Goal: Information Seeking & Learning: Learn about a topic

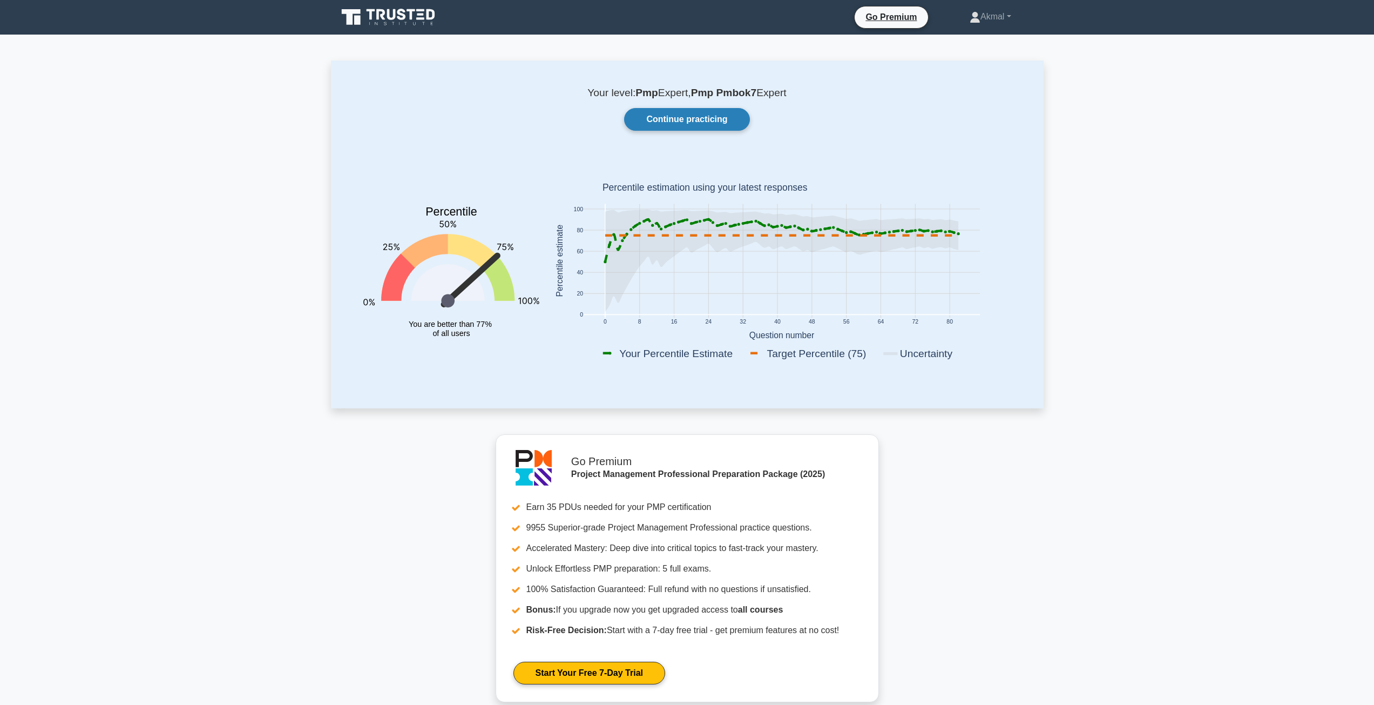
click at [707, 129] on link "Continue practicing" at bounding box center [686, 119] width 125 height 23
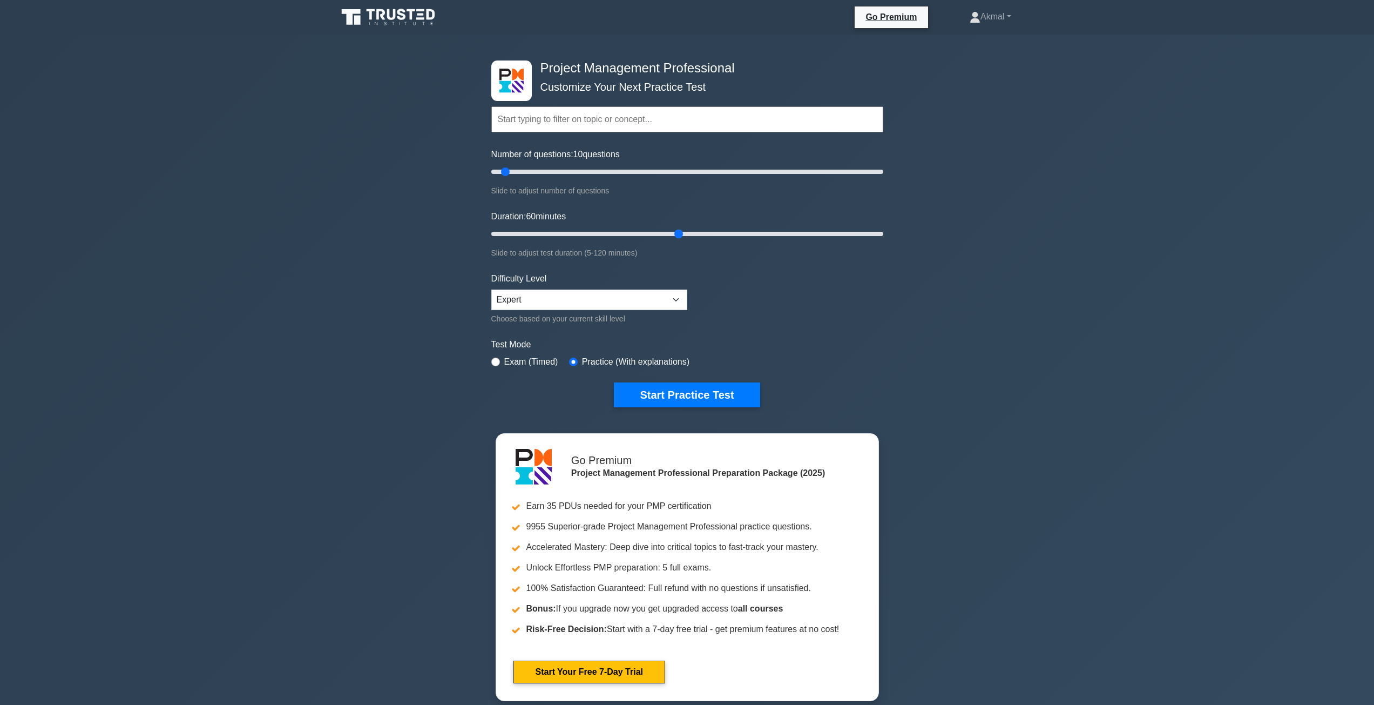
drag, startPoint x: 517, startPoint y: 235, endPoint x: 682, endPoint y: 235, distance: 165.2
type input "60"
click at [682, 235] on input "Duration: 60 minutes" at bounding box center [687, 233] width 392 height 13
drag, startPoint x: 502, startPoint y: 170, endPoint x: 628, endPoint y: 183, distance: 126.5
type input "70"
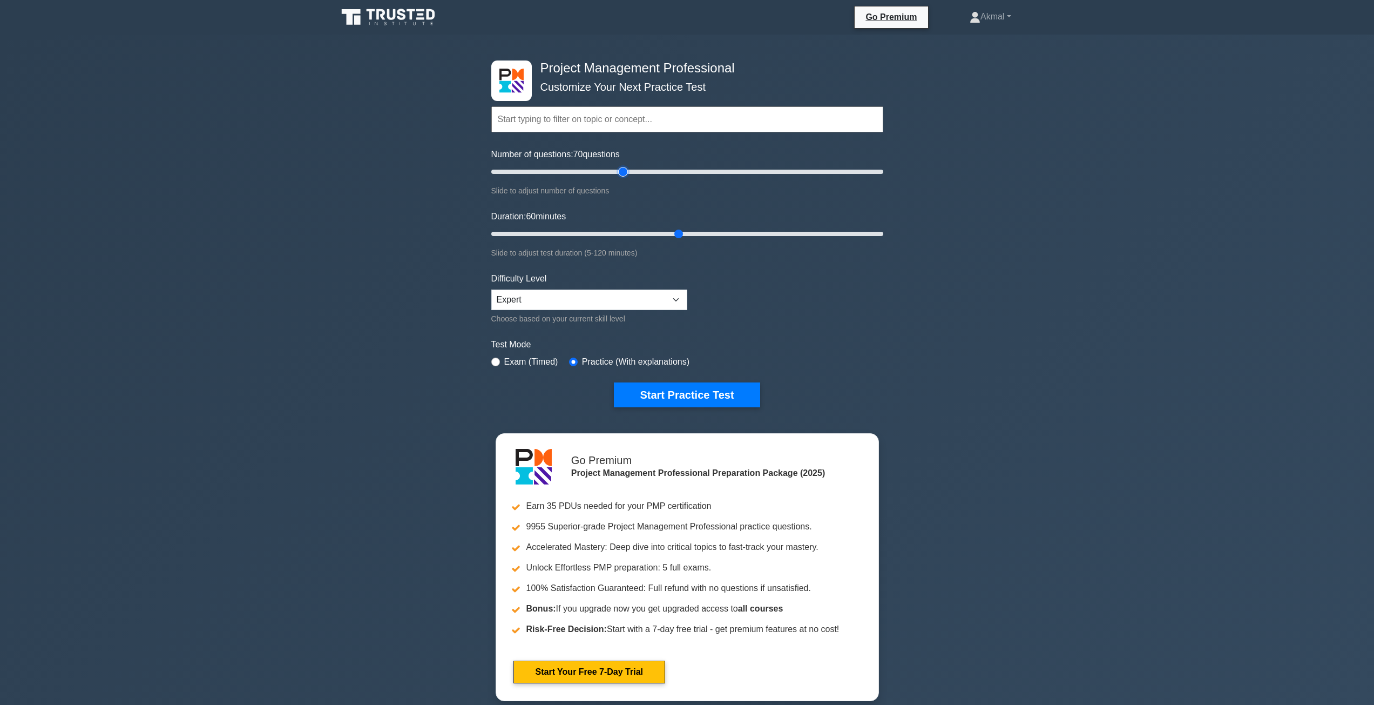
click at [628, 178] on input "Number of questions: 70 questions" at bounding box center [687, 171] width 392 height 13
click at [645, 393] on button "Start Practice Test" at bounding box center [687, 394] width 146 height 25
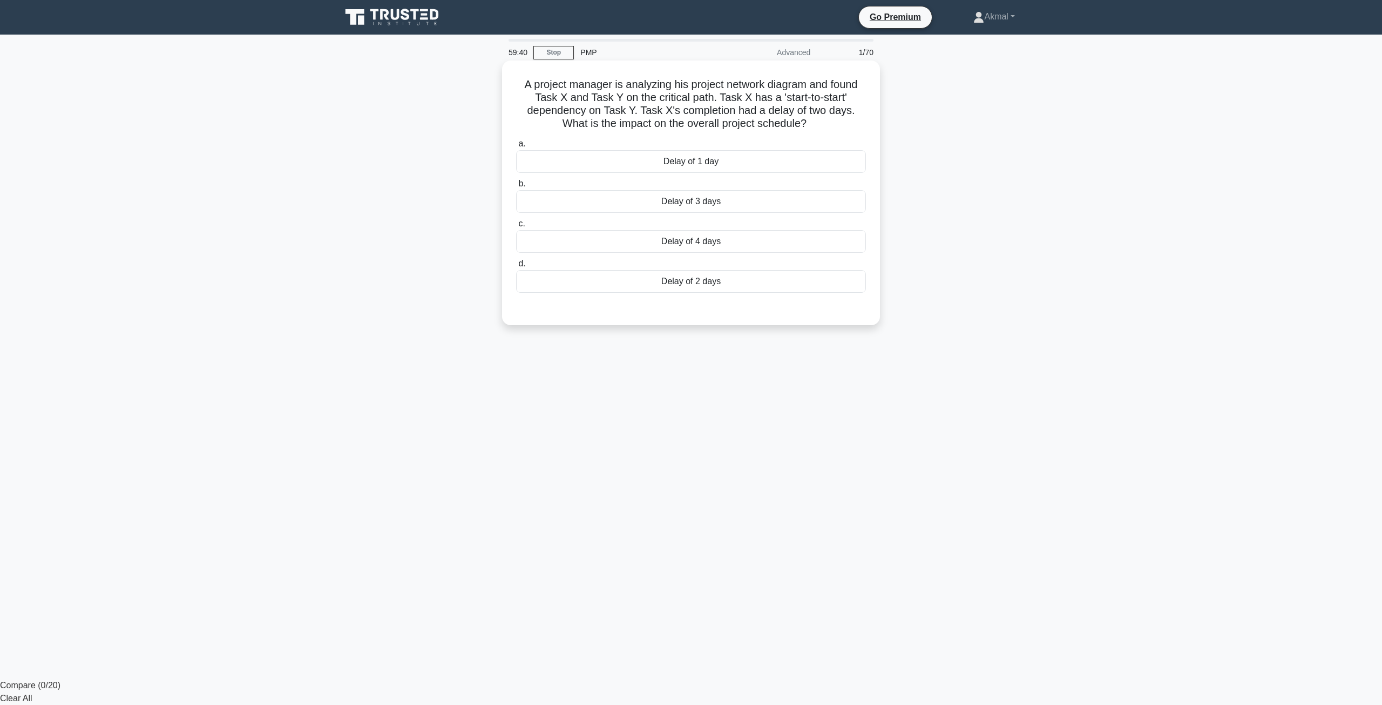
click at [669, 280] on div "Delay of 2 days" at bounding box center [691, 281] width 350 height 23
click at [516, 267] on input "d. Delay of 2 days" at bounding box center [516, 263] width 0 height 7
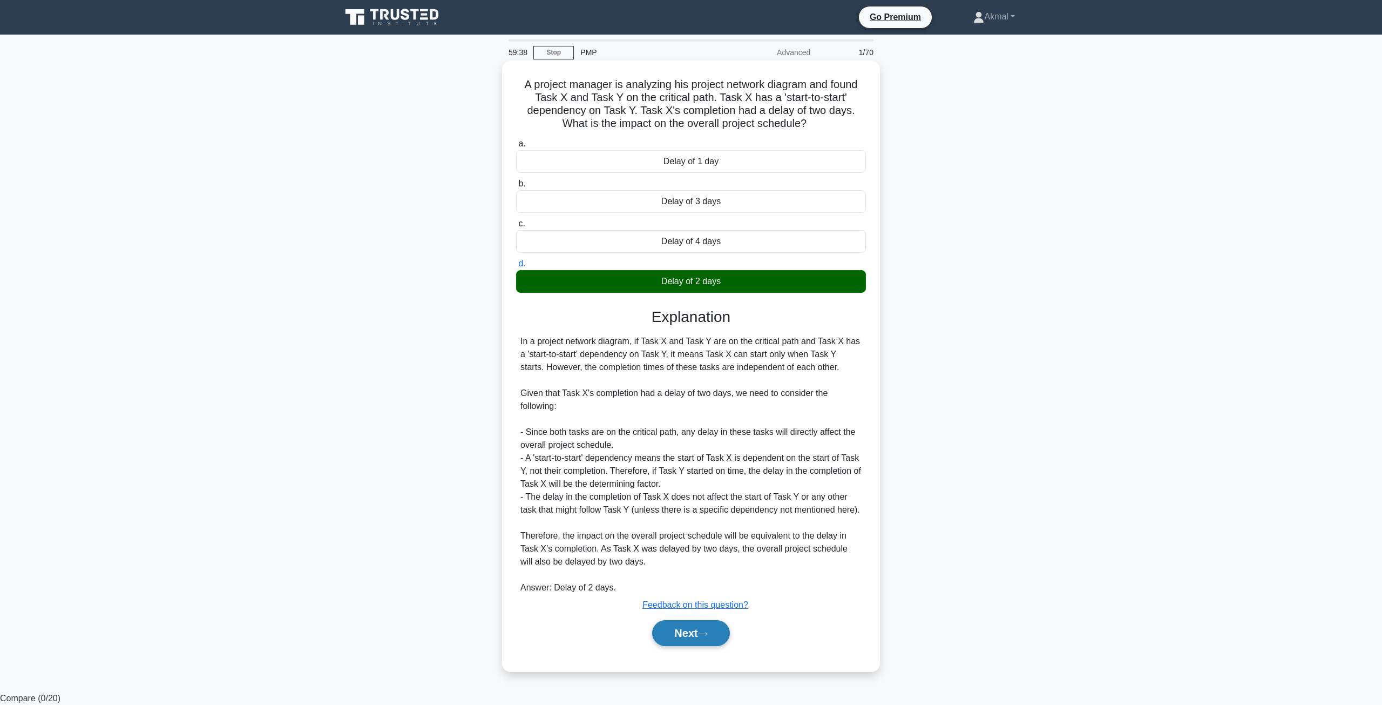
click at [698, 634] on button "Next" at bounding box center [690, 633] width 77 height 26
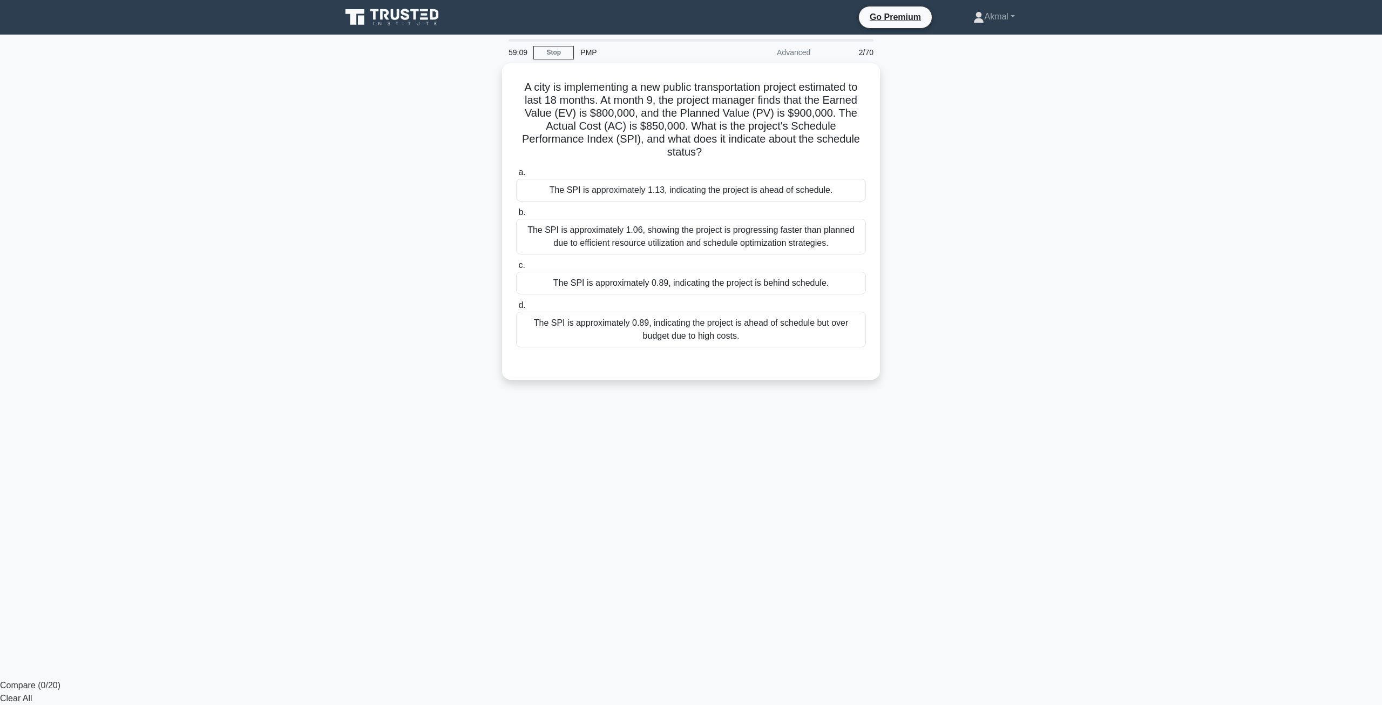
click at [1174, 263] on main "59:09 Stop PMP Advanced 2/70 A city is implementing a new public transportation…" at bounding box center [691, 357] width 1382 height 644
click at [699, 285] on div "The SPI is approximately 0.89, indicating the project is behind schedule." at bounding box center [691, 280] width 350 height 23
click at [516, 266] on input "c. The SPI is approximately 0.89, indicating the project is behind schedule." at bounding box center [516, 262] width 0 height 7
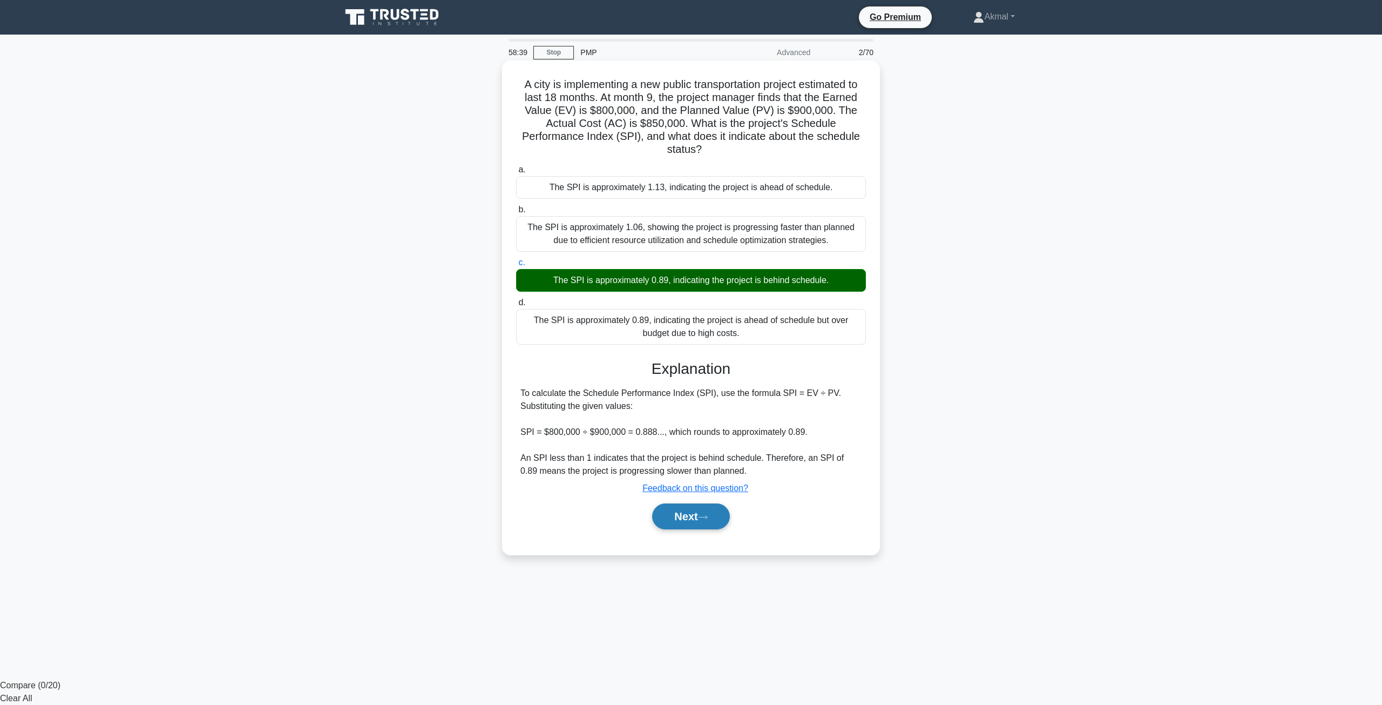
click at [698, 506] on button "Next" at bounding box center [690, 516] width 77 height 26
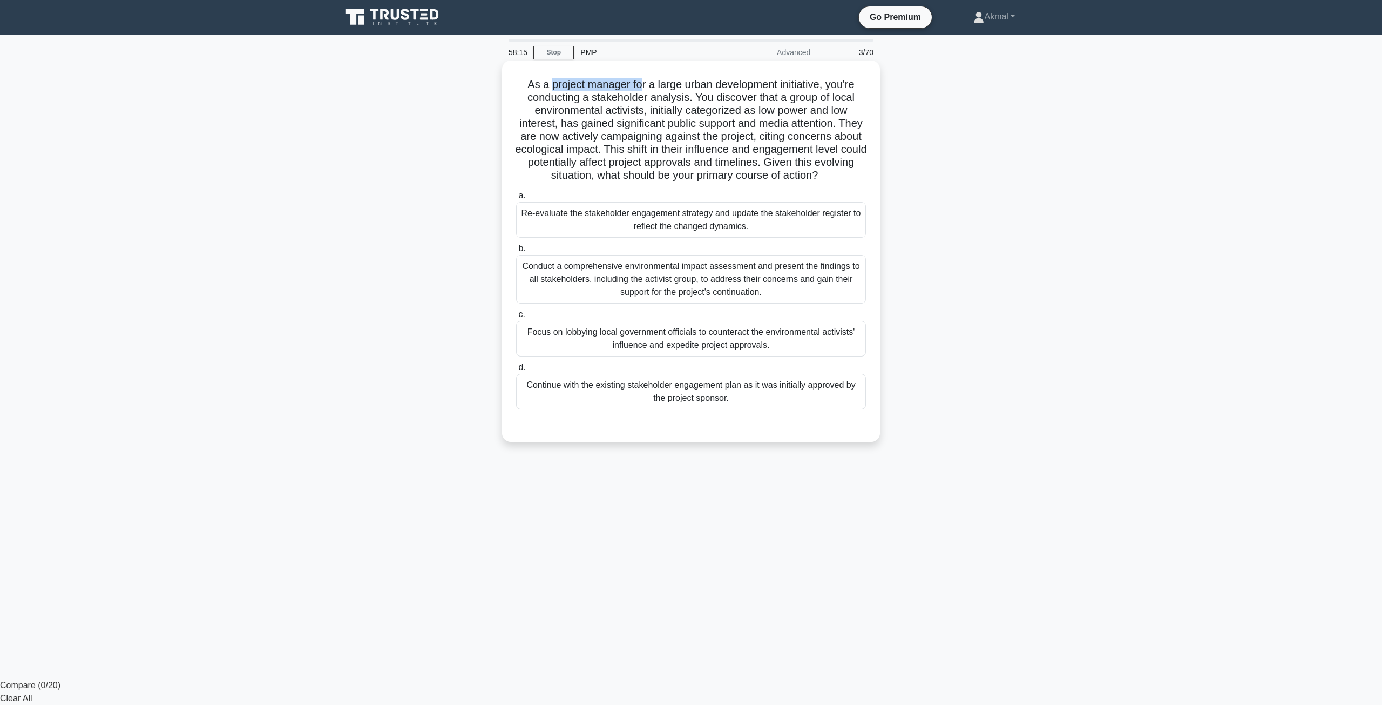
drag, startPoint x: 549, startPoint y: 84, endPoint x: 640, endPoint y: 82, distance: 90.7
click at [640, 82] on h5 "As a project manager for a large urban development initiative, you're conductin…" at bounding box center [691, 130] width 352 height 105
click at [648, 226] on div "Re-evaluate the stakeholder engagement strategy and update the stakeholder regi…" at bounding box center [691, 220] width 350 height 36
click at [516, 199] on input "a. Re-evaluate the stakeholder engagement strategy and update the stakeholder r…" at bounding box center [516, 195] width 0 height 7
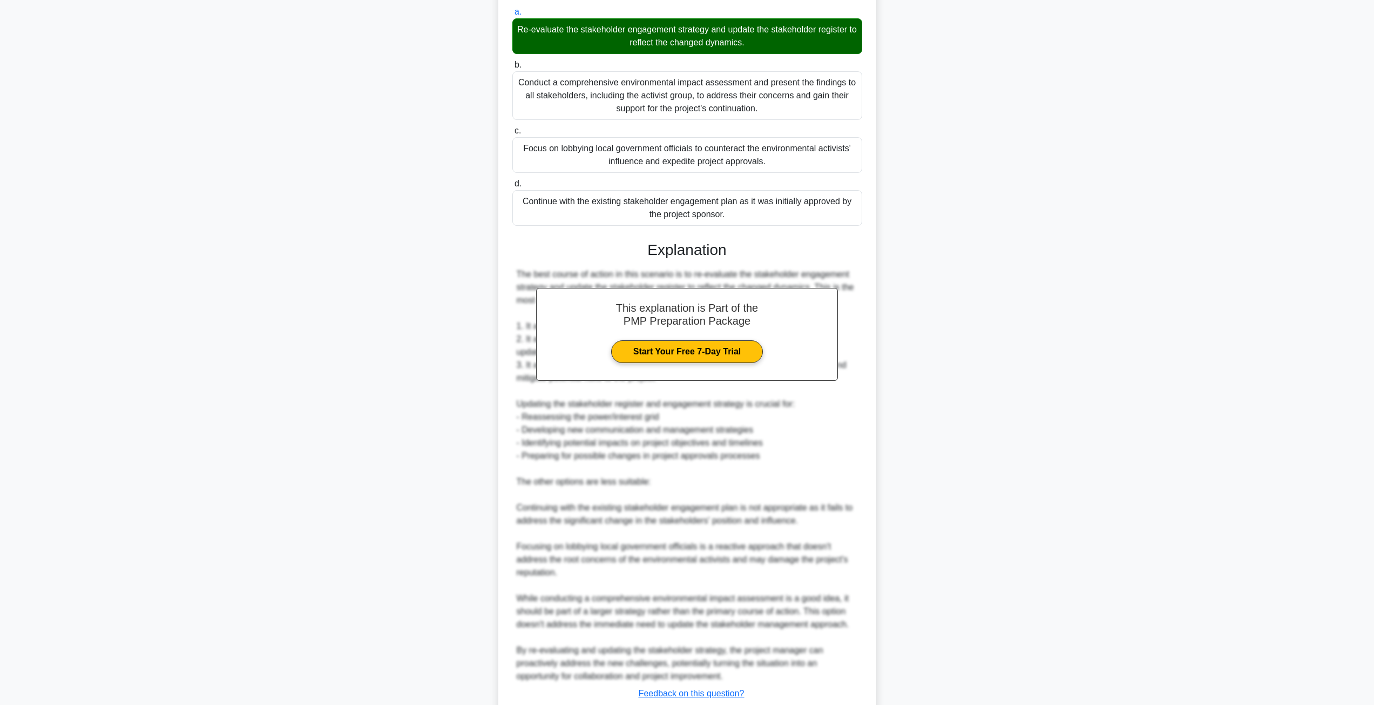
scroll to position [216, 0]
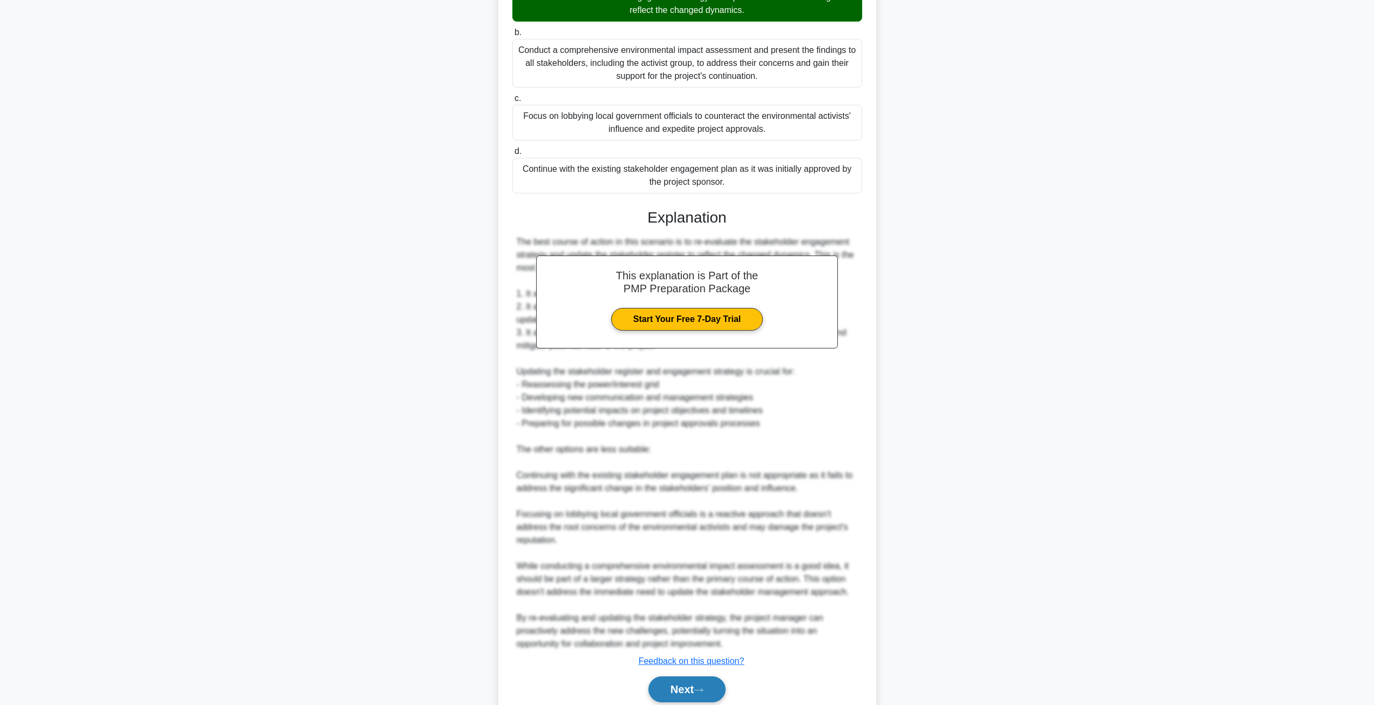
click at [692, 688] on button "Next" at bounding box center [686, 689] width 77 height 26
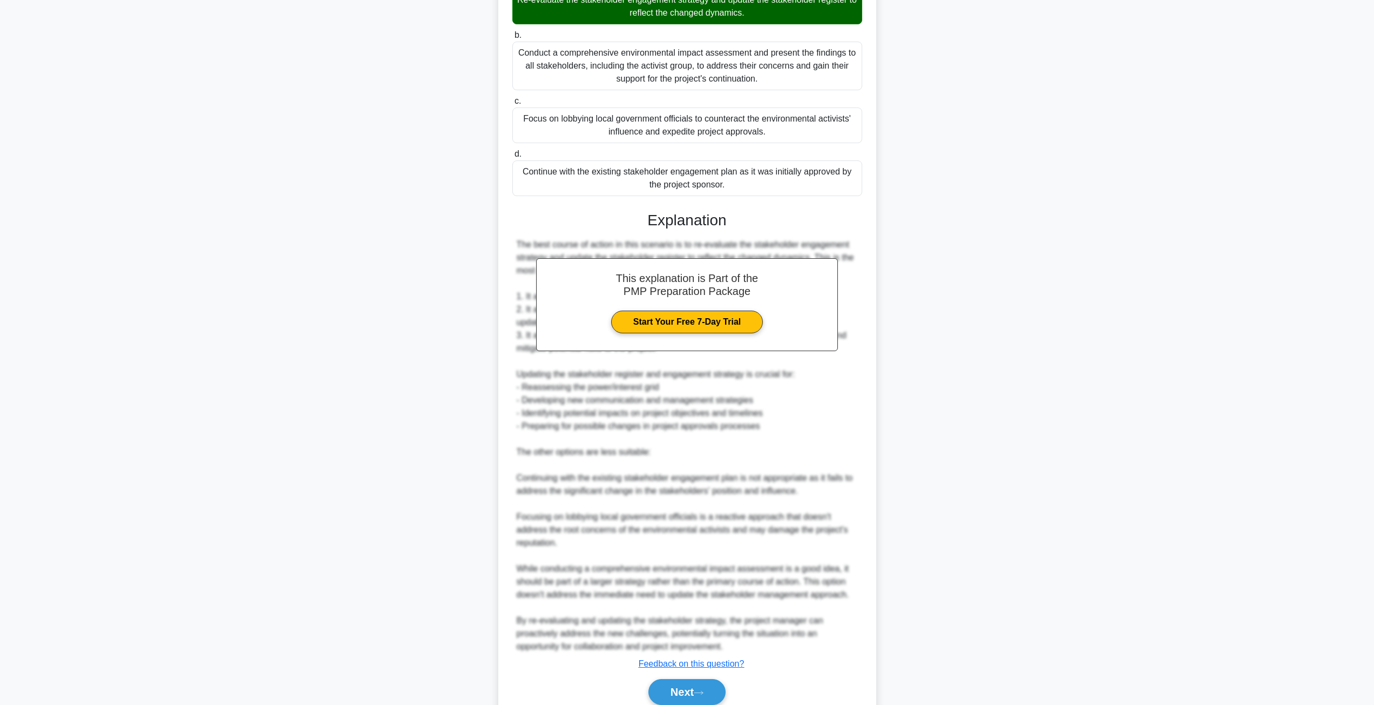
scroll to position [0, 0]
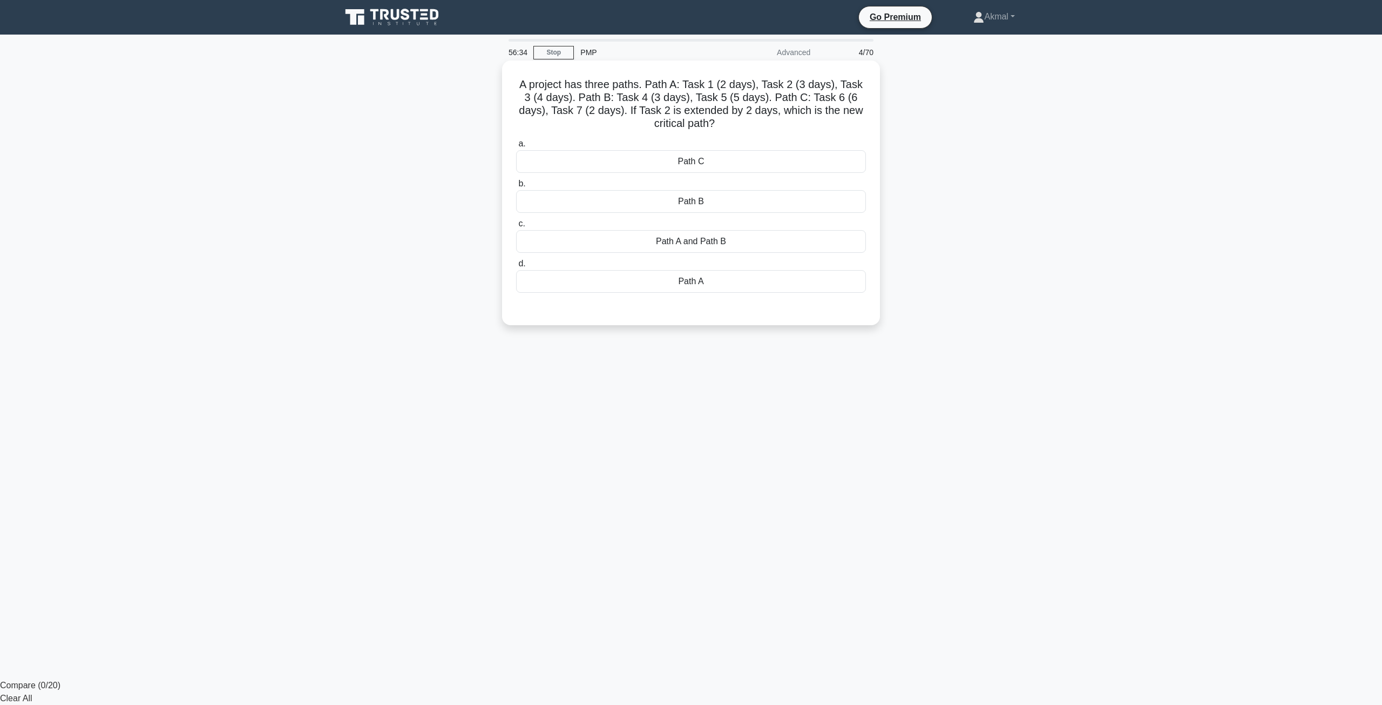
click at [687, 291] on div "Path A" at bounding box center [691, 281] width 350 height 23
click at [516, 267] on input "d. Path A" at bounding box center [516, 263] width 0 height 7
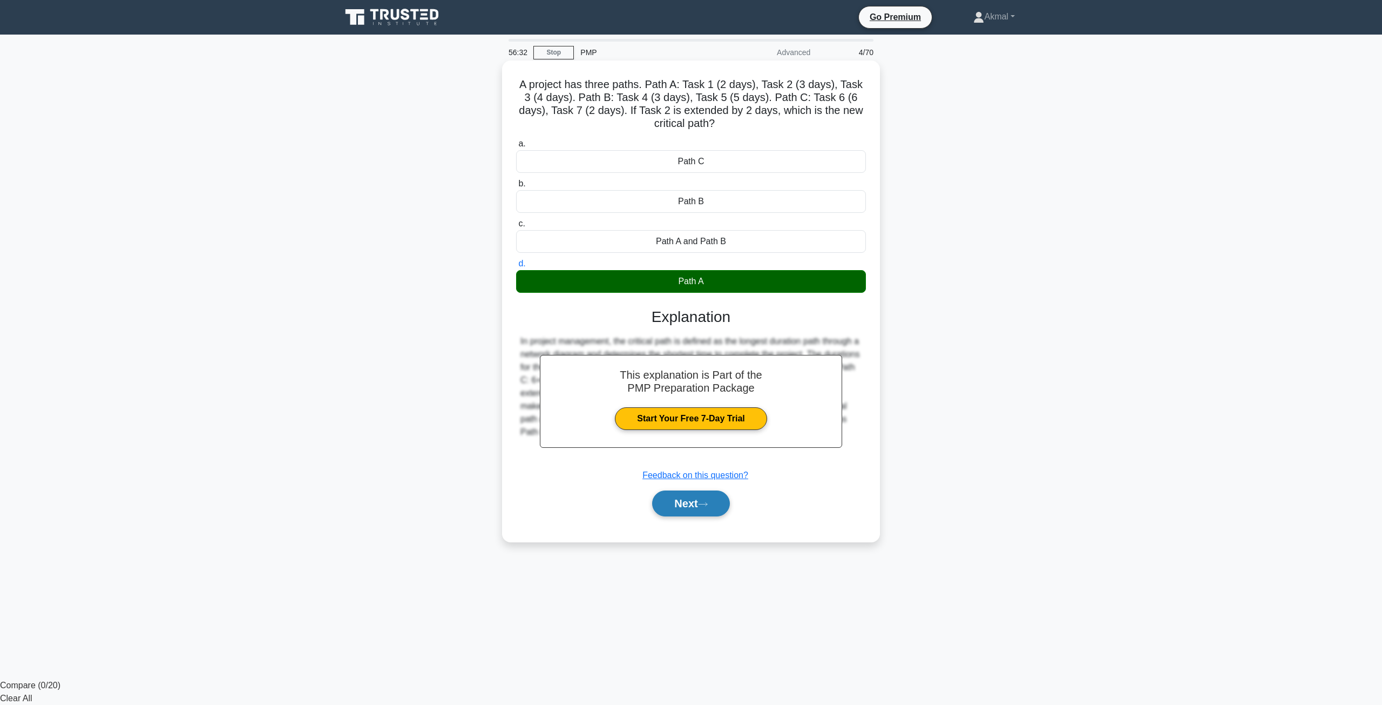
click at [686, 510] on button "Next" at bounding box center [690, 503] width 77 height 26
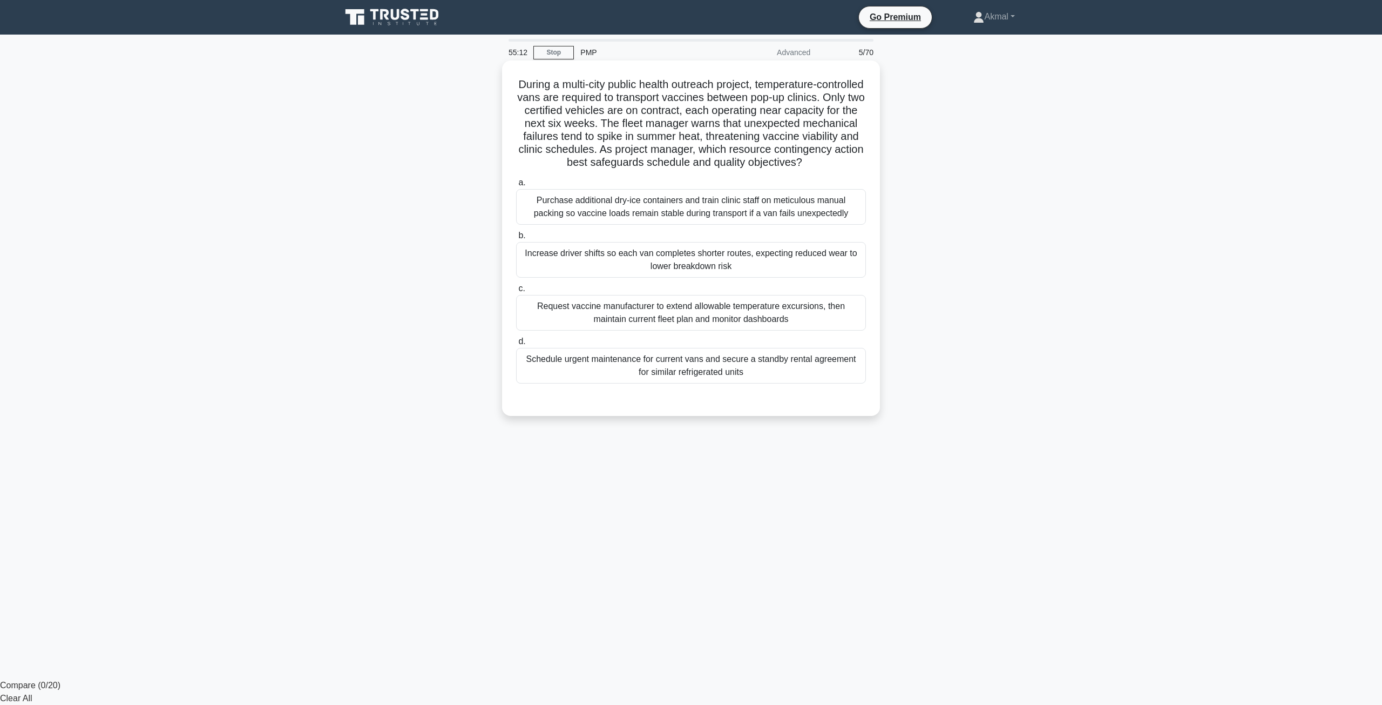
click at [805, 383] on div "Schedule urgent maintenance for current vans and secure a standby rental agreem…" at bounding box center [691, 366] width 350 height 36
click at [516, 345] on input "d. Schedule urgent maintenance for current vans and secure a standby rental agr…" at bounding box center [516, 341] width 0 height 7
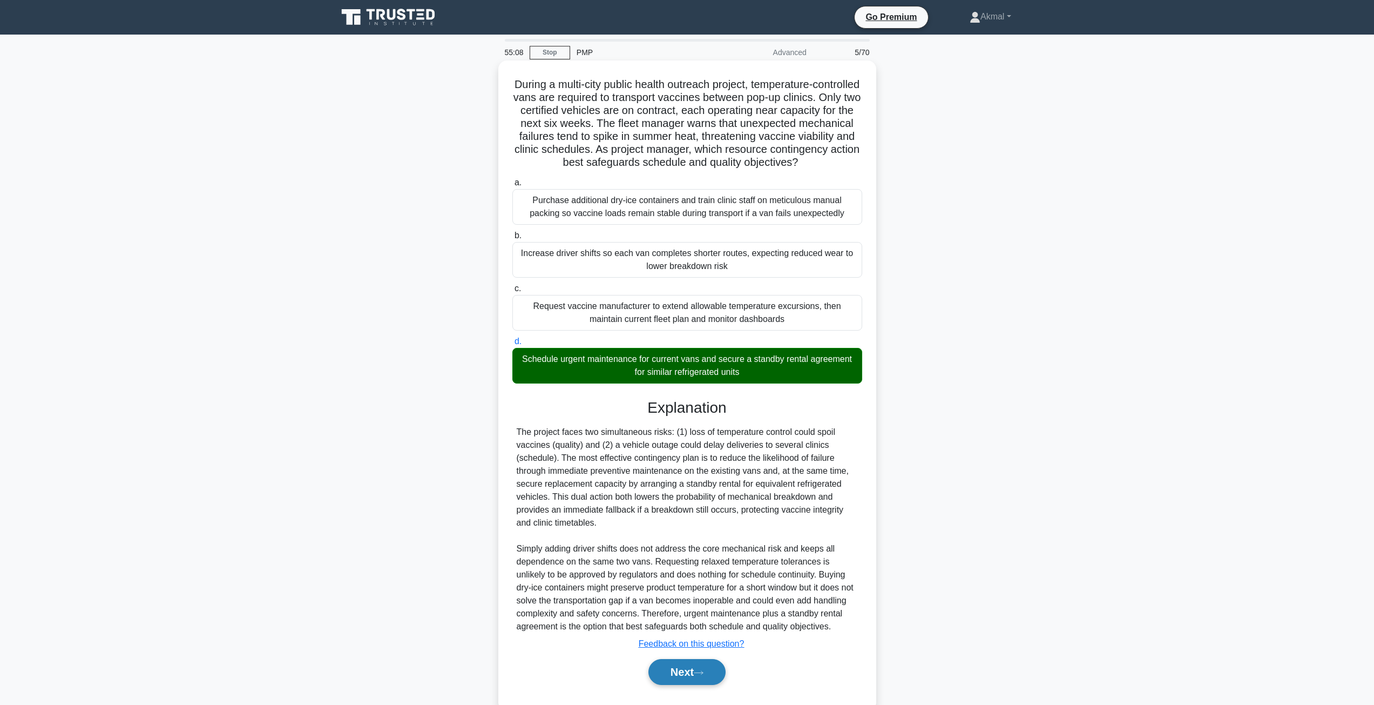
click at [688, 680] on button "Next" at bounding box center [686, 672] width 77 height 26
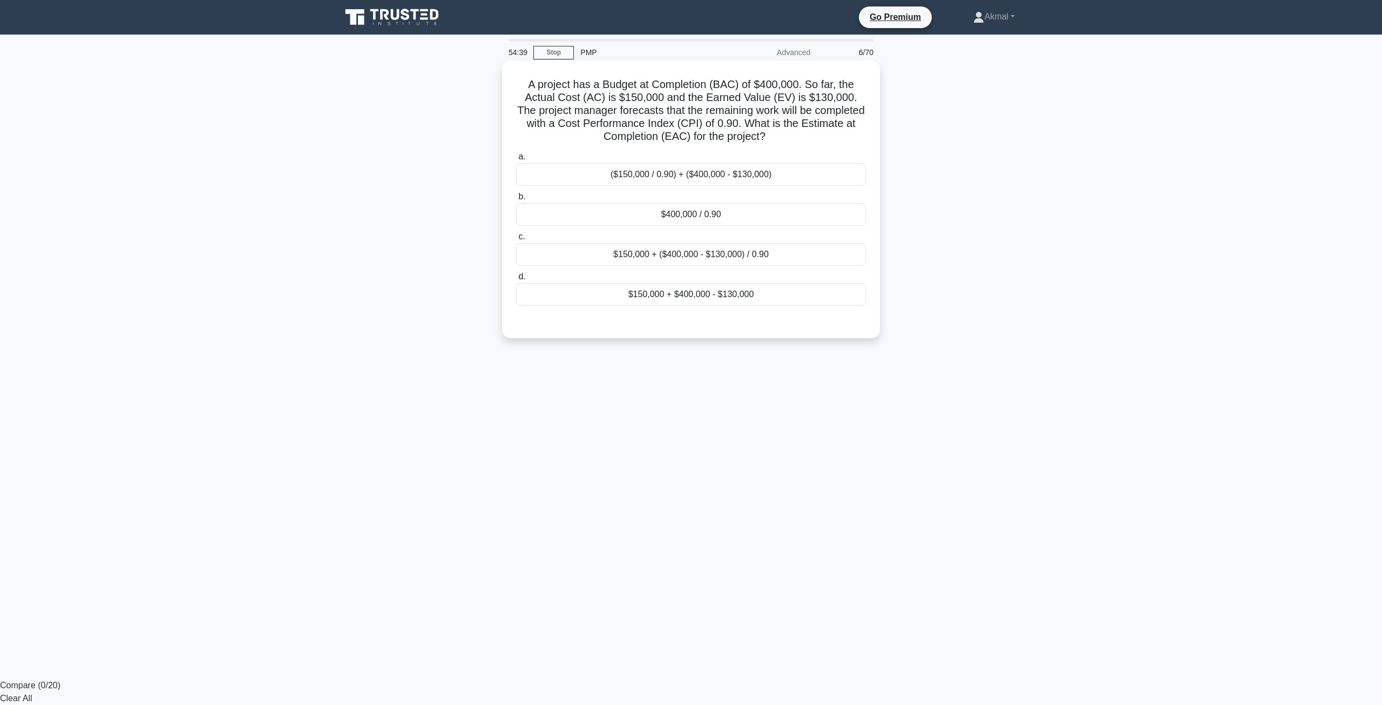
click at [627, 218] on div "$400,000 / 0.90" at bounding box center [691, 214] width 350 height 23
click at [516, 200] on input "b. $400,000 / 0.90" at bounding box center [516, 196] width 0 height 7
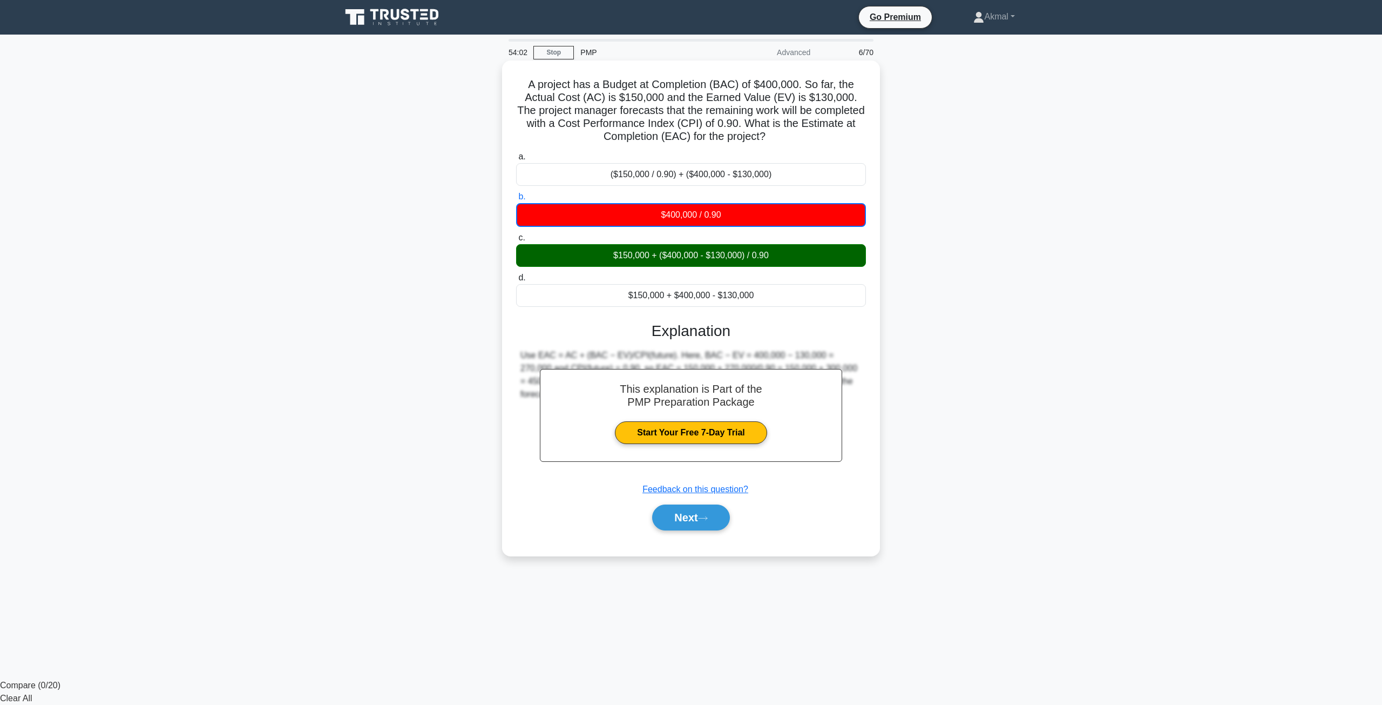
drag, startPoint x: 523, startPoint y: 87, endPoint x: 776, endPoint y: 302, distance: 332.5
click at [776, 302] on div "A project has a Budget at Completion (BAC) of $400,000. So far, the Actual Cost…" at bounding box center [690, 308] width 369 height 486
copy div "A project has a Budget at Completion (BAC) of $400,000. So far, the Actual Cost…"
click at [683, 523] on button "Next" at bounding box center [690, 517] width 77 height 26
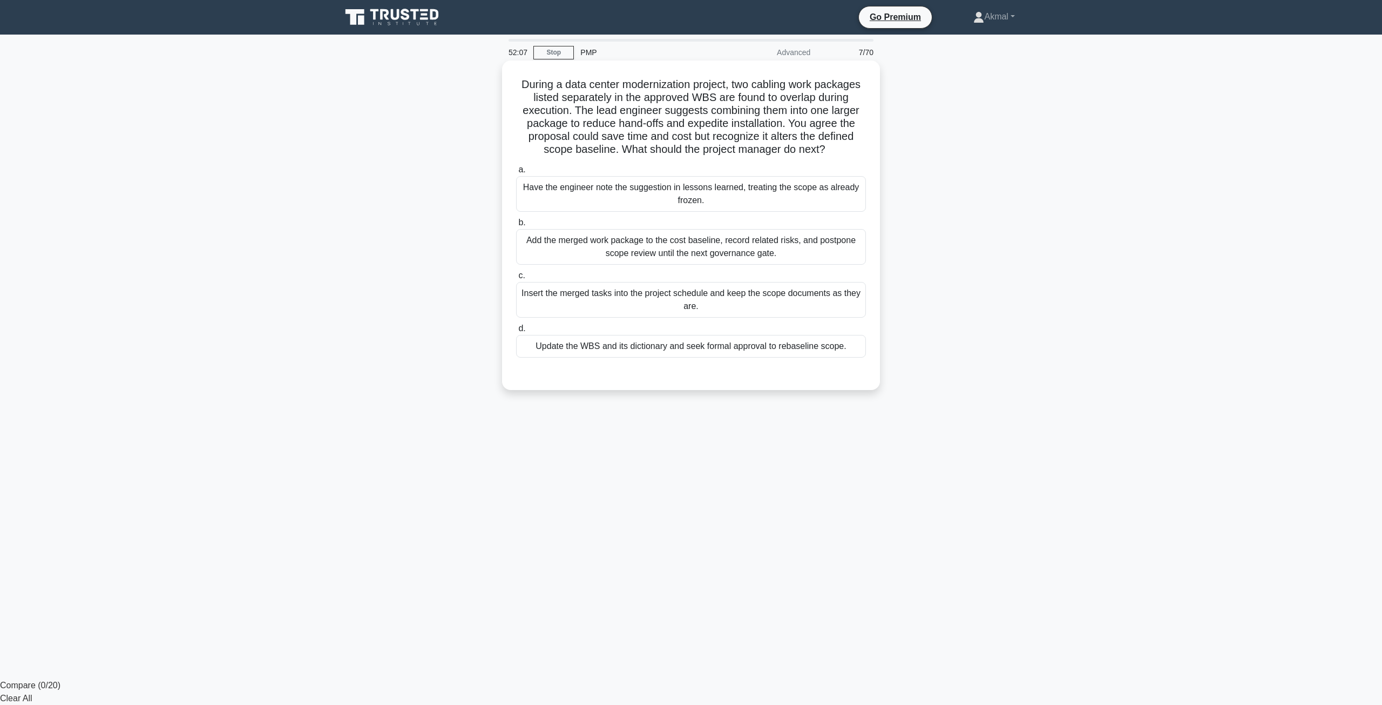
click at [674, 206] on div "Have the engineer note the suggestion in lessons learned, treating the scope as…" at bounding box center [691, 194] width 350 height 36
click at [516, 173] on input "a. Have the engineer note the suggestion in lessons learned, treating the scope…" at bounding box center [516, 169] width 0 height 7
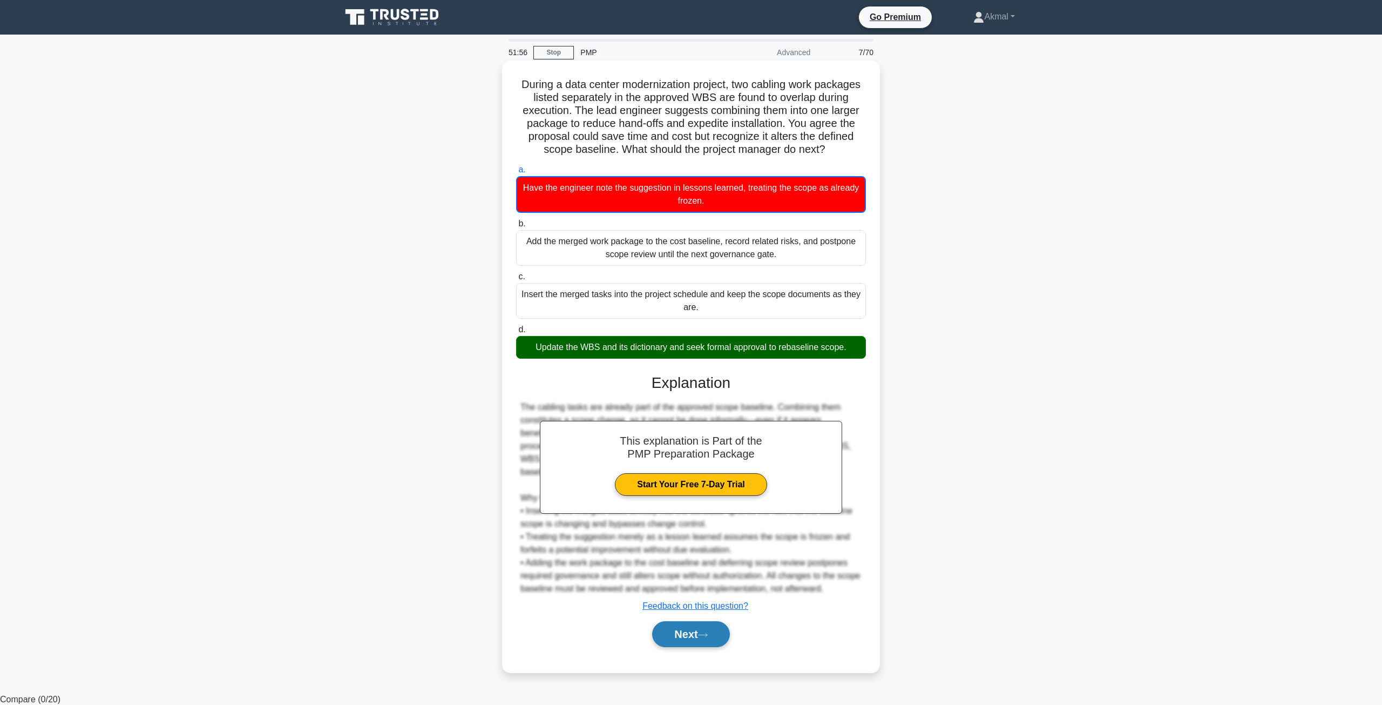
click at [715, 621] on button "Next" at bounding box center [690, 634] width 77 height 26
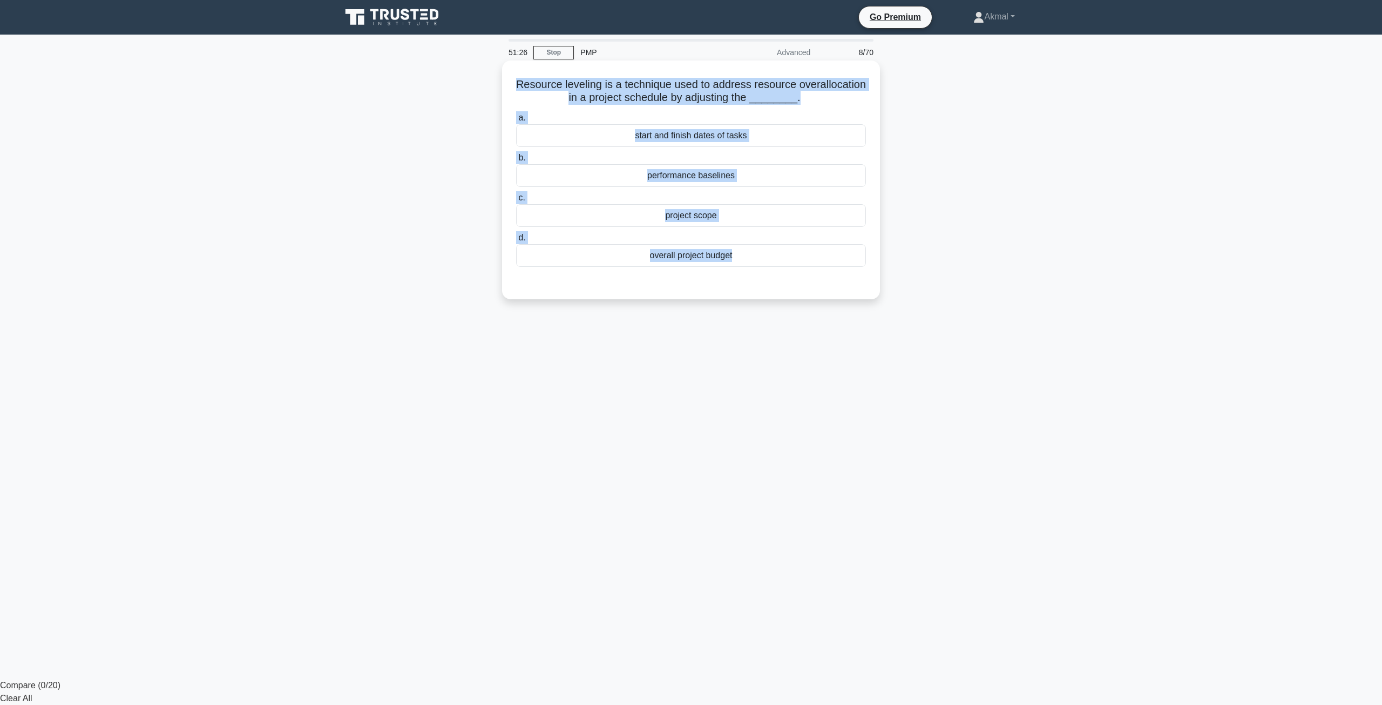
drag, startPoint x: 551, startPoint y: 87, endPoint x: 734, endPoint y: 293, distance: 275.0
click at [734, 293] on div "Resource leveling is a technique used to address resource overallocation in a p…" at bounding box center [690, 180] width 369 height 230
copy div "Resource leveling is a technique used to address resource overallocation in a p…"
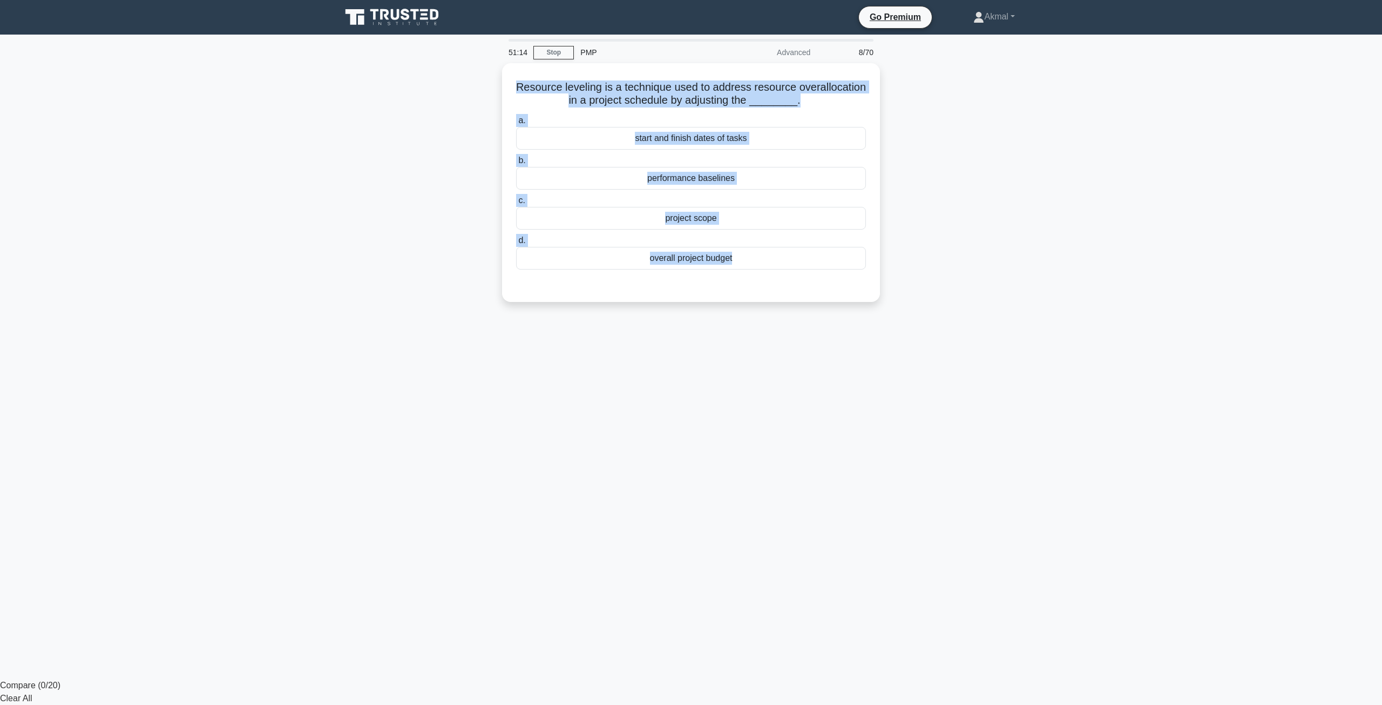
click at [712, 396] on div "51:14 Stop PMP Advanced 8/70 Resource leveling is a technique used to address r…" at bounding box center [691, 309] width 713 height 540
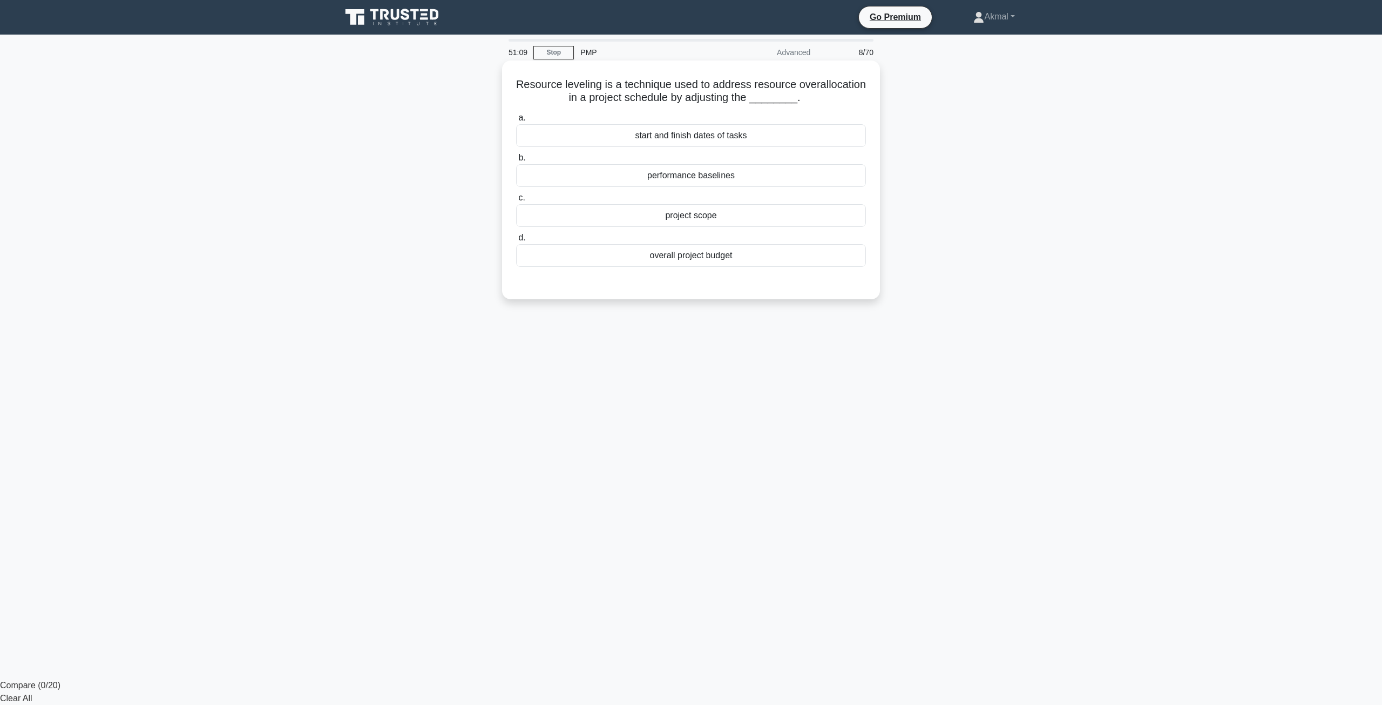
click at [675, 141] on div "start and finish dates of tasks" at bounding box center [691, 135] width 350 height 23
click at [516, 121] on input "a. start and finish dates of tasks" at bounding box center [516, 117] width 0 height 7
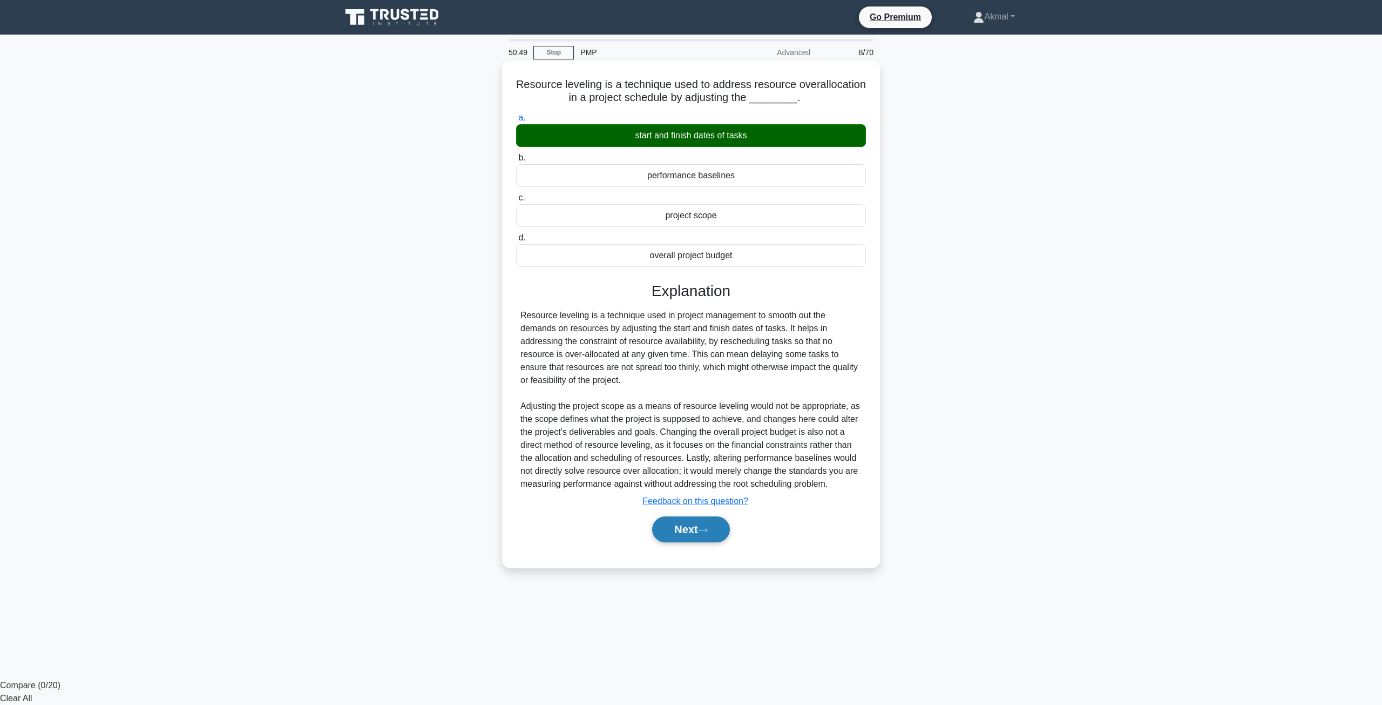
click at [688, 532] on button "Next" at bounding box center [690, 529] width 77 height 26
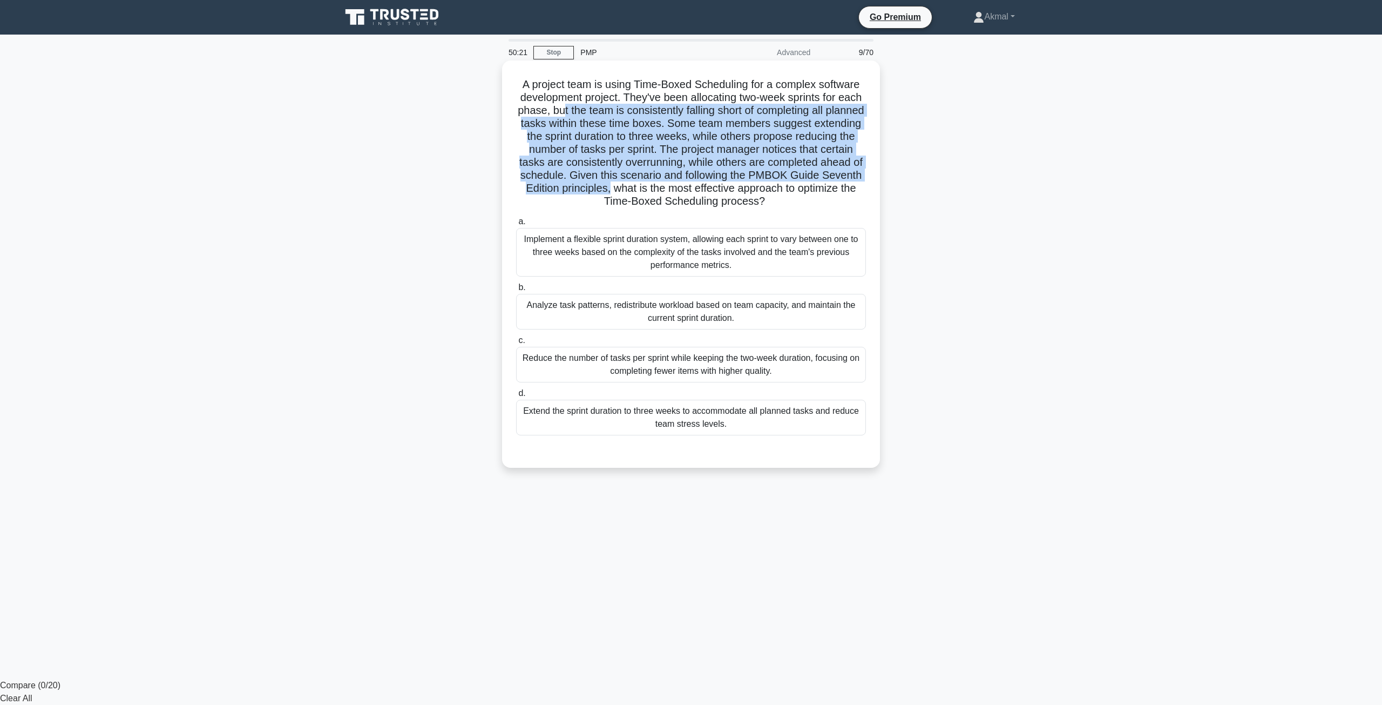
drag, startPoint x: 590, startPoint y: 113, endPoint x: 727, endPoint y: 191, distance: 157.4
click at [727, 191] on h5 "A project team is using Time-Boxed Scheduling for a complex software developmen…" at bounding box center [691, 143] width 352 height 131
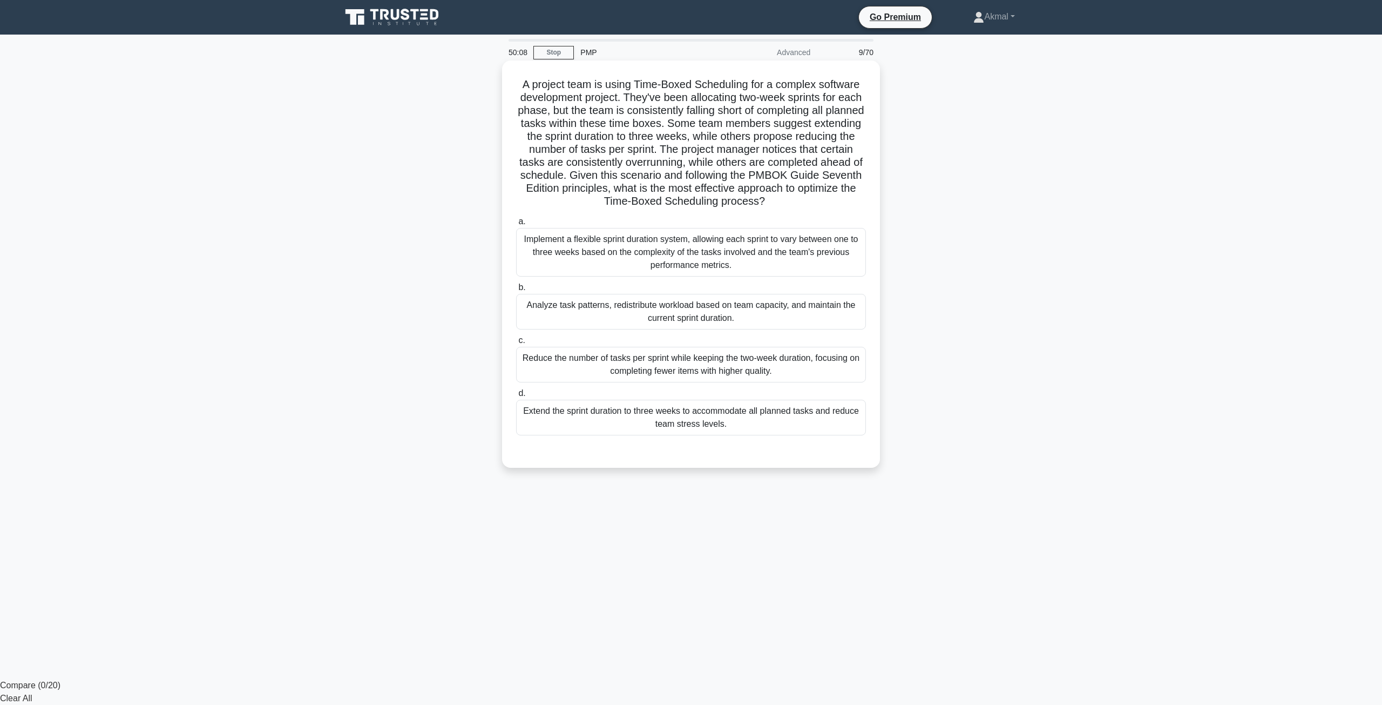
click at [655, 315] on div "Analyze task patterns, redistribute workload based on team capacity, and mainta…" at bounding box center [691, 312] width 350 height 36
click at [516, 291] on input "b. Analyze task patterns, redistribute workload based on team capacity, and mai…" at bounding box center [516, 287] width 0 height 7
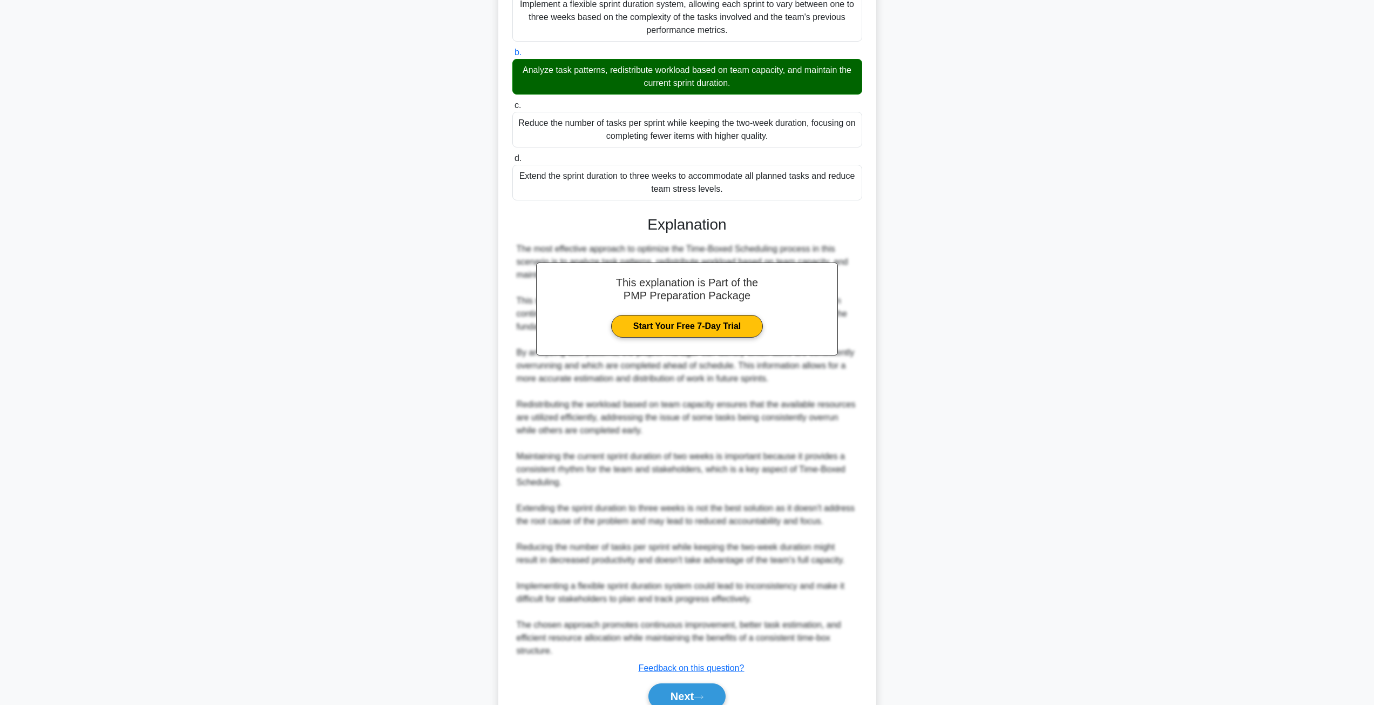
scroll to position [286, 0]
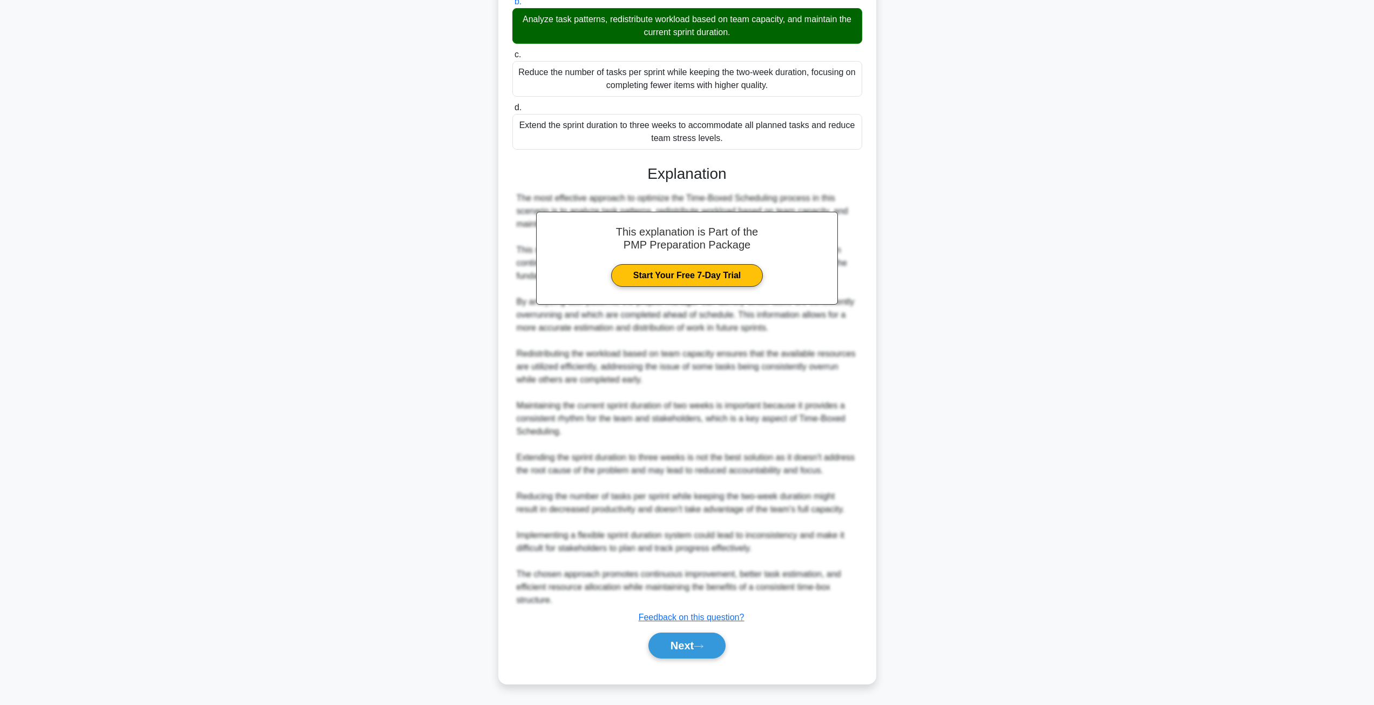
click at [715, 659] on div "Next" at bounding box center [687, 645] width 350 height 35
click at [708, 646] on button "Next" at bounding box center [686, 645] width 77 height 26
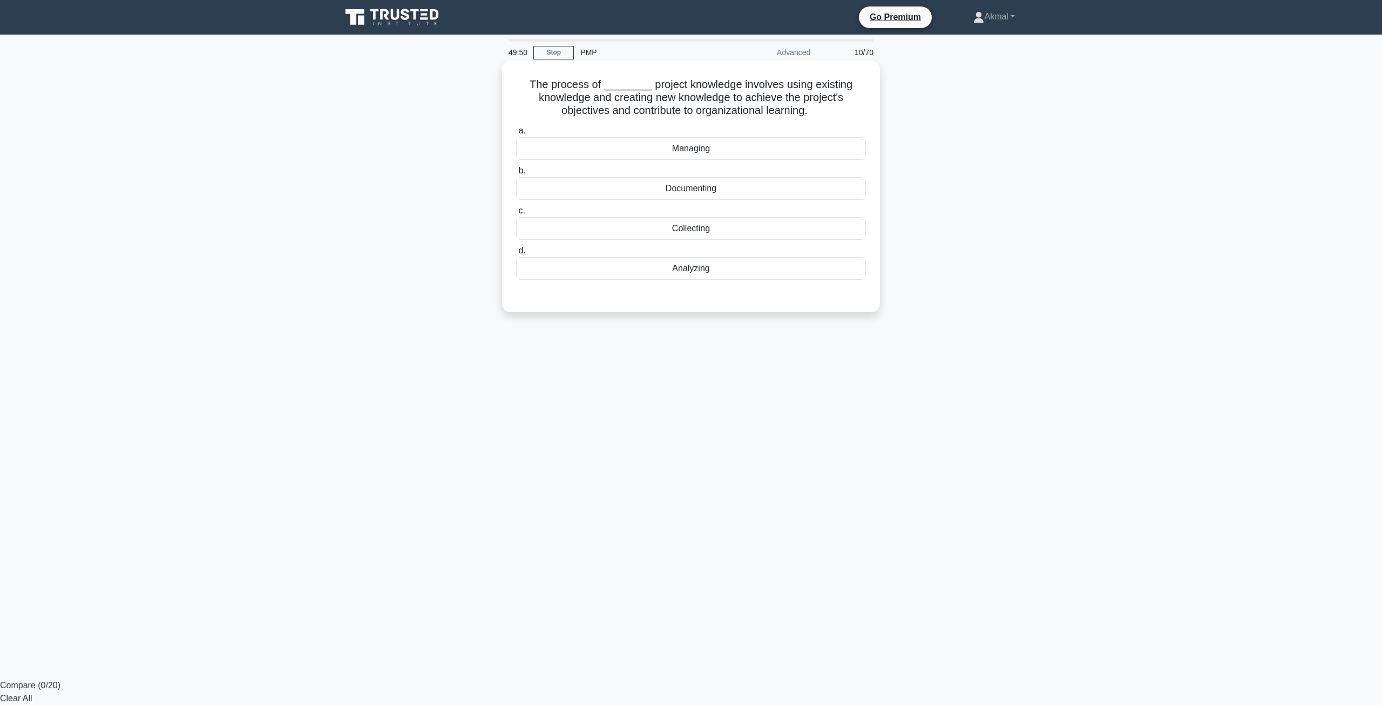
click at [720, 192] on div "Documenting" at bounding box center [691, 188] width 350 height 23
click at [516, 174] on input "b. Documenting" at bounding box center [516, 170] width 0 height 7
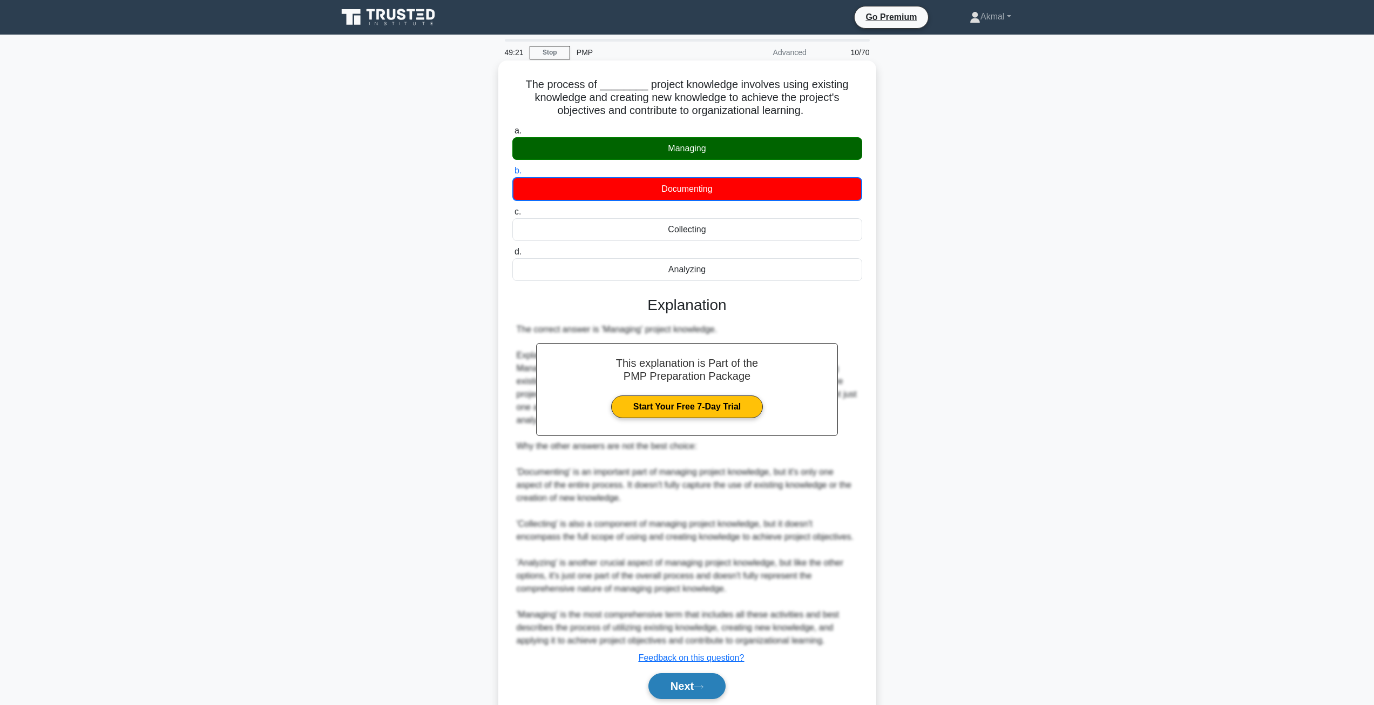
click at [685, 694] on button "Next" at bounding box center [686, 686] width 77 height 26
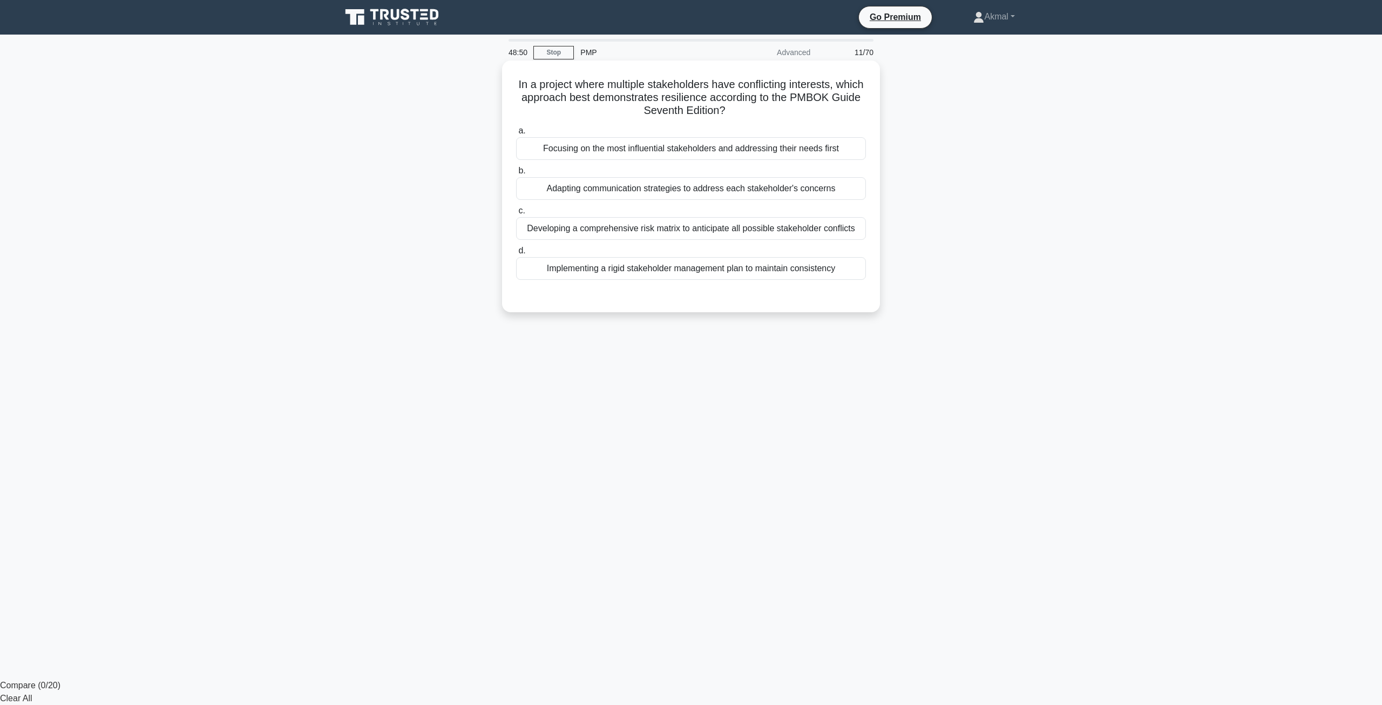
click at [713, 188] on div "Adapting communication strategies to address each stakeholder's concerns" at bounding box center [691, 188] width 350 height 23
click at [516, 174] on input "b. Adapting communication strategies to address each stakeholder's concerns" at bounding box center [516, 170] width 0 height 7
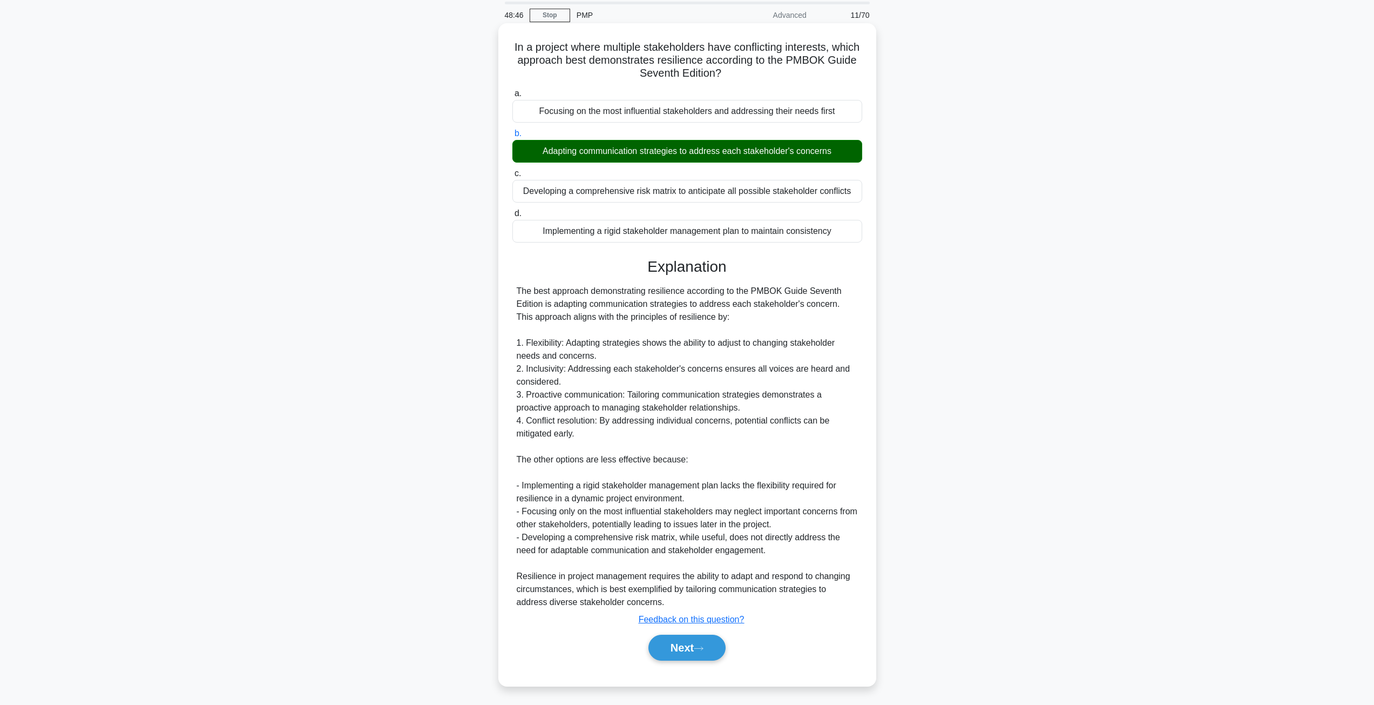
scroll to position [39, 0]
drag, startPoint x: 426, startPoint y: 518, endPoint x: 431, endPoint y: 519, distance: 5.5
click at [427, 518] on div "In a project where multiple stakeholders have conflicting interests, which appr…" at bounding box center [687, 361] width 713 height 675
click at [668, 644] on button "Next" at bounding box center [686, 645] width 77 height 26
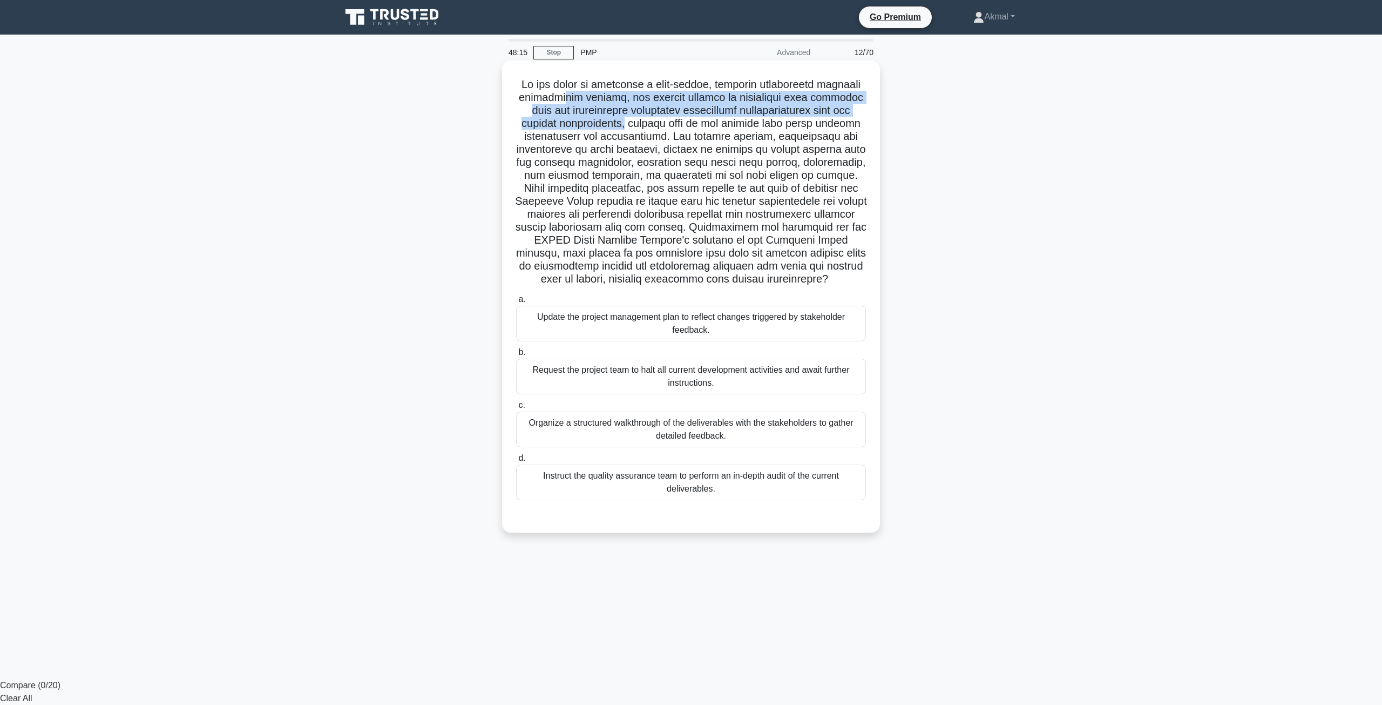
drag, startPoint x: 566, startPoint y: 98, endPoint x: 628, endPoint y: 126, distance: 67.9
click at [628, 126] on h5 ".spinner_0XTQ{transform-origin:center;animation:spinner_y6GP .75s linear infini…" at bounding box center [691, 182] width 352 height 208
click at [637, 109] on h5 ".spinner_0XTQ{transform-origin:center;animation:spinner_y6GP .75s linear infini…" at bounding box center [691, 182] width 352 height 208
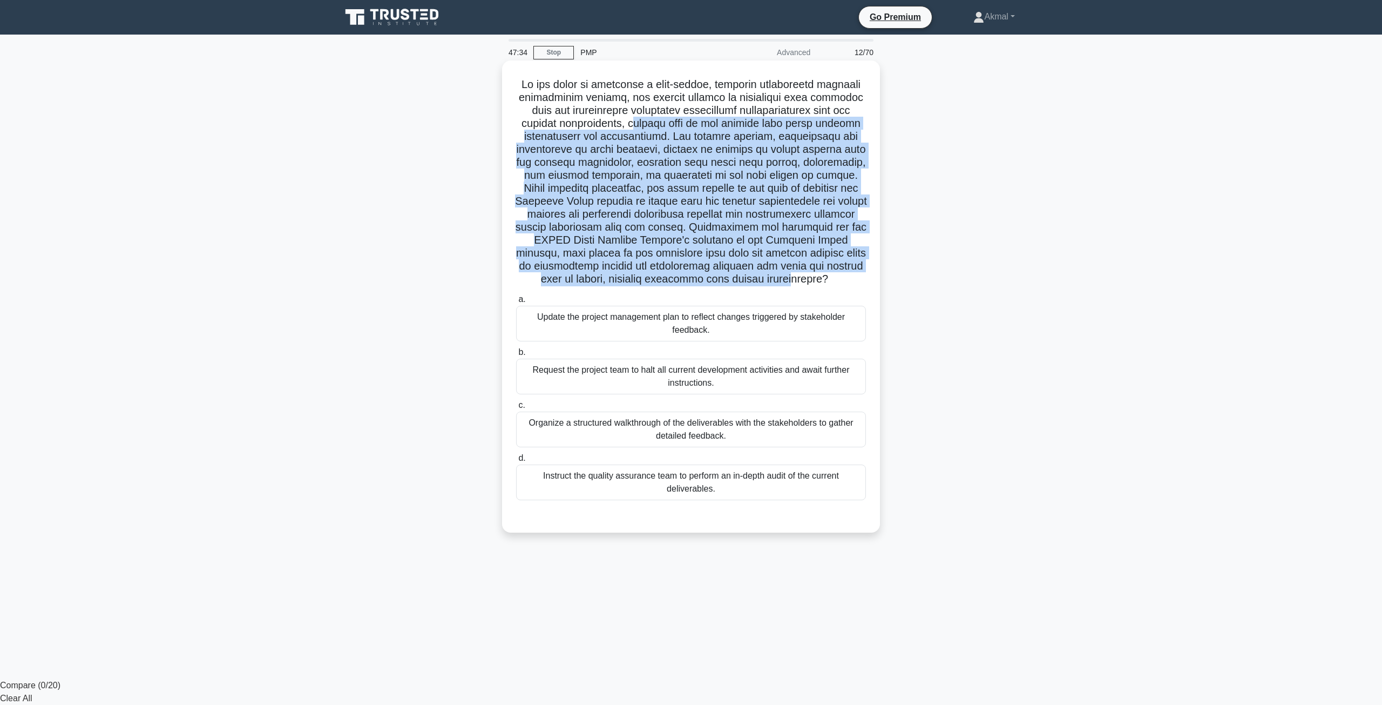
drag, startPoint x: 637, startPoint y: 127, endPoint x: 818, endPoint y: 283, distance: 239.2
click at [816, 283] on h5 ".spinner_0XTQ{transform-origin:center;animation:spinner_y6GP .75s linear infini…" at bounding box center [691, 182] width 352 height 208
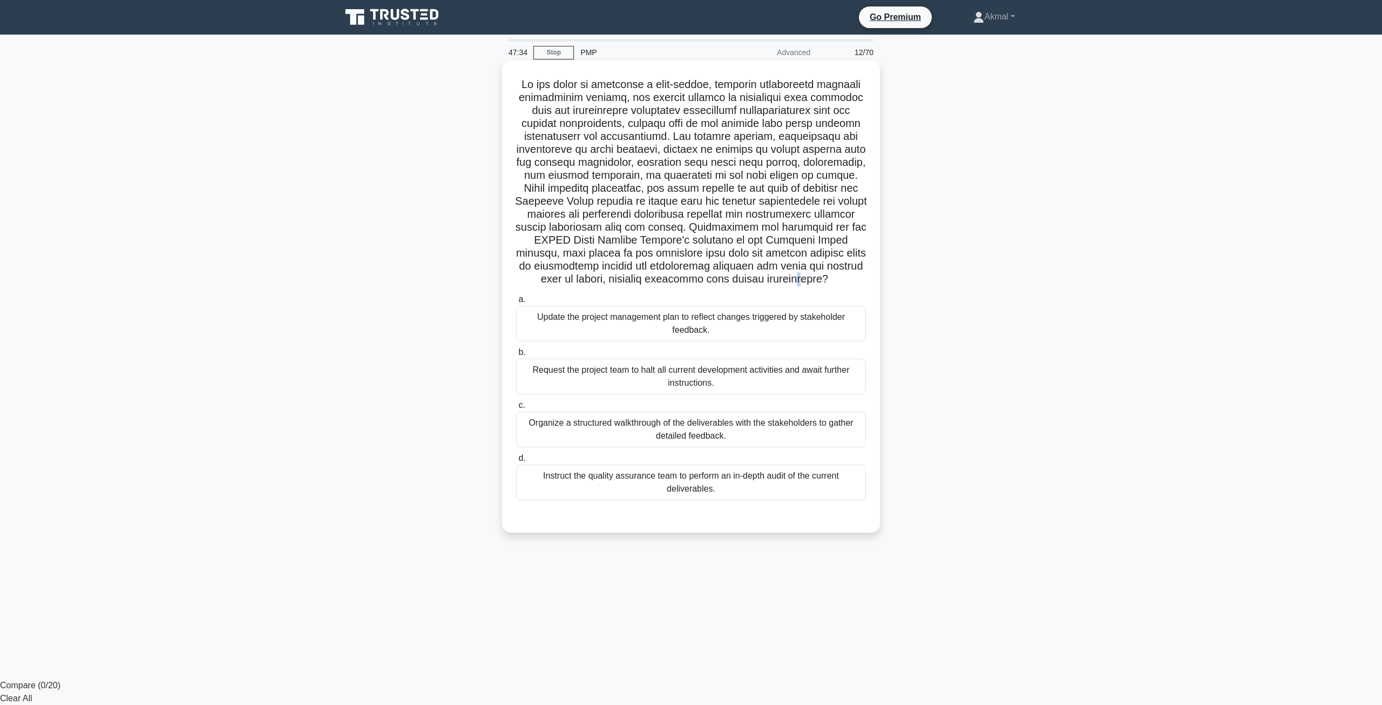
click at [824, 283] on h5 ".spinner_0XTQ{transform-origin:center;animation:spinner_y6GP .75s linear infini…" at bounding box center [691, 182] width 352 height 208
click at [698, 432] on div "Organize a structured walkthrough of the deliverables with the stakeholders to …" at bounding box center [691, 429] width 350 height 36
click at [516, 409] on input "c. Organize a structured walkthrough of the deliverables with the stakeholders …" at bounding box center [516, 405] width 0 height 7
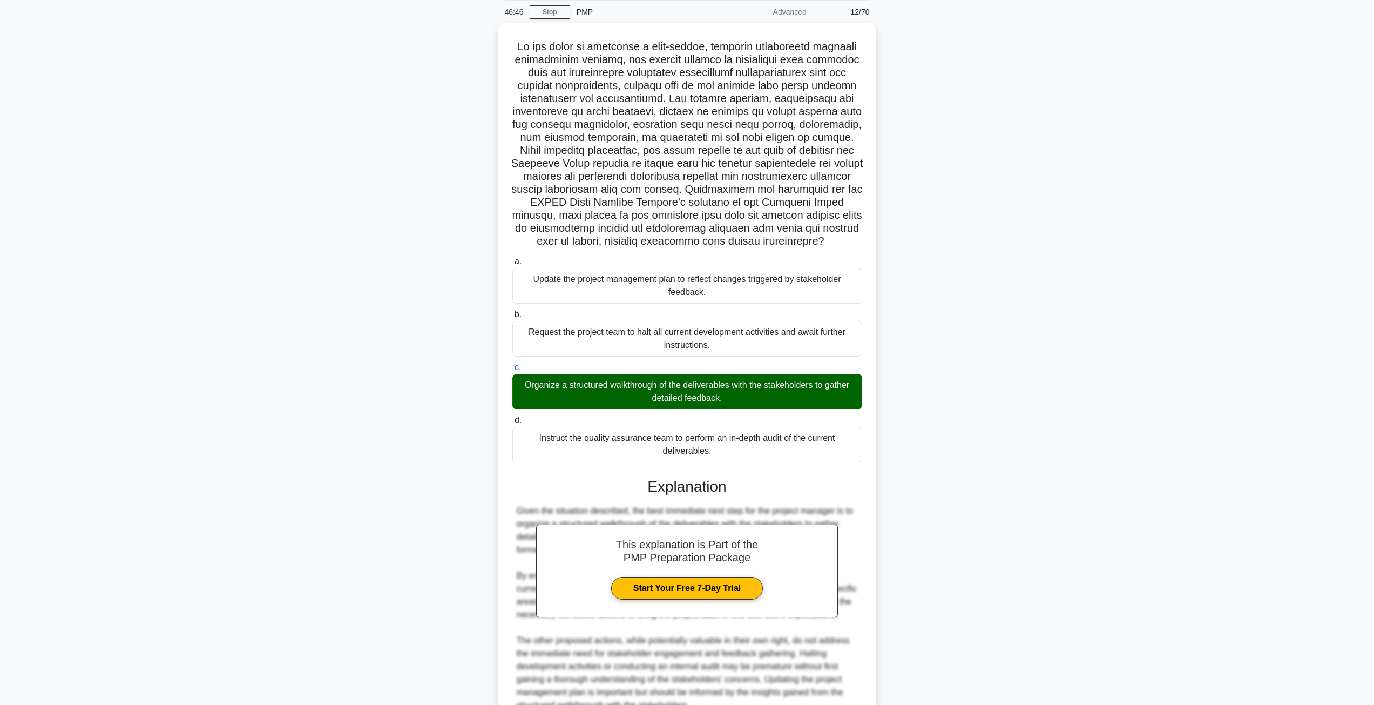
scroll to position [208, 0]
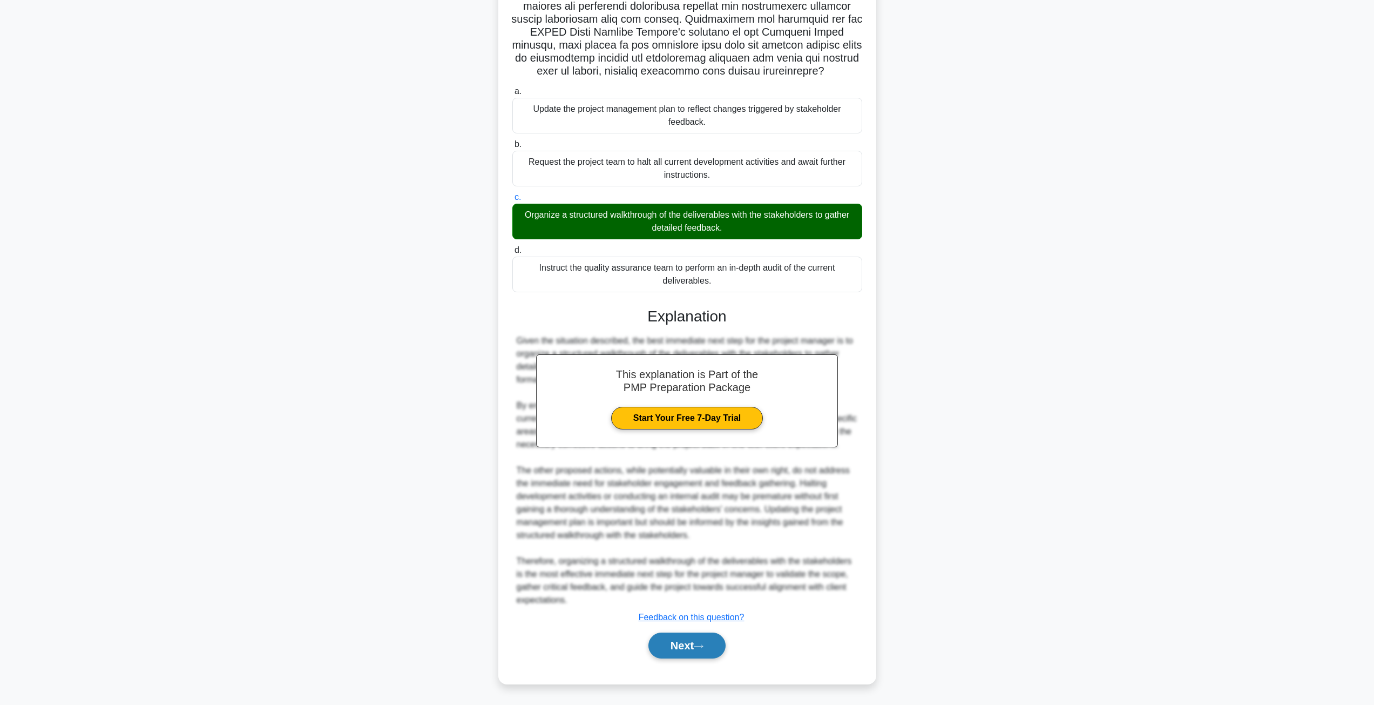
click at [675, 658] on button "Next" at bounding box center [686, 645] width 77 height 26
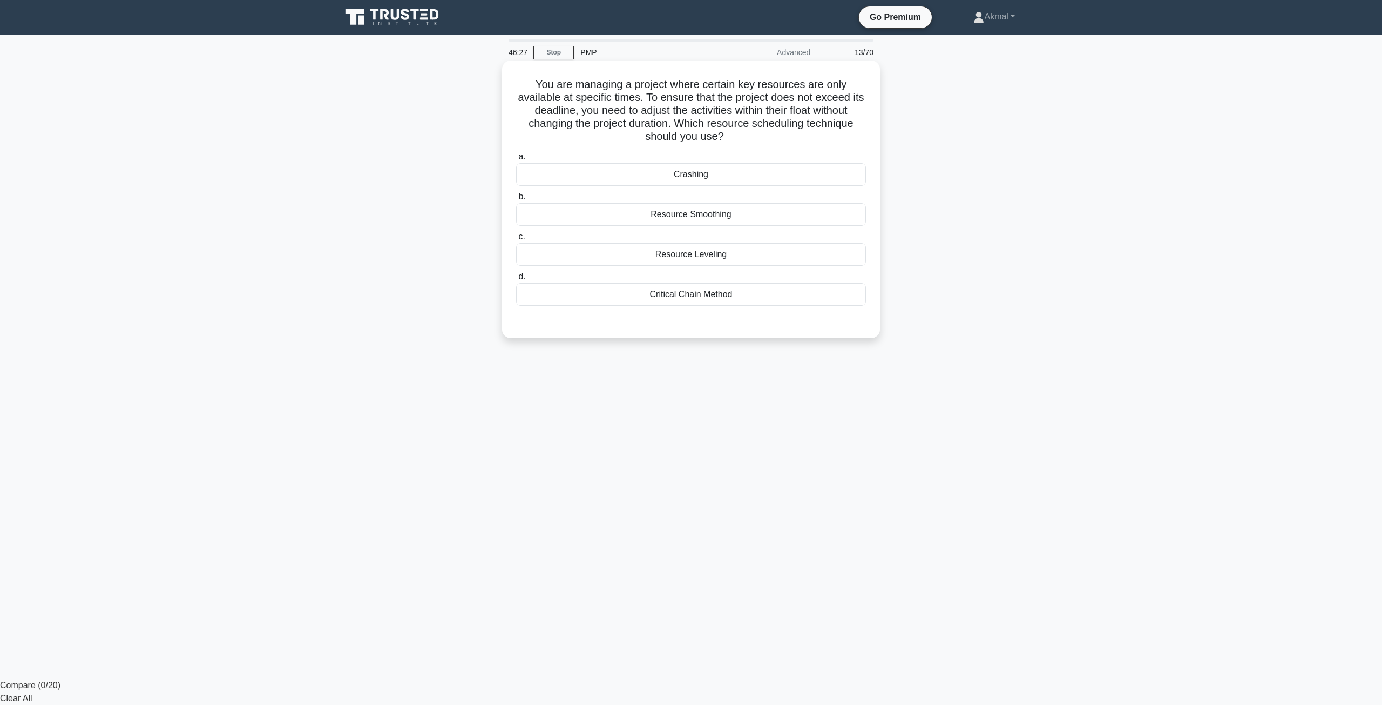
click at [669, 216] on div "Resource Smoothing" at bounding box center [691, 214] width 350 height 23
click at [516, 200] on input "b. Resource Smoothing" at bounding box center [516, 196] width 0 height 7
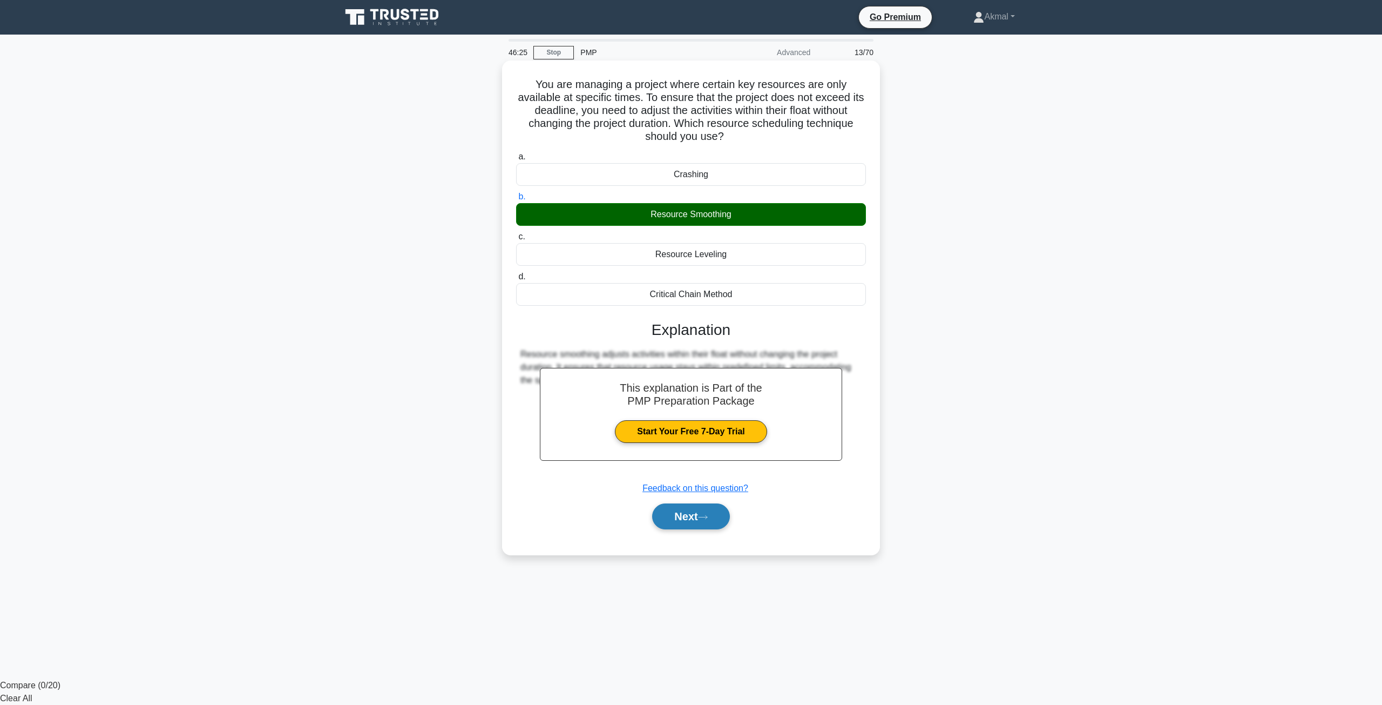
click at [680, 518] on button "Next" at bounding box center [690, 516] width 77 height 26
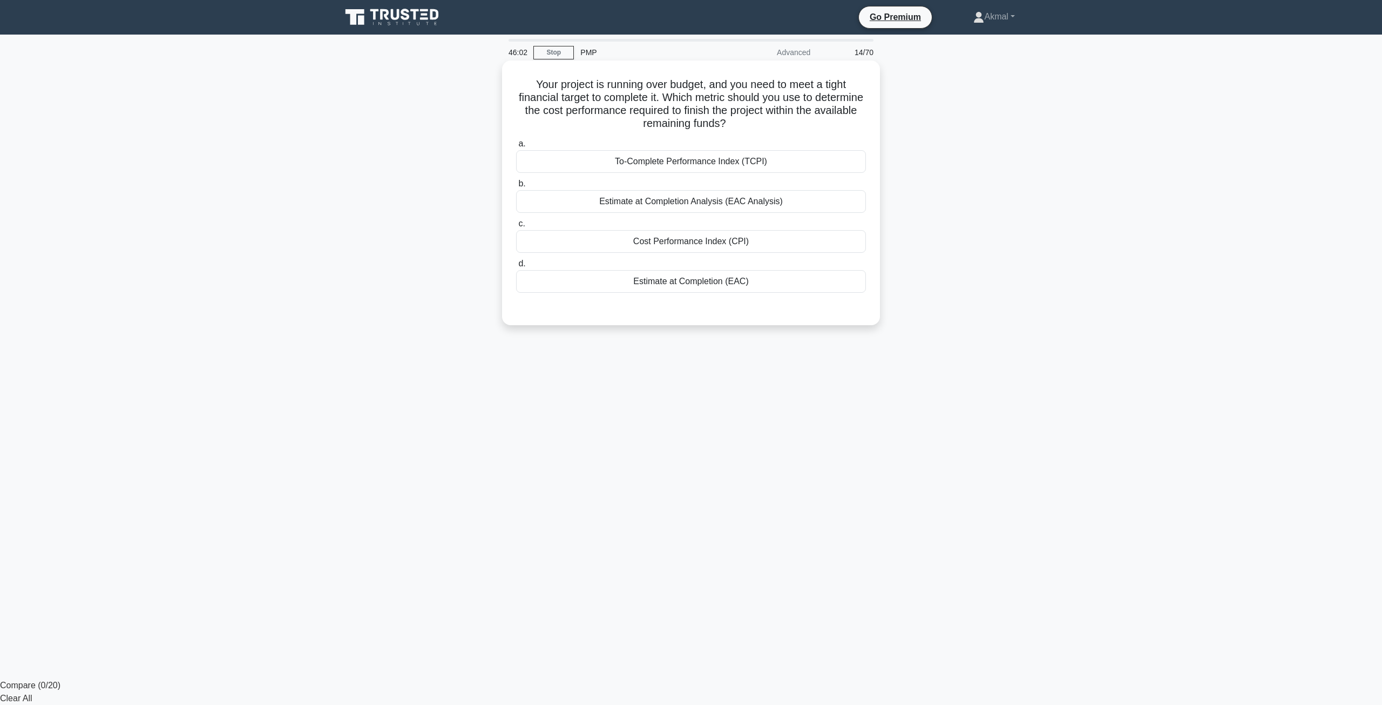
click at [692, 204] on div "Estimate at Completion Analysis (EAC Analysis)" at bounding box center [691, 201] width 350 height 23
click at [516, 187] on input "b. Estimate at Completion Analysis (EAC Analysis)" at bounding box center [516, 183] width 0 height 7
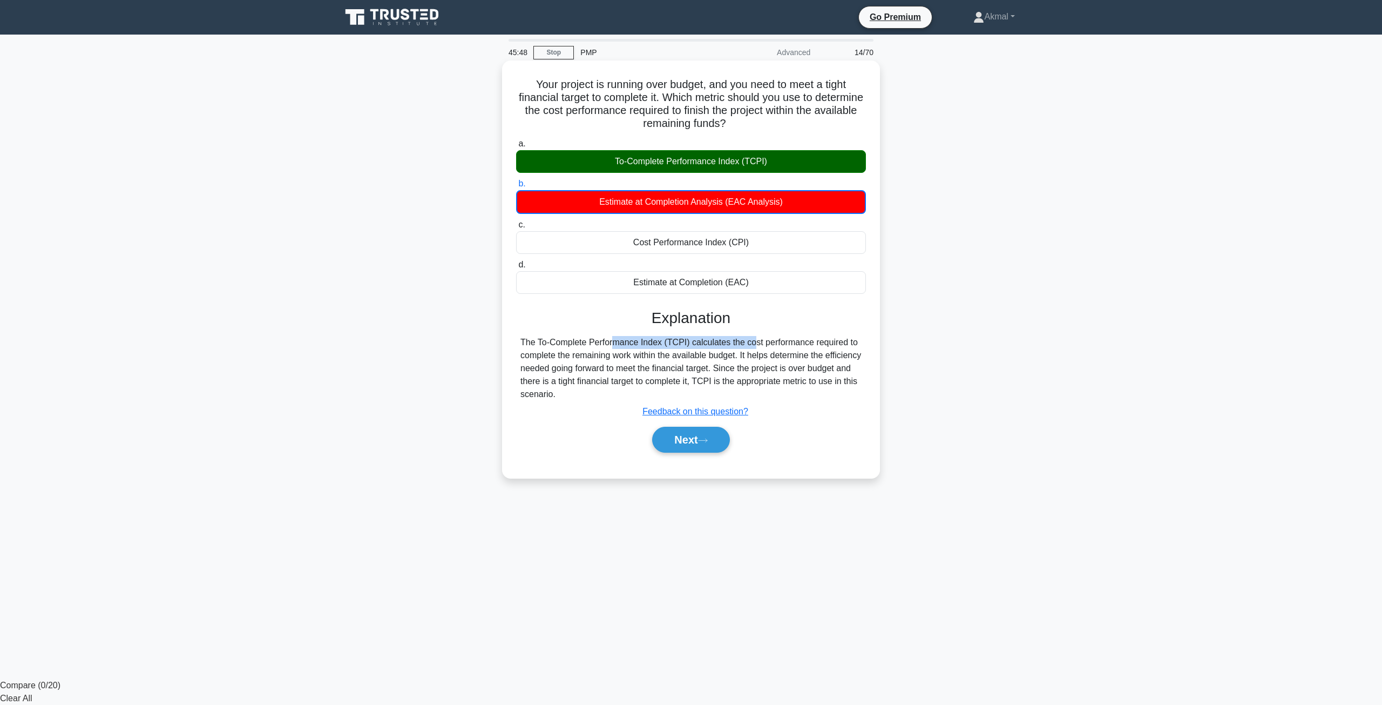
drag, startPoint x: 539, startPoint y: 342, endPoint x: 685, endPoint y: 343, distance: 146.3
click at [685, 343] on div "The To-Complete Performance Index (TCPI) calculates the cost performance requir…" at bounding box center [691, 368] width 341 height 65
copy div "o-Complete Performance Index (TCPI)"
click at [706, 439] on icon at bounding box center [703, 440] width 10 height 6
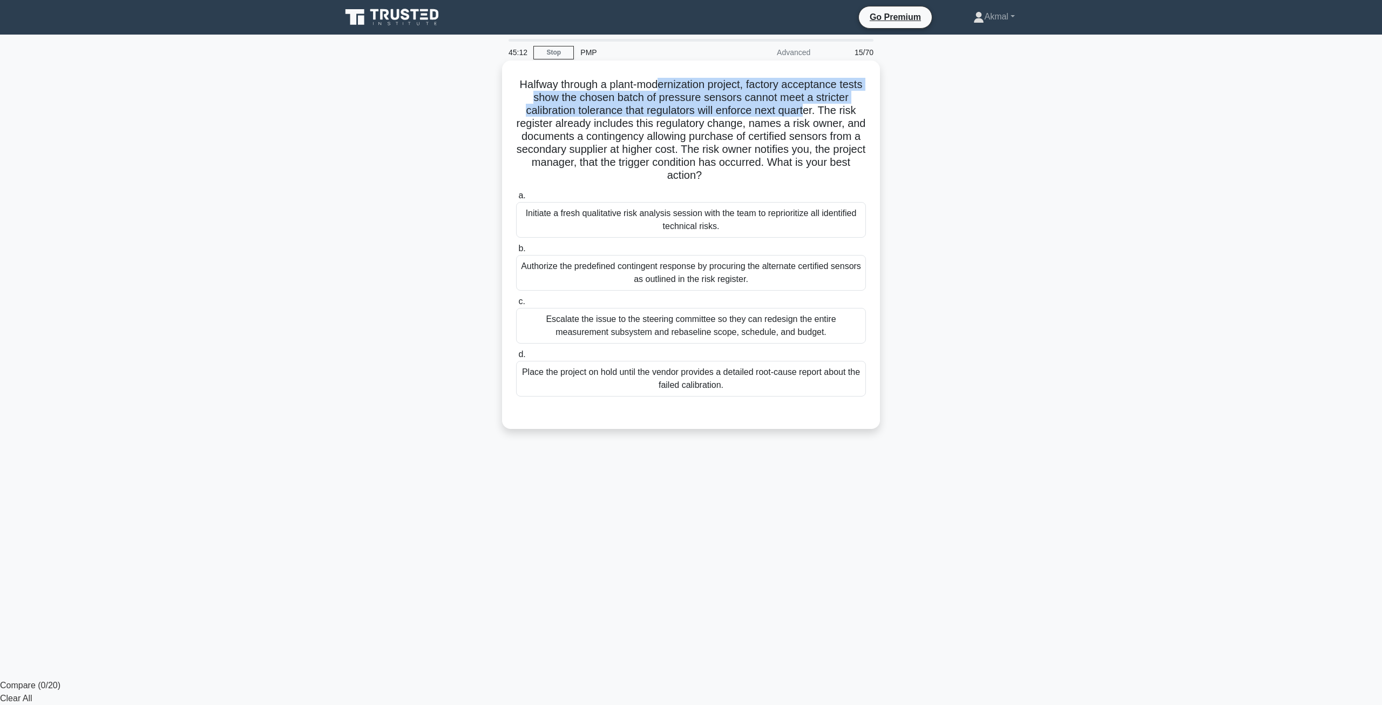
drag, startPoint x: 672, startPoint y: 84, endPoint x: 811, endPoint y: 112, distance: 142.1
click at [811, 112] on h5 "Halfway through a plant-modernization project, factory acceptance tests show th…" at bounding box center [691, 130] width 352 height 105
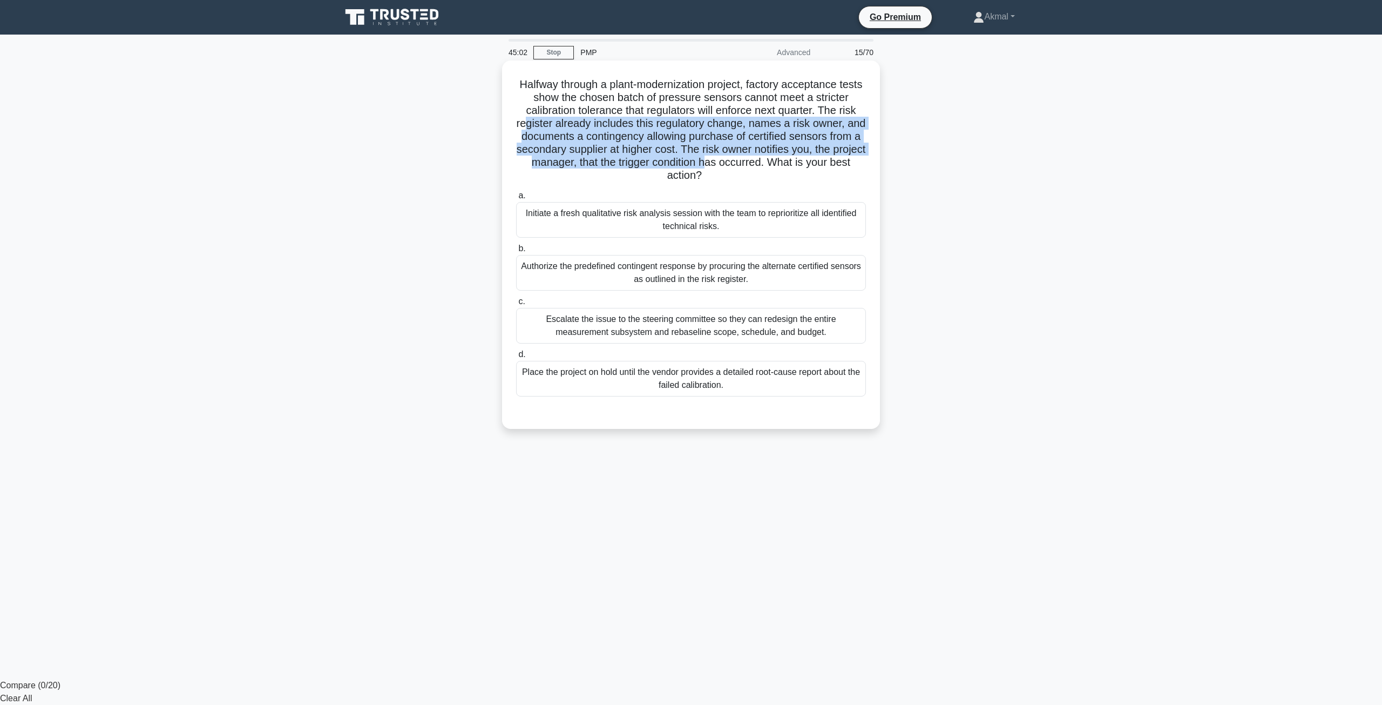
drag, startPoint x: 535, startPoint y: 118, endPoint x: 762, endPoint y: 168, distance: 232.7
click at [762, 168] on h5 "Halfway through a plant-modernization project, factory acceptance tests show th…" at bounding box center [691, 130] width 352 height 105
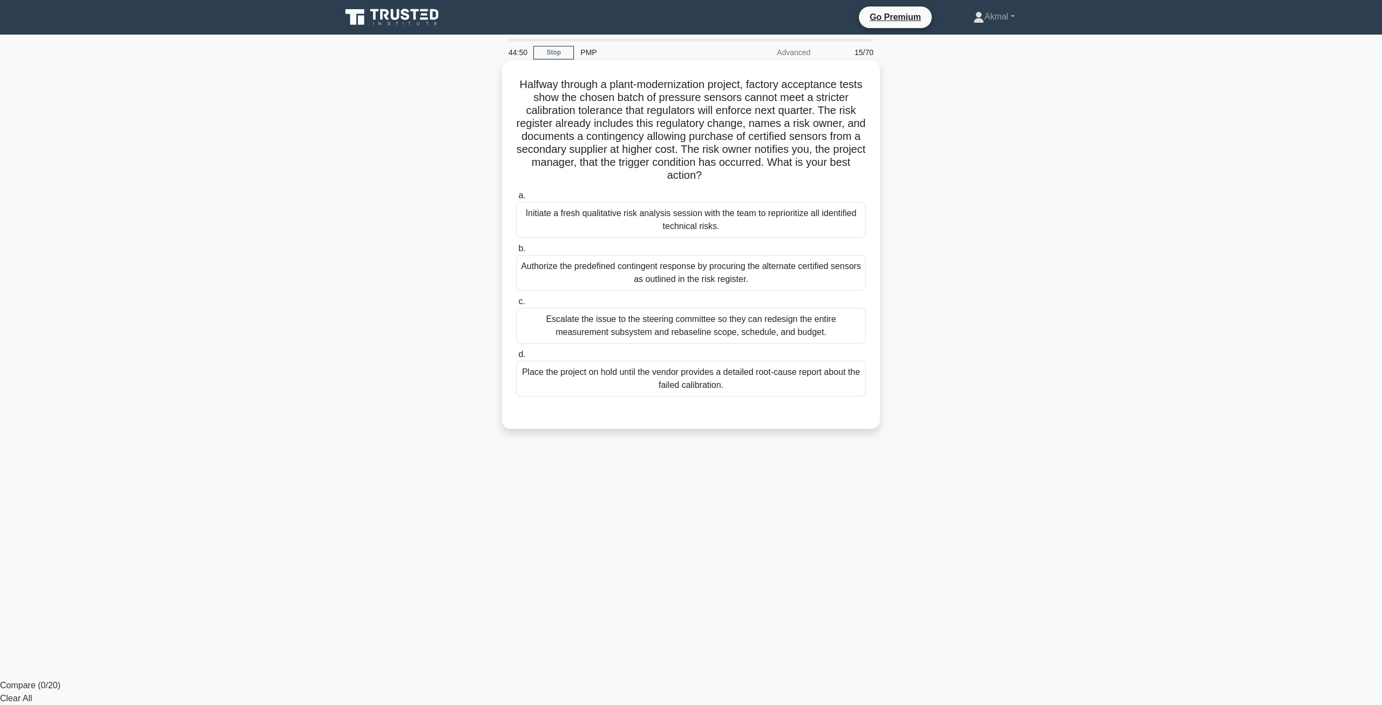
click at [668, 278] on div "Authorize the predefined contingent response by procuring the alternate certifi…" at bounding box center [691, 273] width 350 height 36
click at [516, 252] on input "b. Authorize the predefined contingent response by procuring the alternate cert…" at bounding box center [516, 248] width 0 height 7
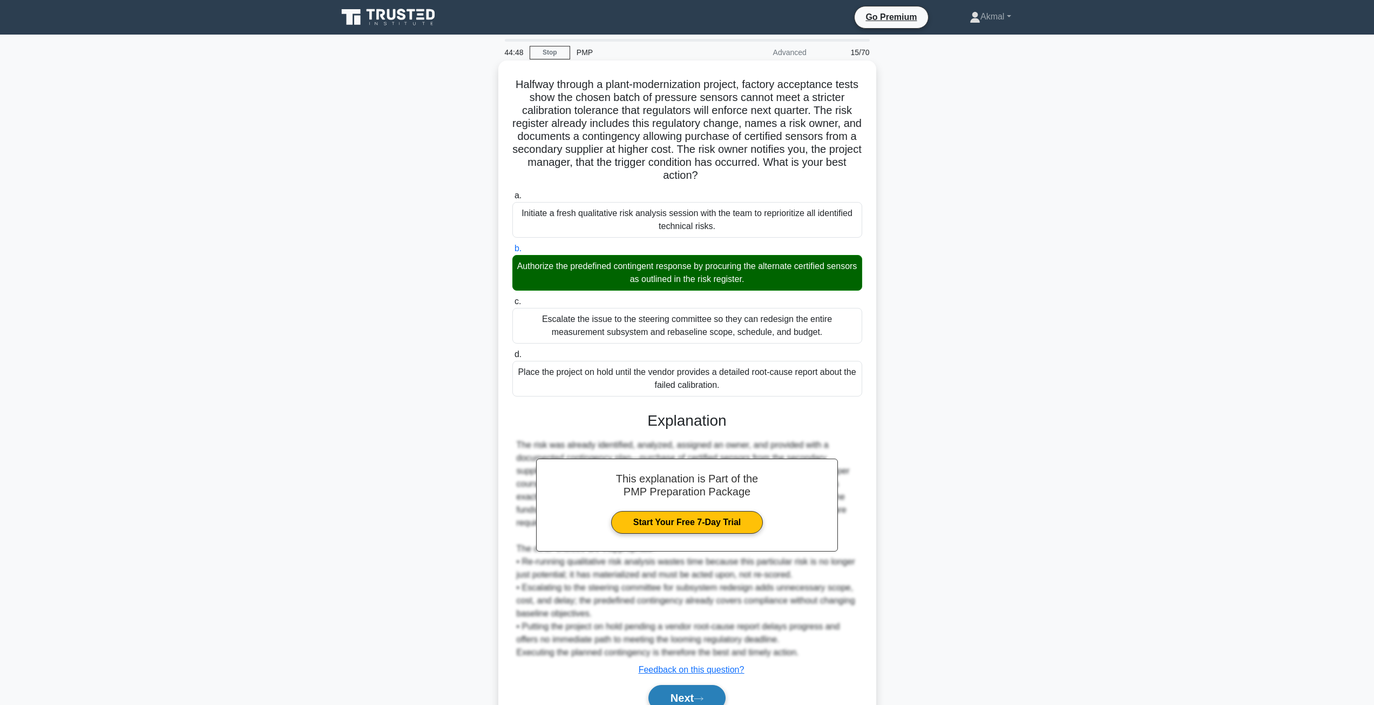
click at [688, 701] on button "Next" at bounding box center [686, 698] width 77 height 26
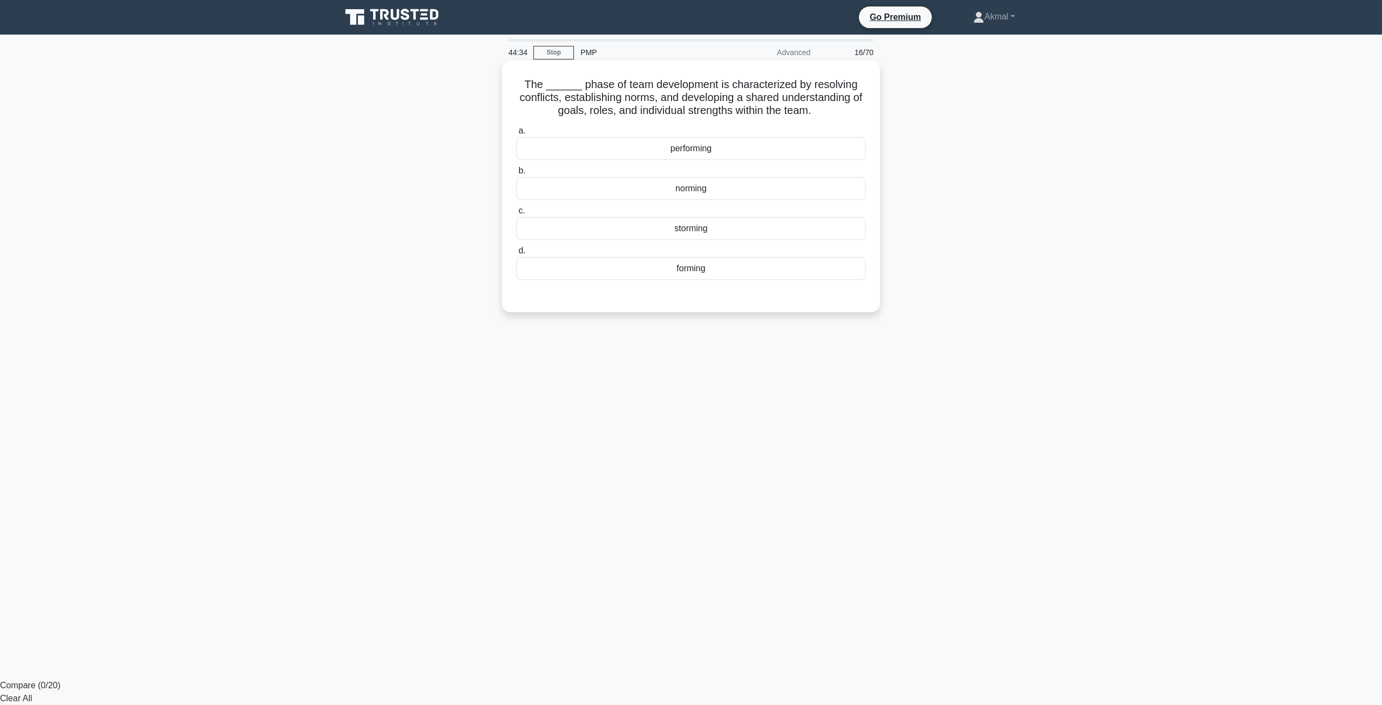
click at [693, 187] on div "norming" at bounding box center [691, 188] width 350 height 23
click at [516, 174] on input "b. norming" at bounding box center [516, 170] width 0 height 7
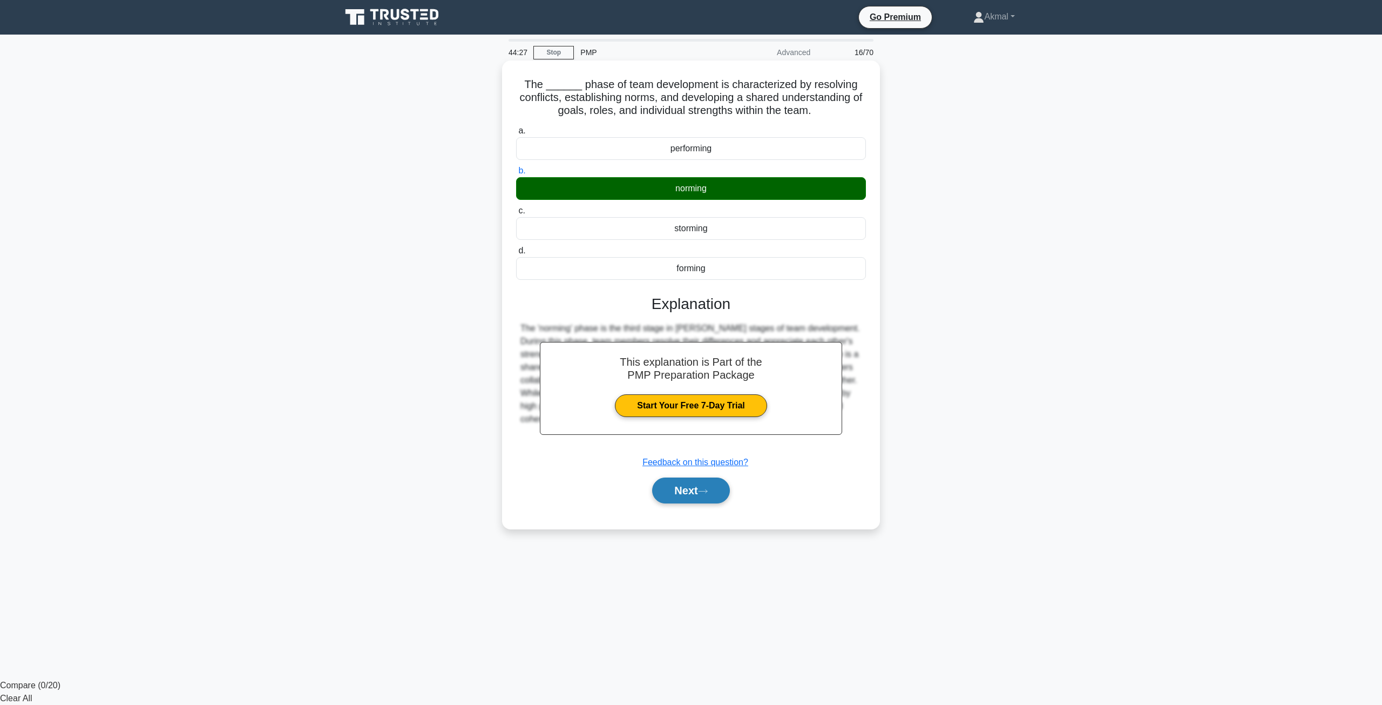
click at [703, 487] on button "Next" at bounding box center [690, 490] width 77 height 26
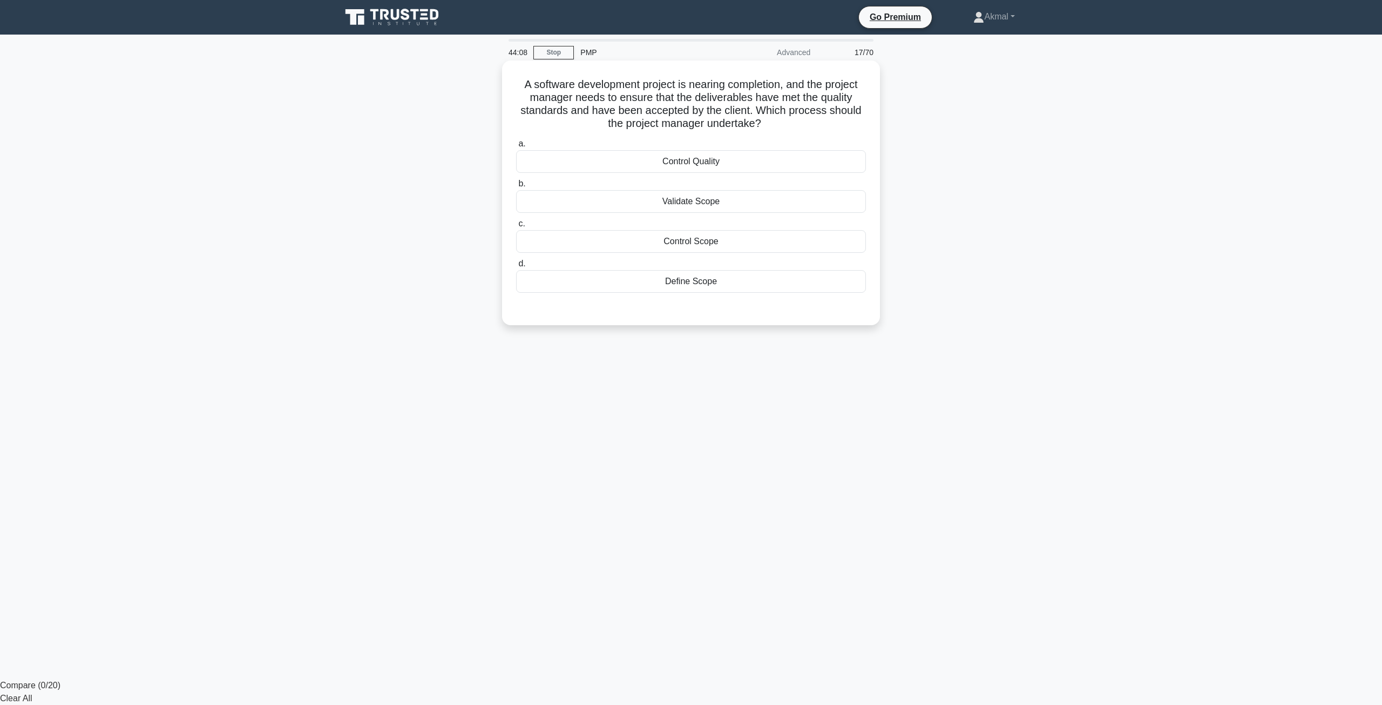
click at [692, 202] on div "Validate Scope" at bounding box center [691, 201] width 350 height 23
click at [516, 187] on input "b. Validate Scope" at bounding box center [516, 183] width 0 height 7
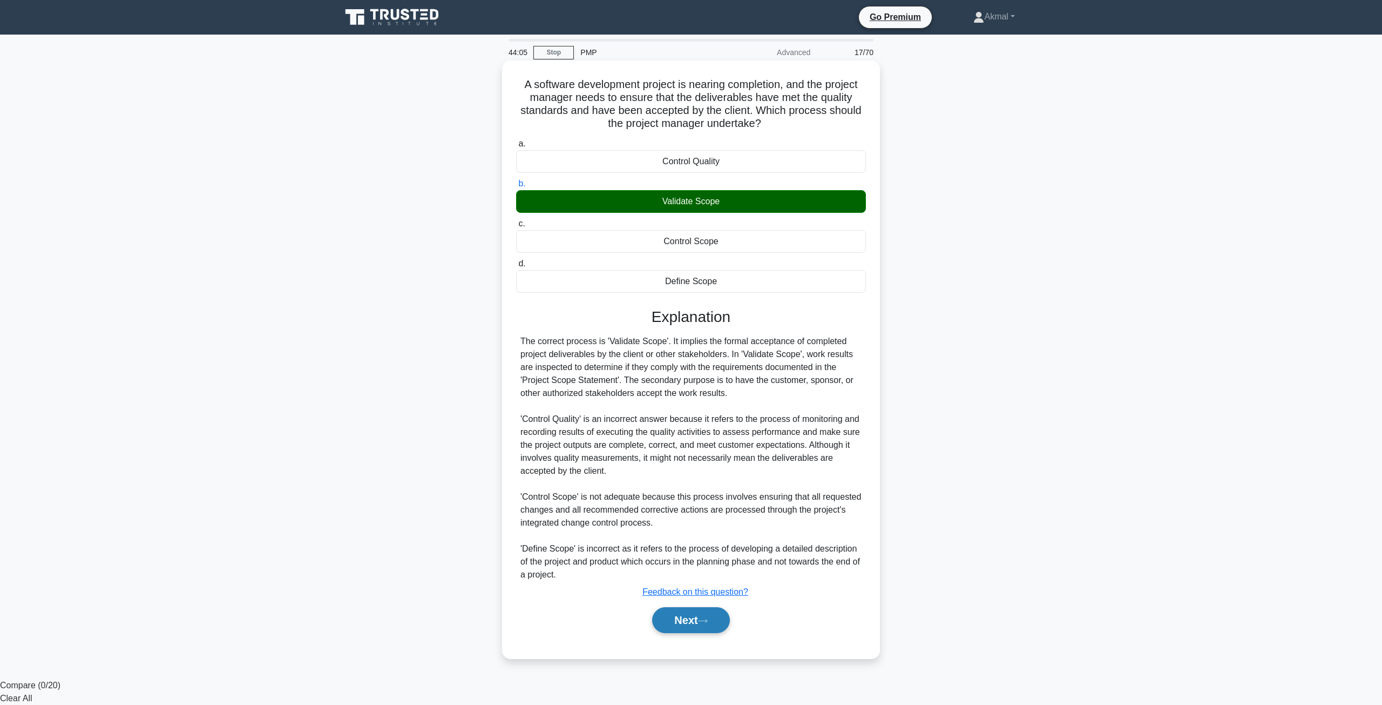
click at [706, 625] on button "Next" at bounding box center [690, 620] width 77 height 26
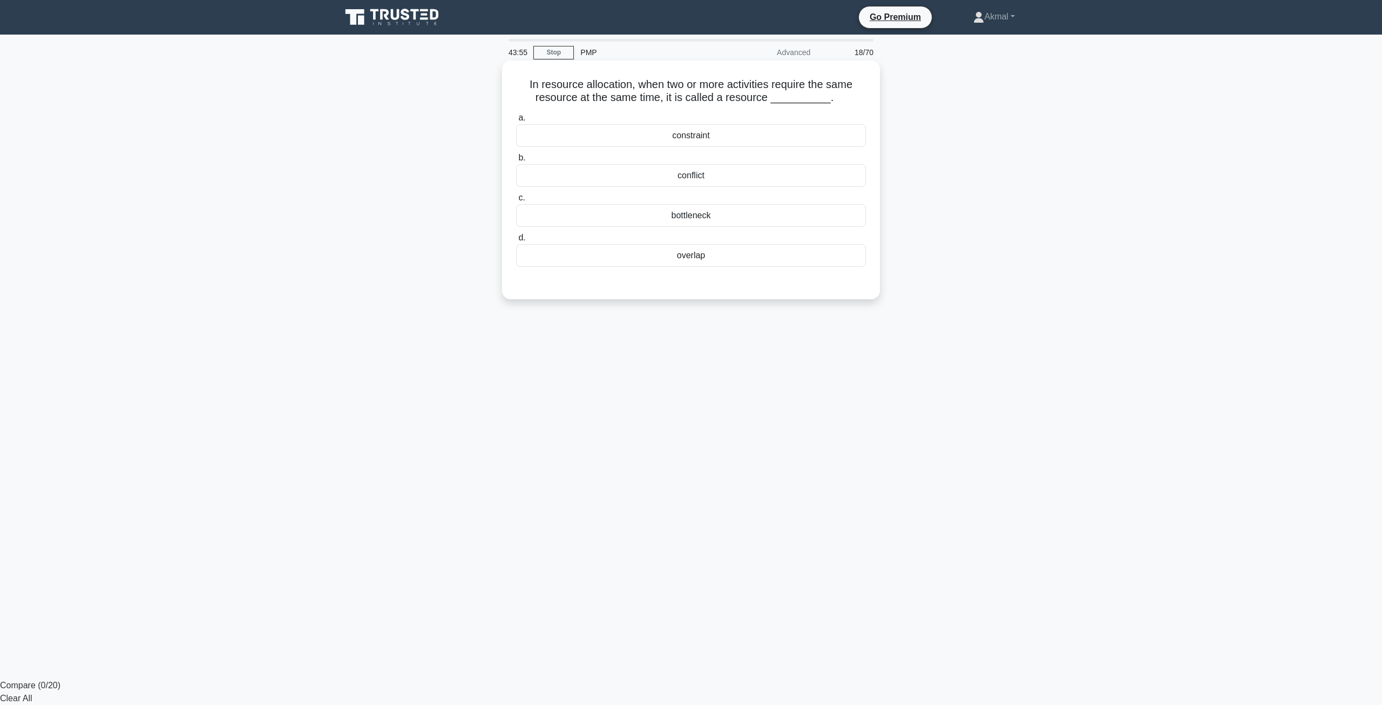
click at [701, 260] on div "overlap" at bounding box center [691, 255] width 350 height 23
click at [516, 241] on input "d. overlap" at bounding box center [516, 237] width 0 height 7
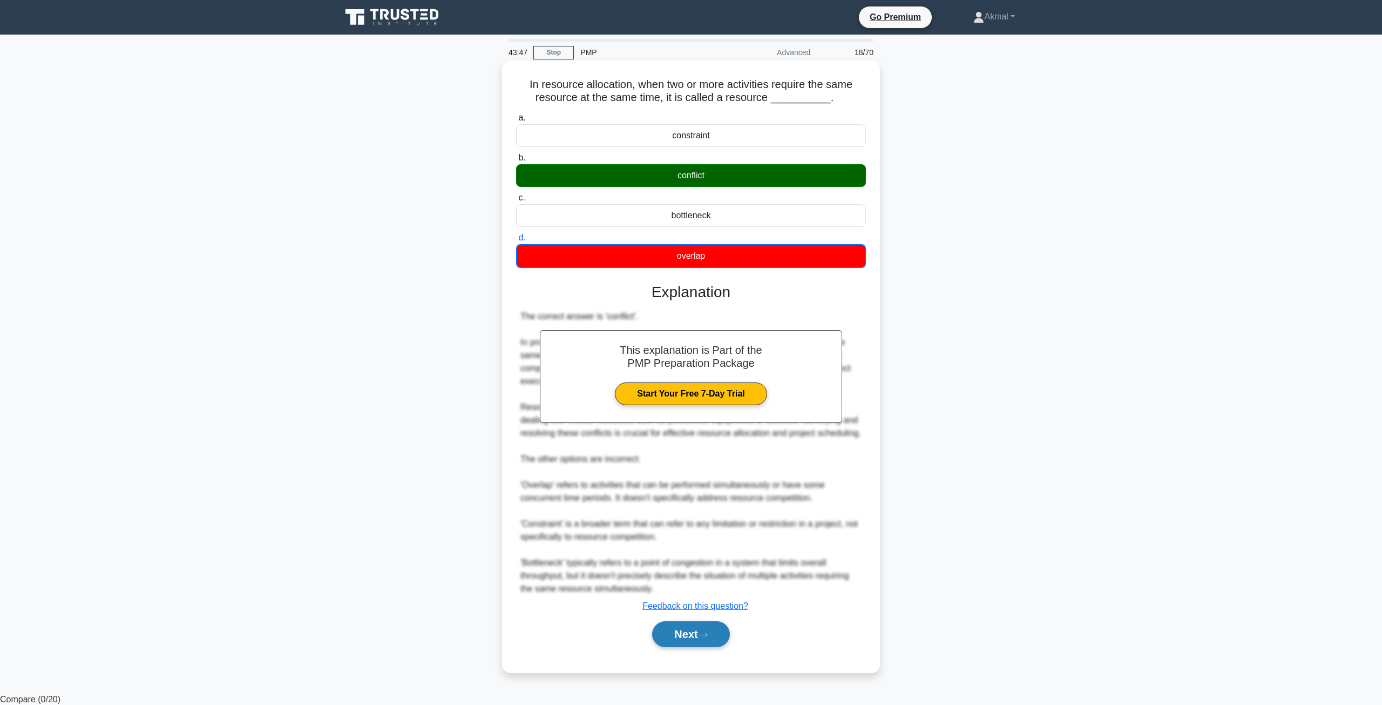
click at [688, 638] on button "Next" at bounding box center [690, 634] width 77 height 26
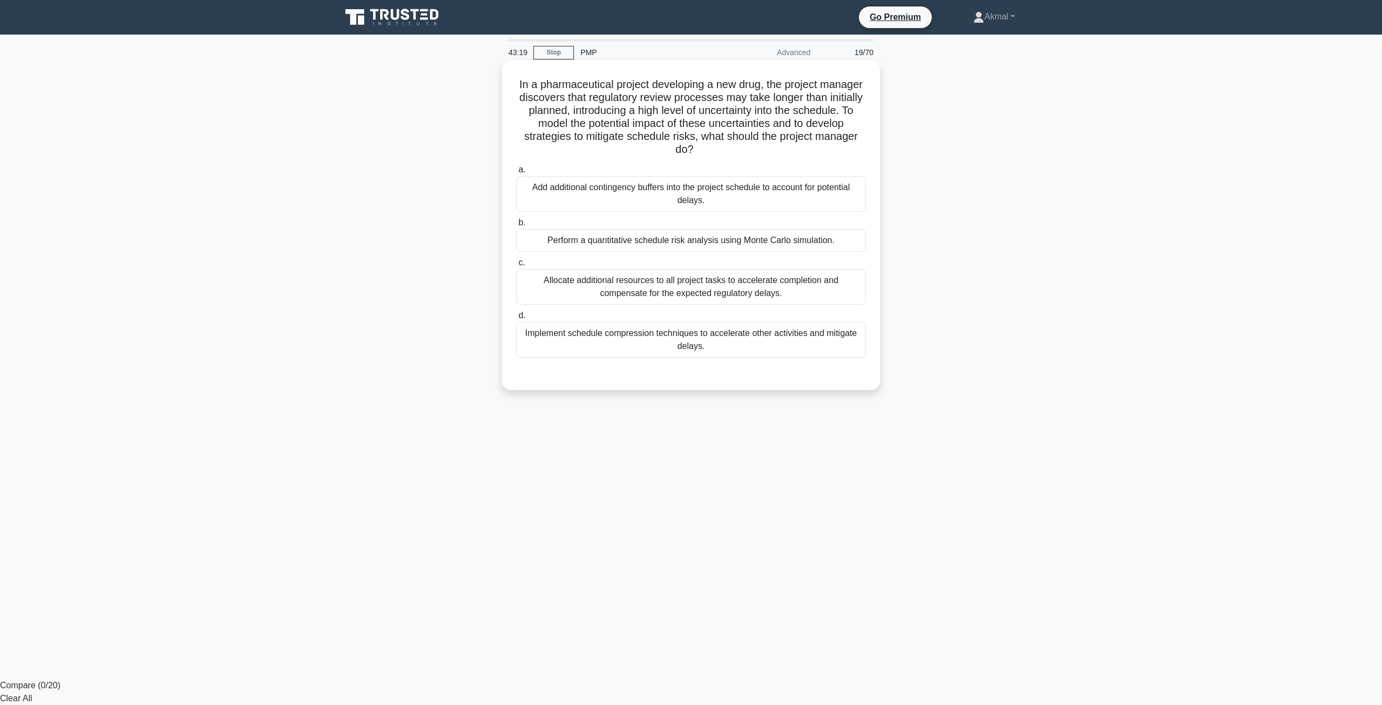
click at [633, 236] on div "Perform a quantitative schedule risk analysis using Monte Carlo simulation." at bounding box center [691, 240] width 350 height 23
click at [516, 226] on input "b. Perform a quantitative schedule risk analysis using Monte Carlo simulation." at bounding box center [516, 222] width 0 height 7
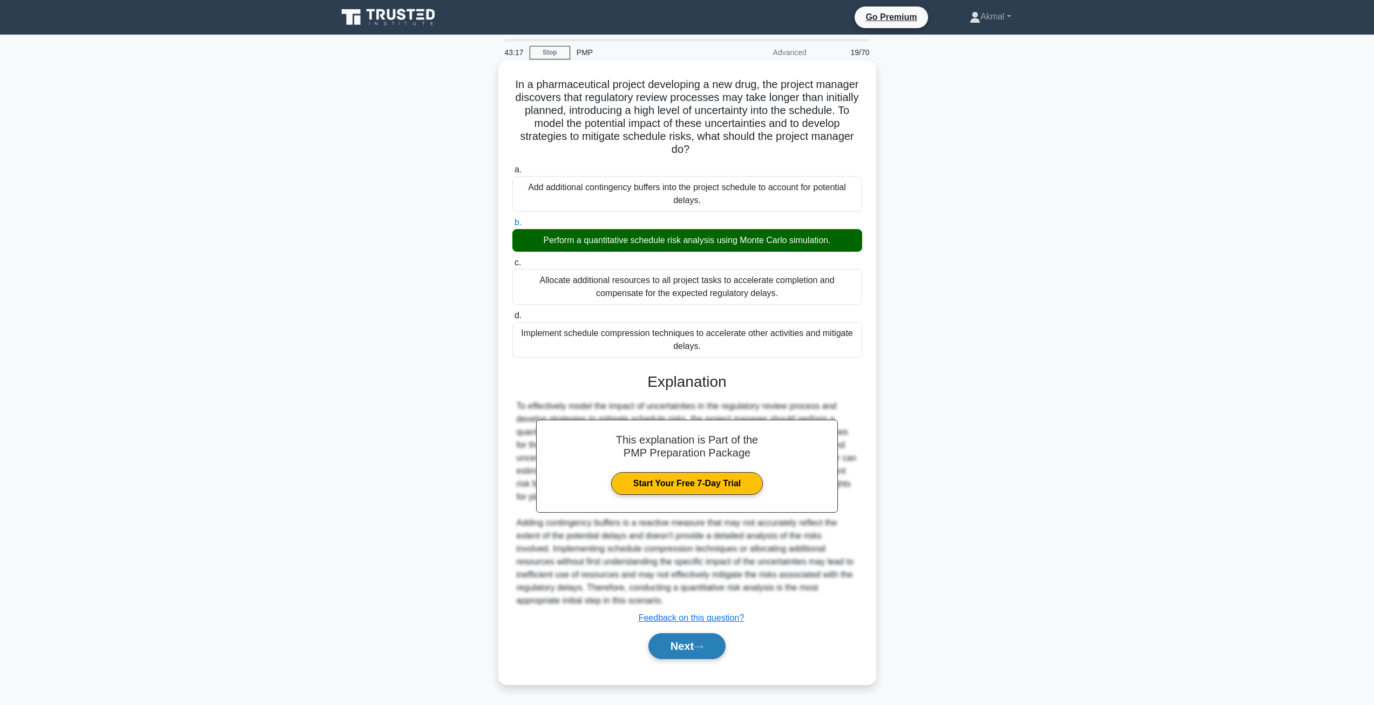
click at [713, 643] on button "Next" at bounding box center [686, 646] width 77 height 26
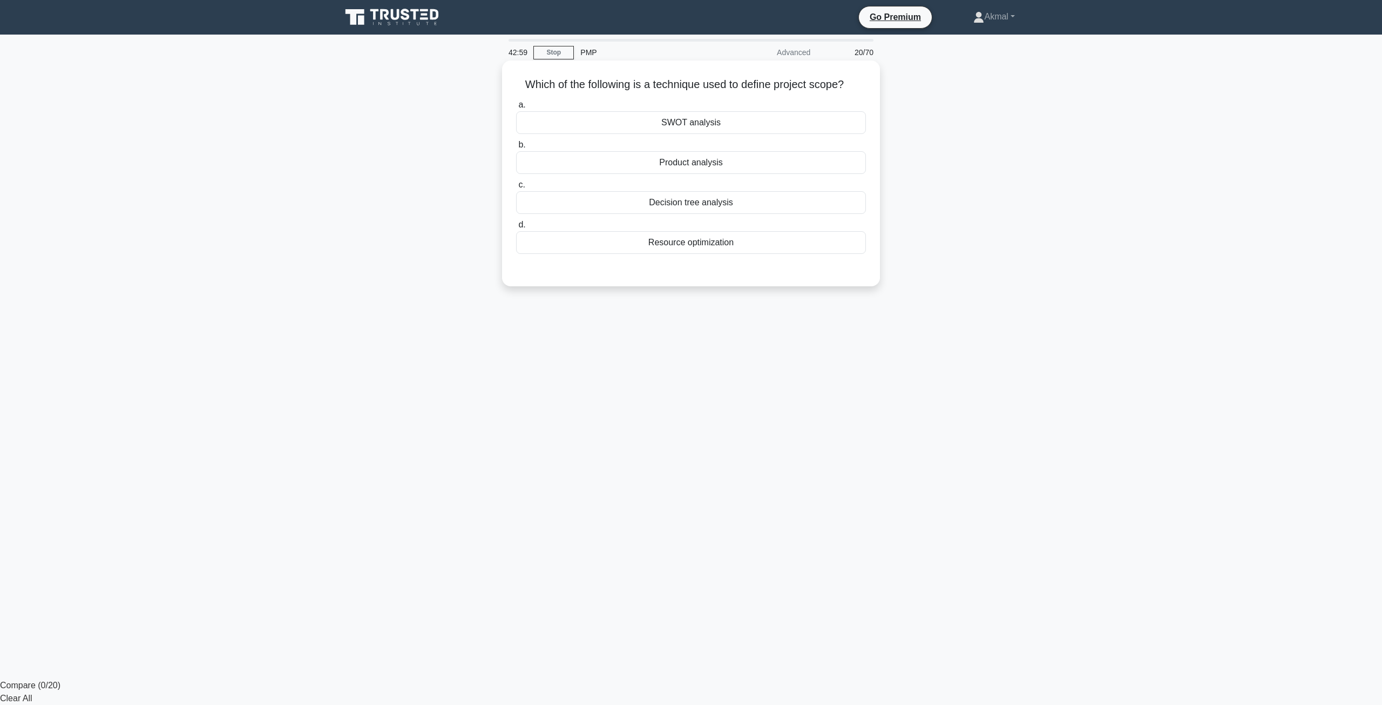
click at [729, 168] on div "Product analysis" at bounding box center [691, 162] width 350 height 23
click at [516, 148] on input "b. Product analysis" at bounding box center [516, 144] width 0 height 7
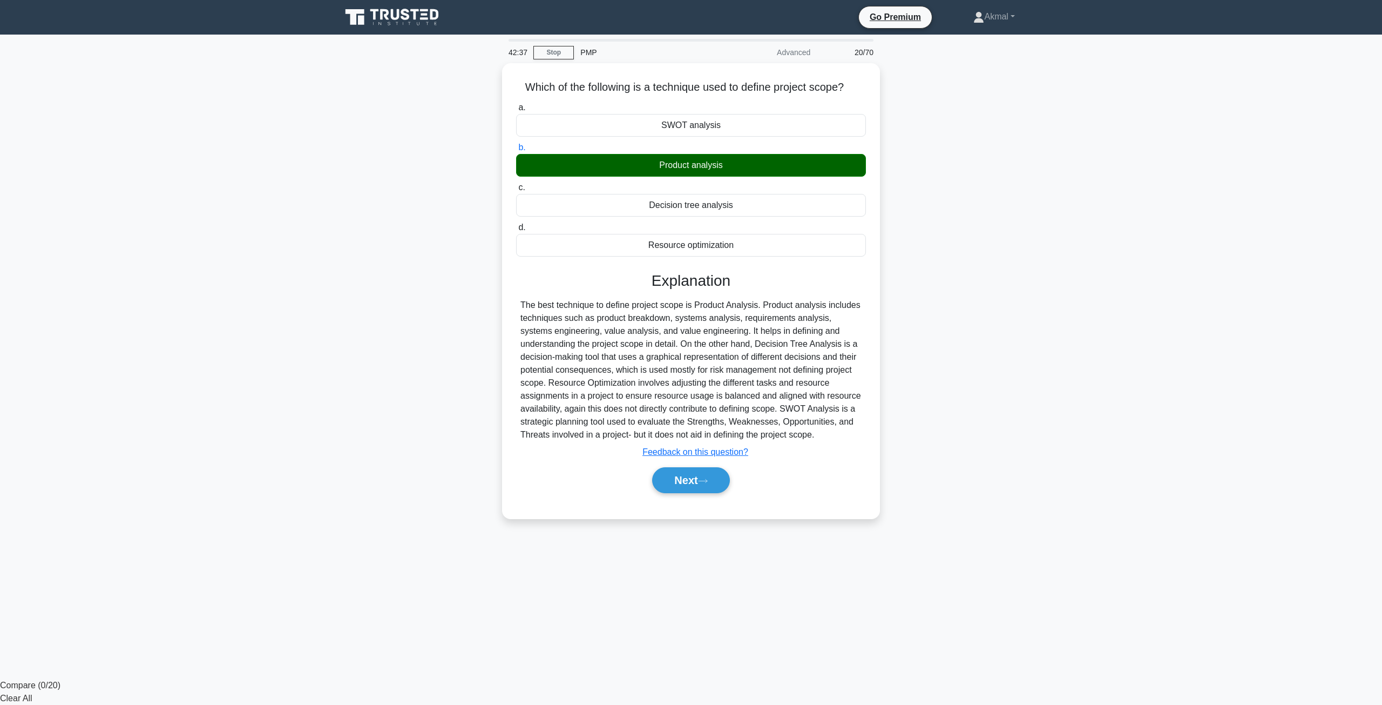
click at [1253, 312] on main "42:37 Stop PMP Advanced 20/70 Which of the following is a technique used to def…" at bounding box center [691, 357] width 1382 height 644
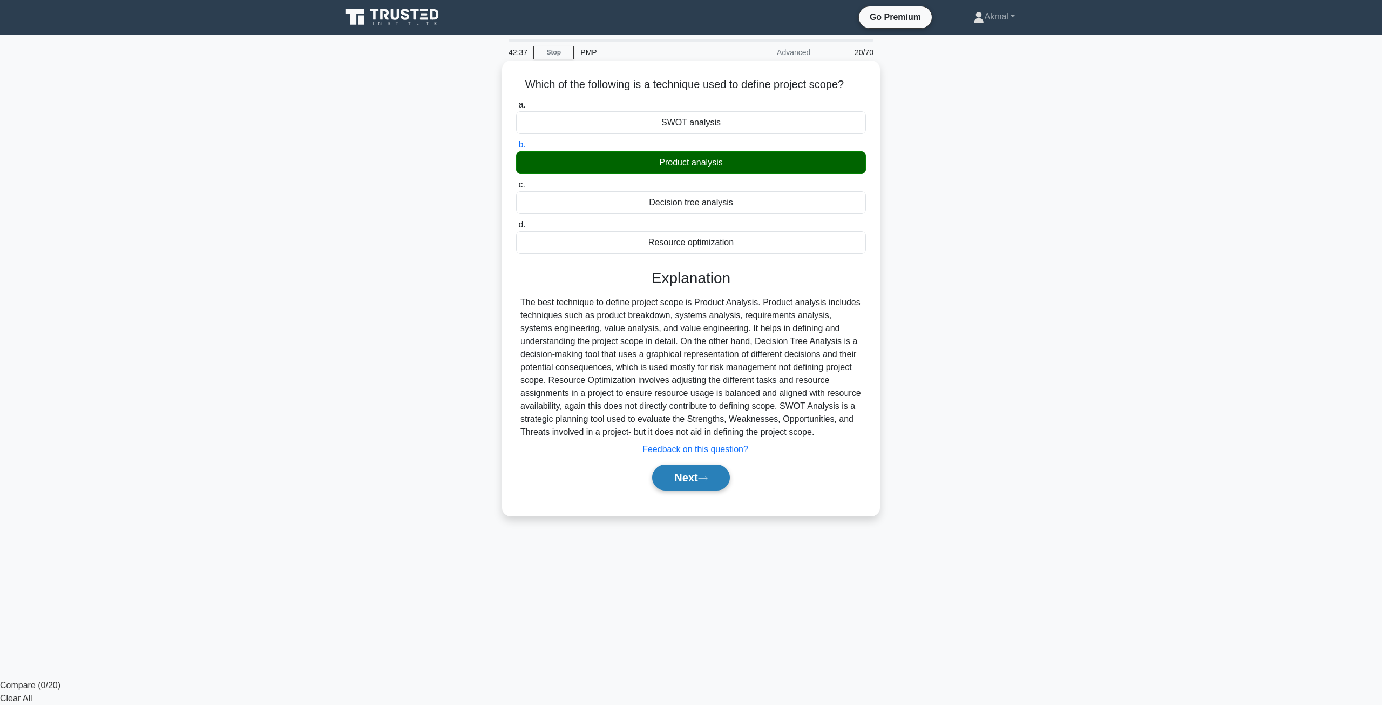
click at [715, 478] on button "Next" at bounding box center [690, 477] width 77 height 26
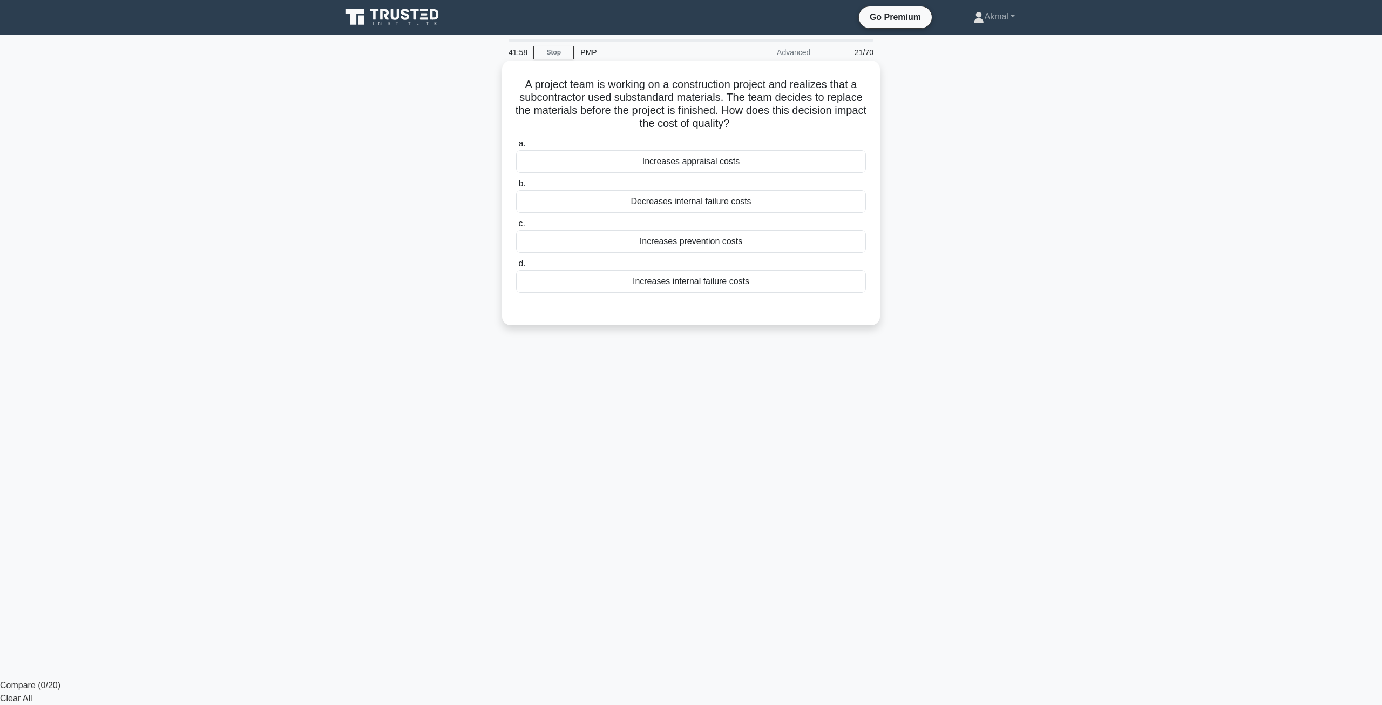
click at [694, 202] on div "Decreases internal failure costs" at bounding box center [691, 201] width 350 height 23
click at [516, 187] on input "b. Decreases internal failure costs" at bounding box center [516, 183] width 0 height 7
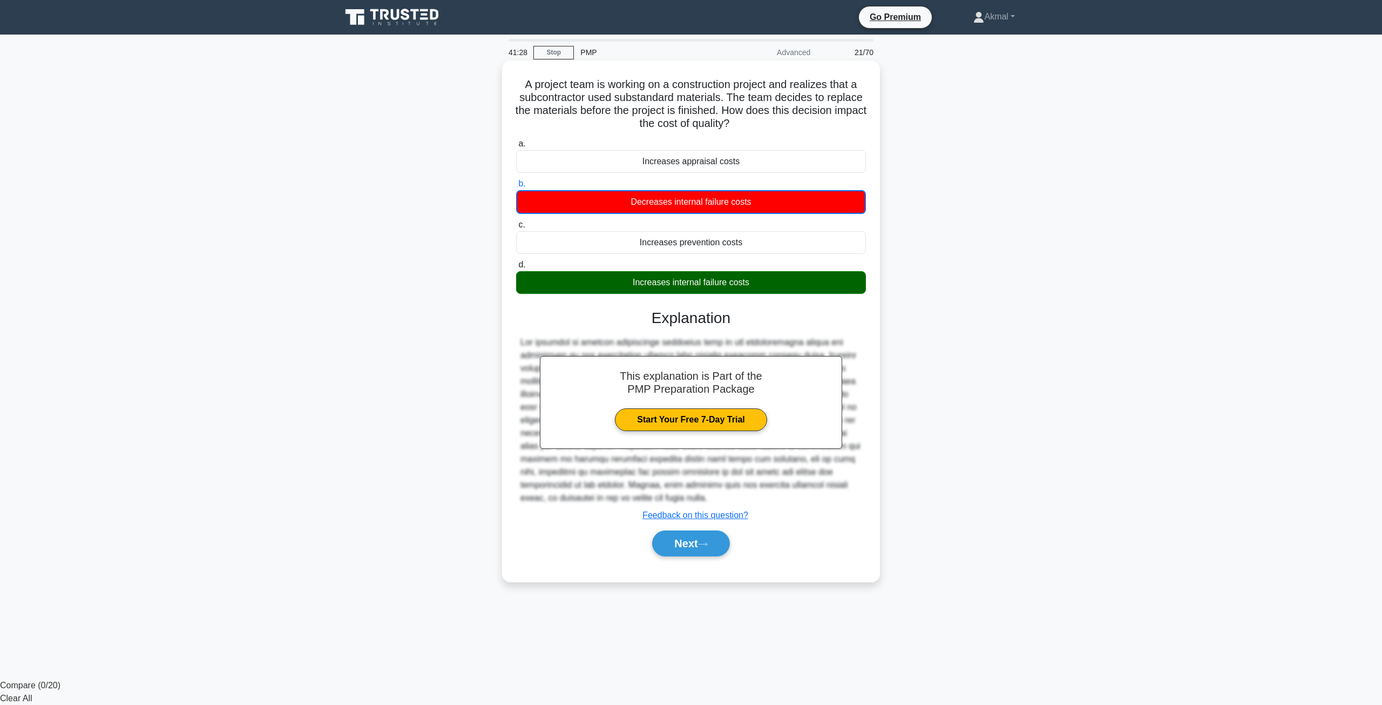
drag, startPoint x: 519, startPoint y: 81, endPoint x: 837, endPoint y: 291, distance: 381.6
click at [837, 291] on div "A project team is working on a construction project and realizes that a subcont…" at bounding box center [690, 321] width 369 height 512
copy div "A project team is working on a construction project and realizes that a subcont…"
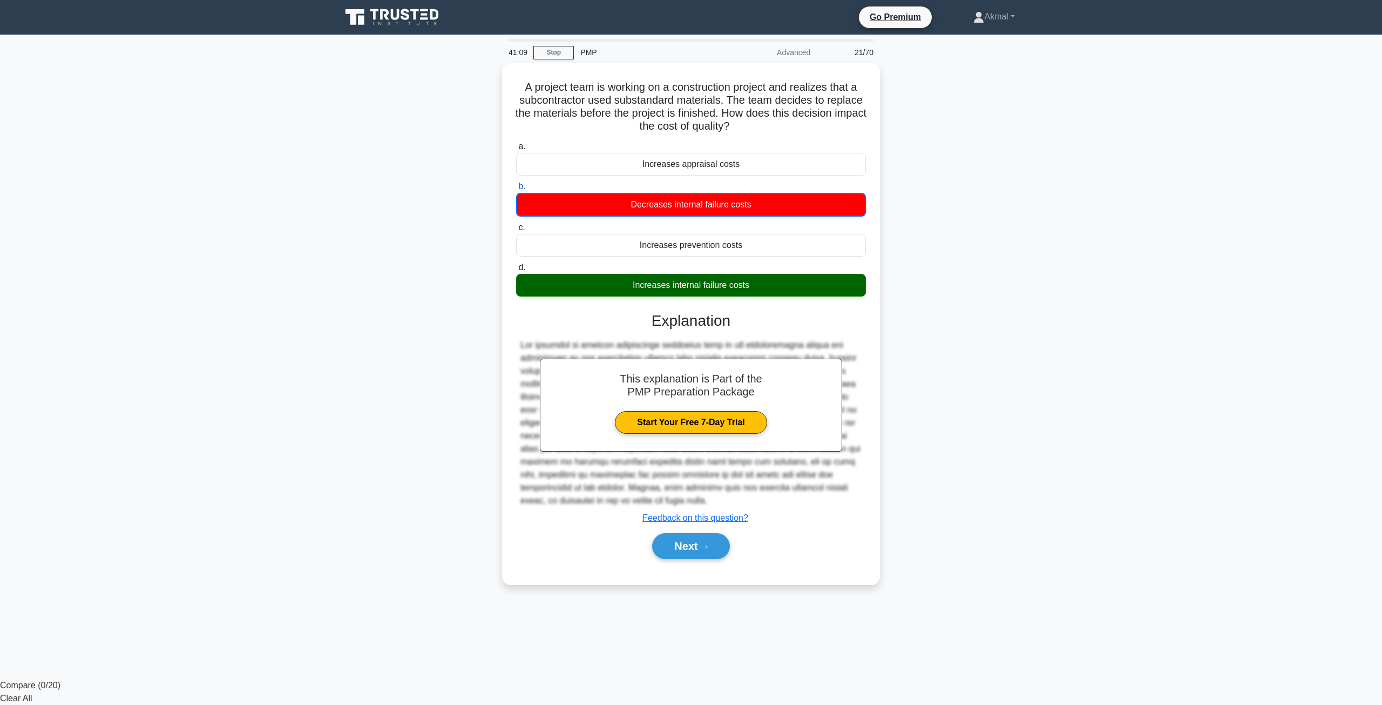
copy div "A project team is working on a construction project and realizes that a subcont…"
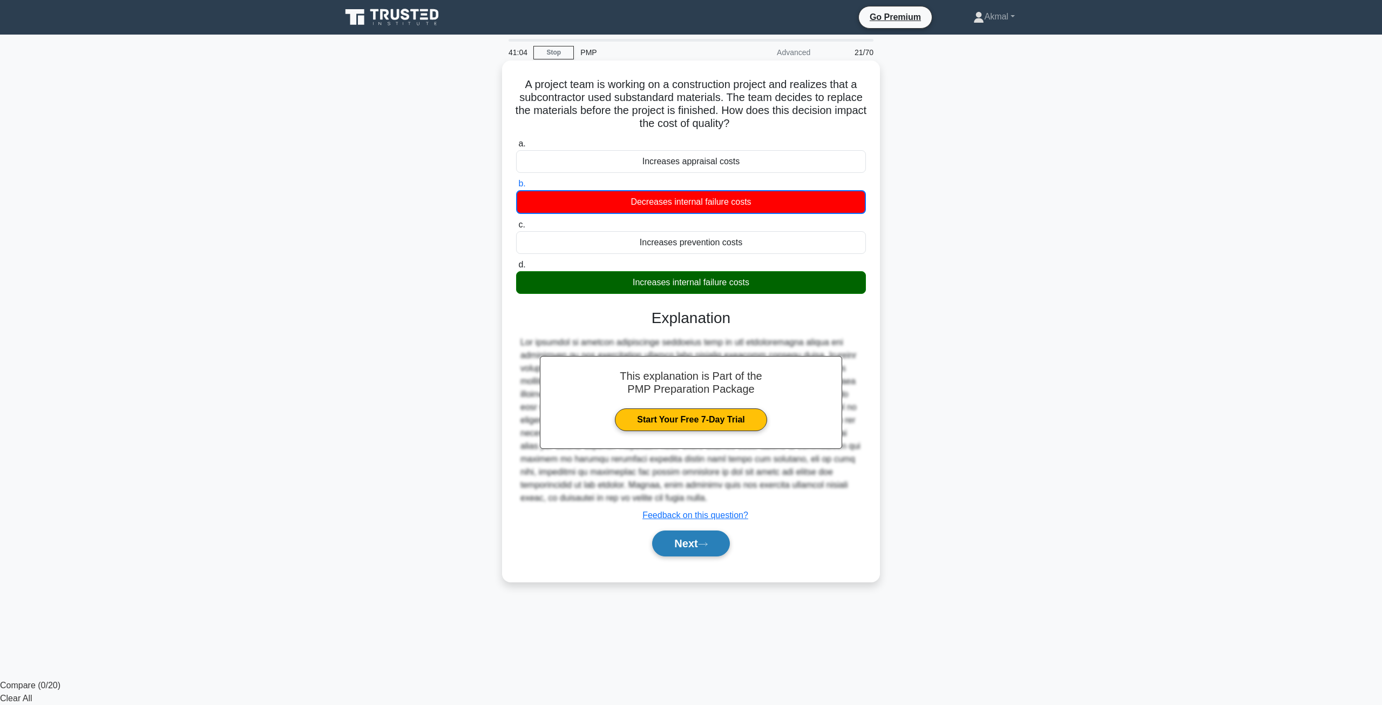
click at [691, 539] on button "Next" at bounding box center [690, 543] width 77 height 26
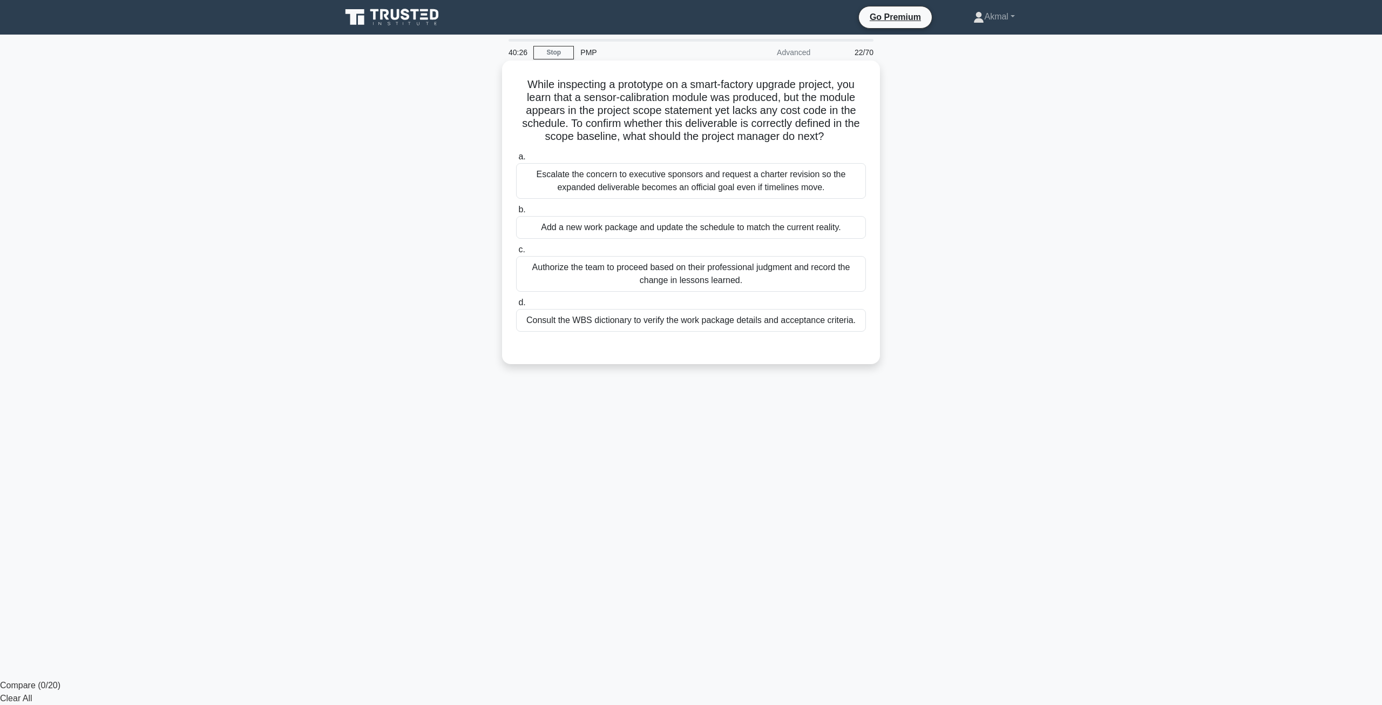
click at [662, 328] on div "Consult the WBS dictionary to verify the work package details and acceptance cr…" at bounding box center [691, 320] width 350 height 23
click at [516, 306] on input "d. Consult the WBS dictionary to verify the work package details and acceptance…" at bounding box center [516, 302] width 0 height 7
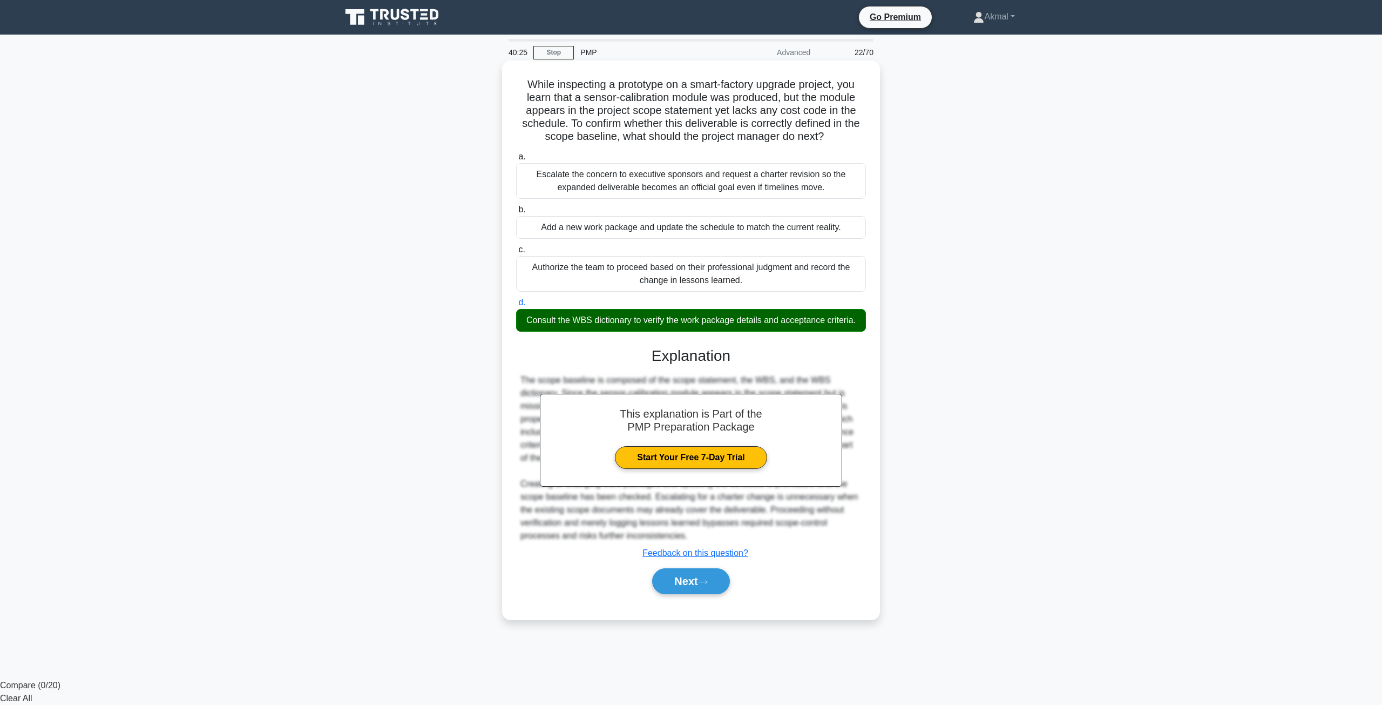
click at [720, 562] on div "This explanation is Part of the PMP Preparation Package Start Your Free 7-Day T…" at bounding box center [691, 466] width 350 height 265
click at [717, 583] on button "Next" at bounding box center [690, 581] width 77 height 26
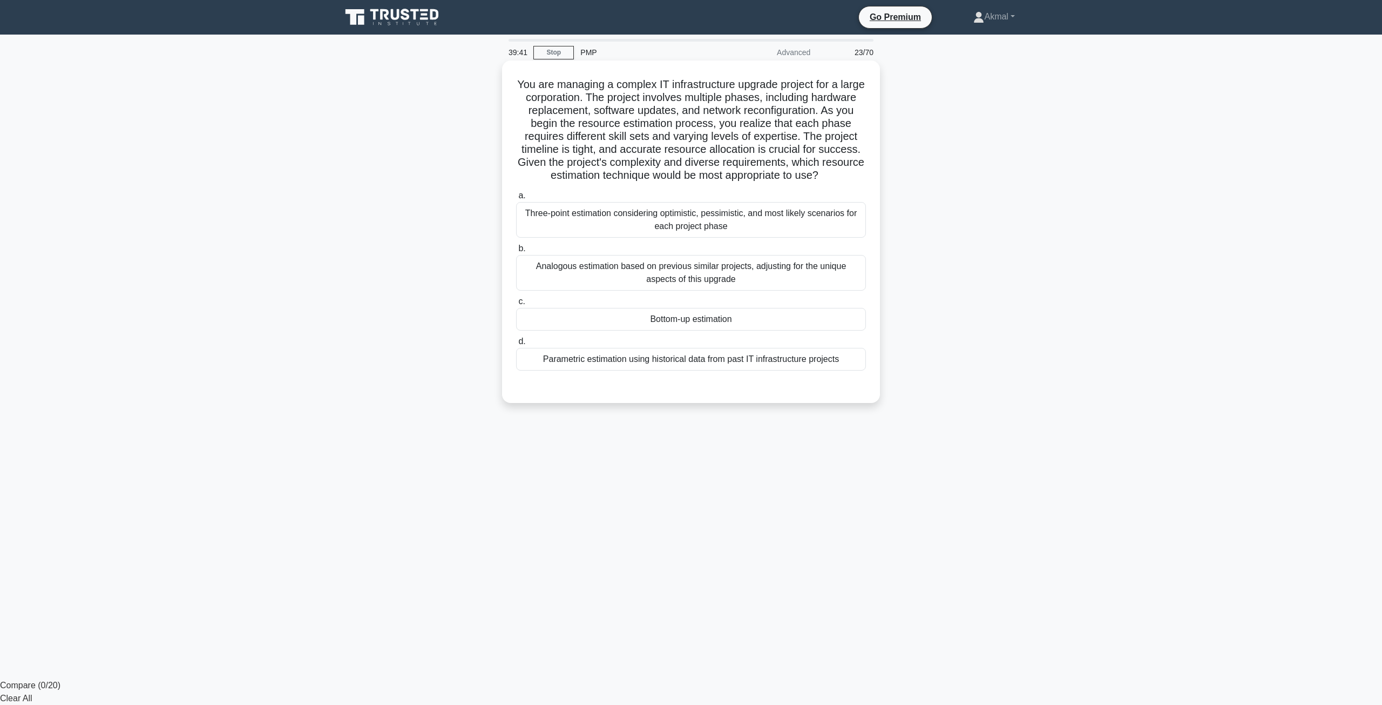
click at [699, 282] on div "Analogous estimation based on previous similar projects, adjusting for the uniq…" at bounding box center [691, 273] width 350 height 36
click at [516, 252] on input "b. Analogous estimation based on previous similar projects, adjusting for the u…" at bounding box center [516, 248] width 0 height 7
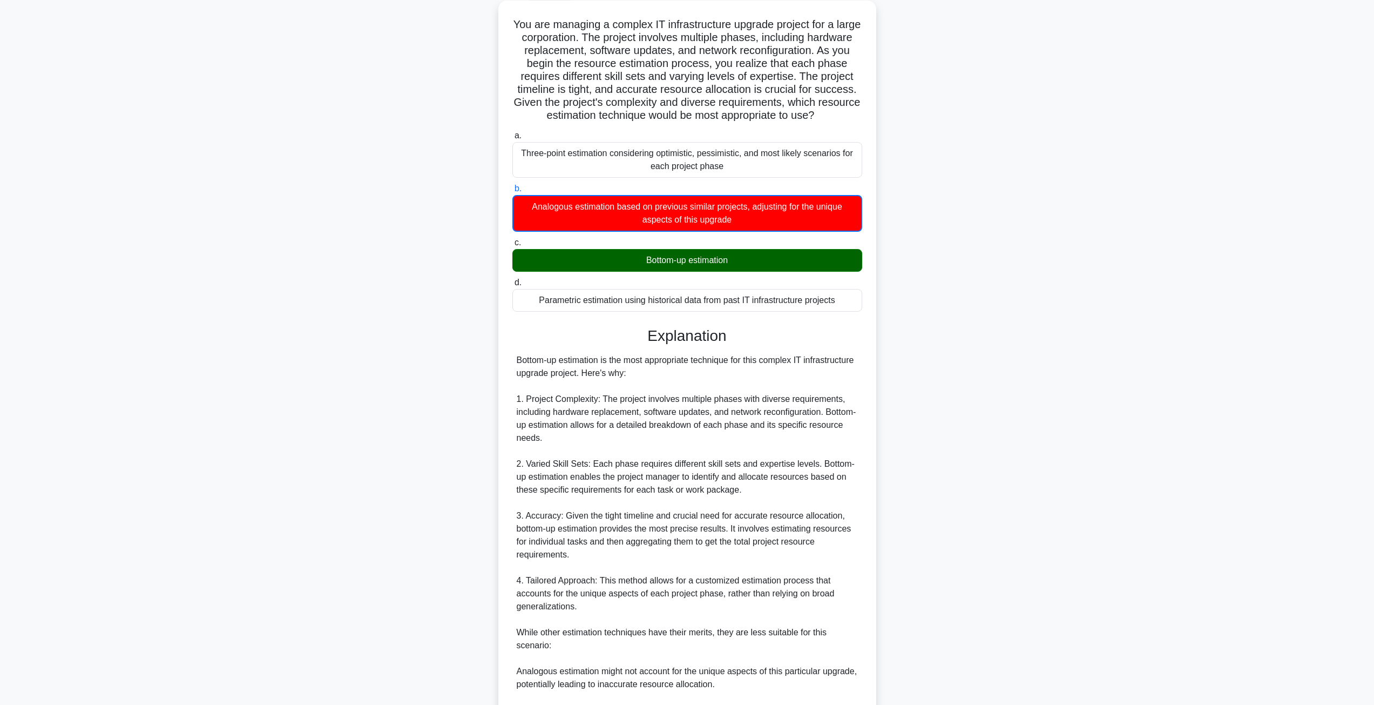
scroll to position [54, 0]
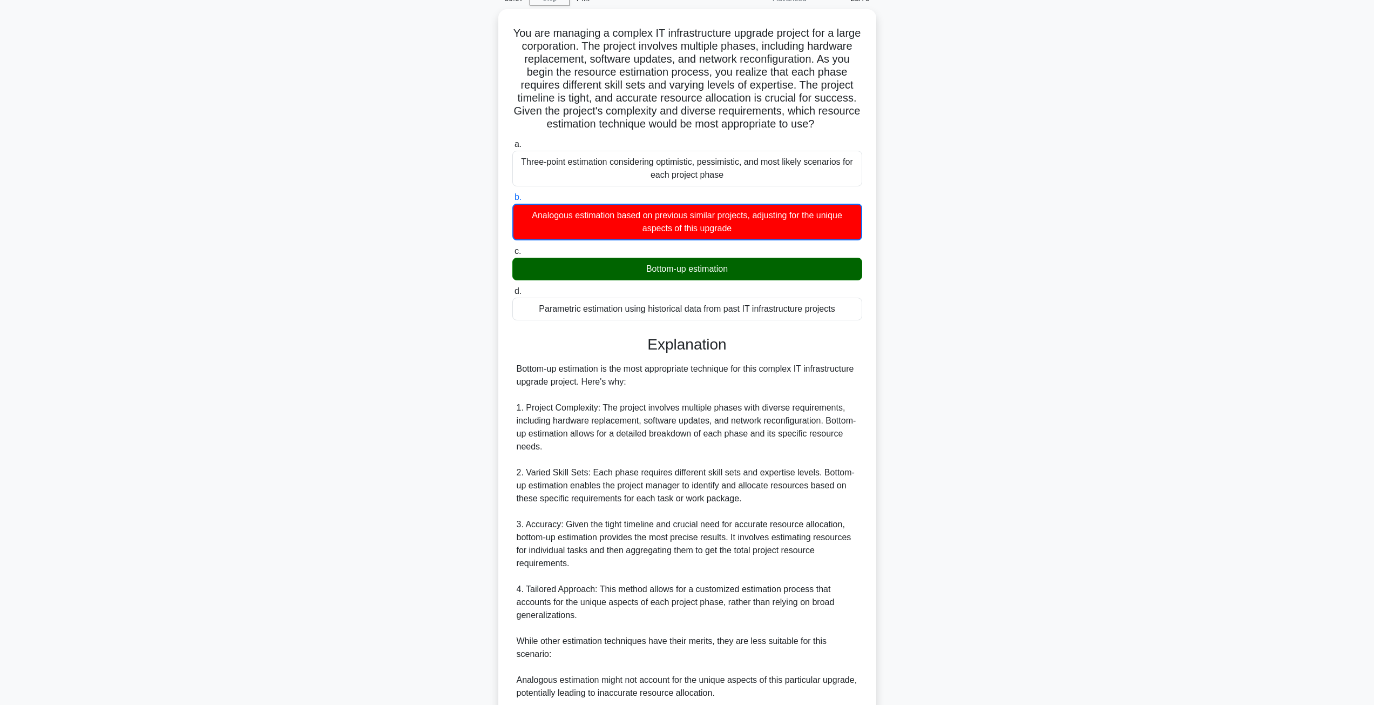
click at [1223, 539] on main "39:07 Stop PMP Advanced 23/70 You are managing a complex IT infrastructure upgr…" at bounding box center [687, 446] width 1374 height 930
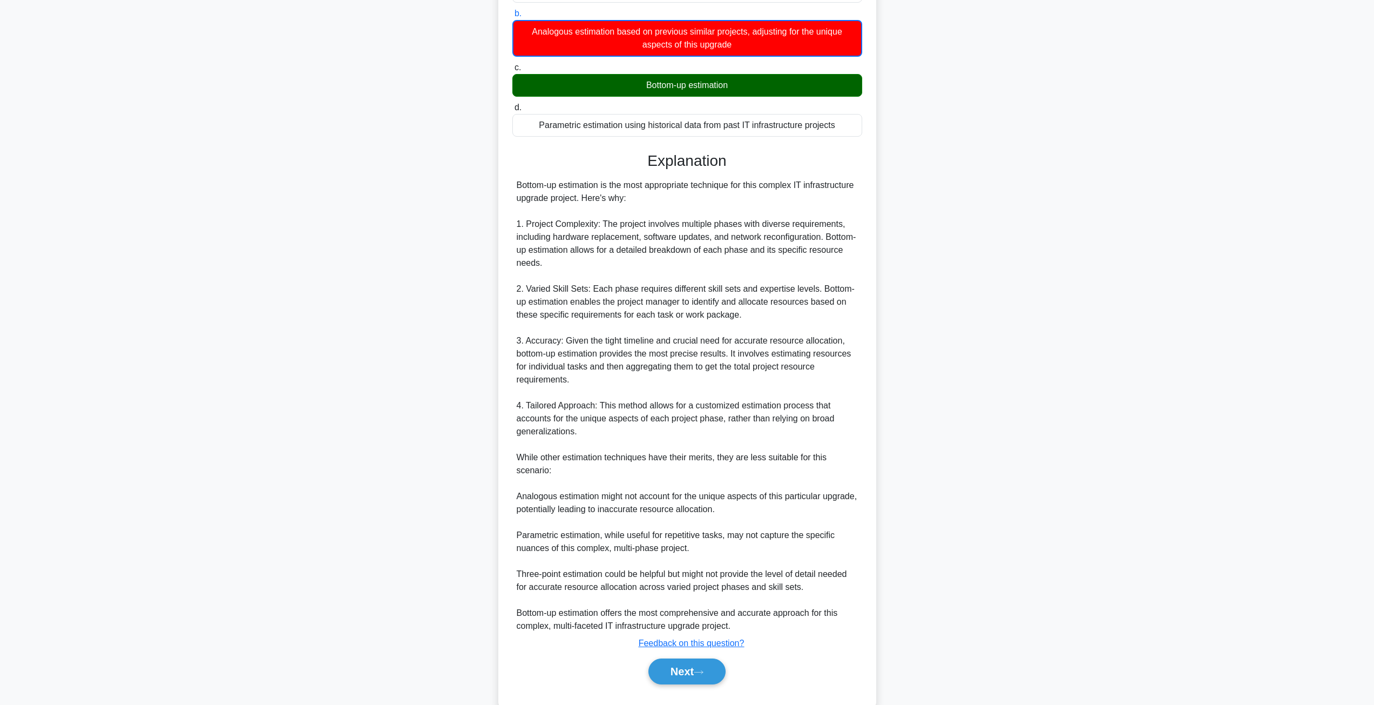
scroll to position [261, 0]
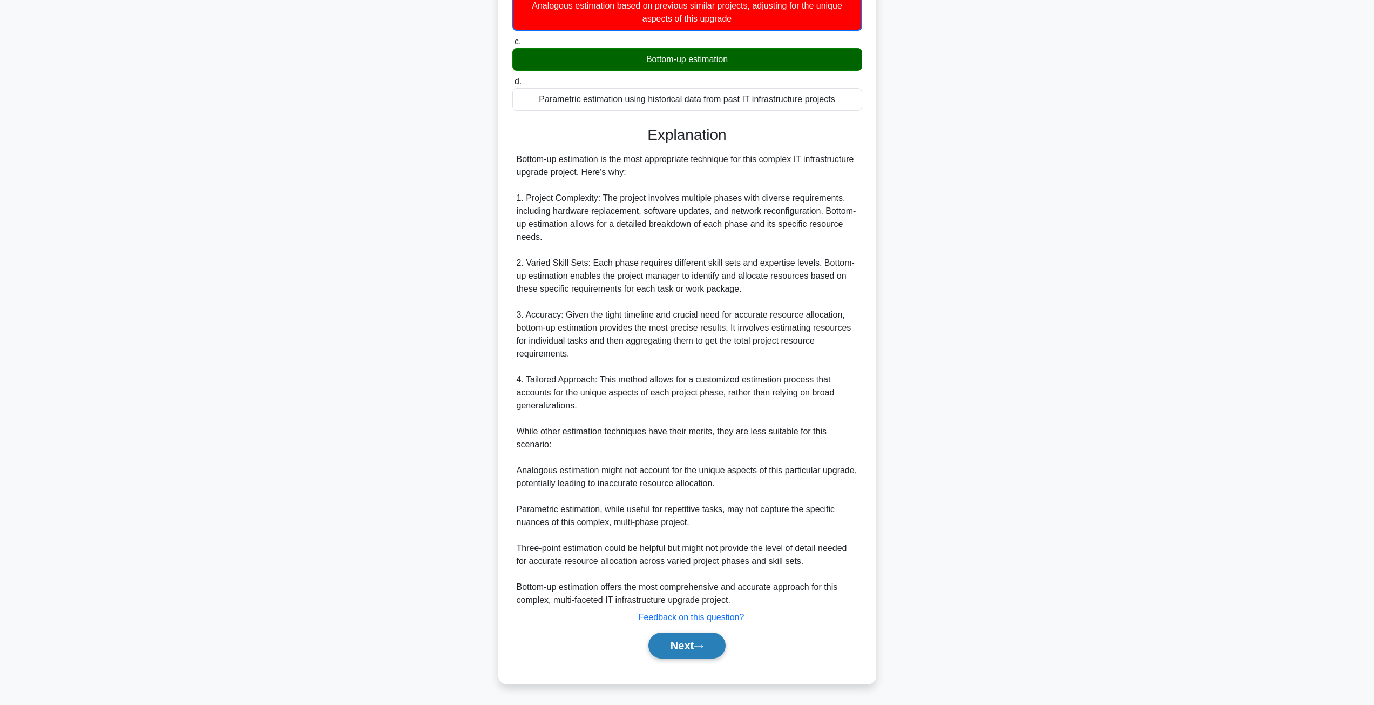
click at [682, 651] on button "Next" at bounding box center [686, 645] width 77 height 26
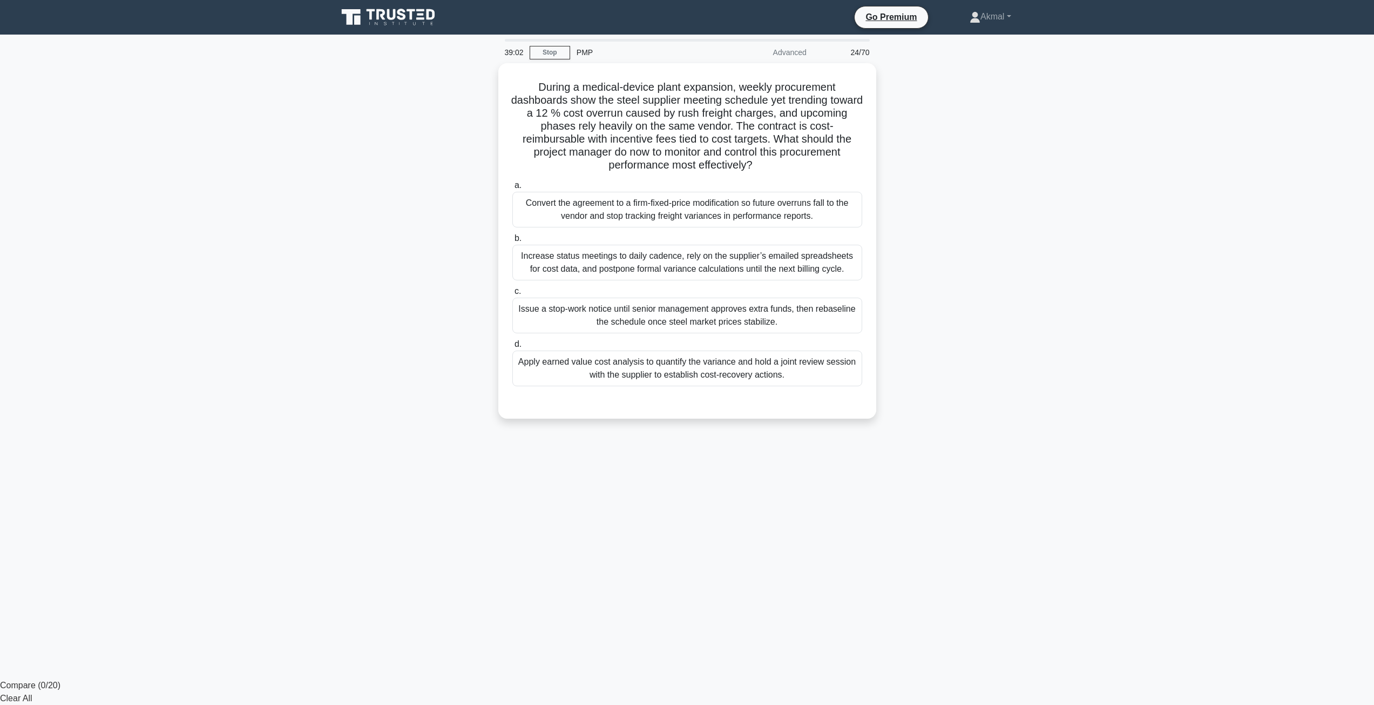
scroll to position [0, 0]
click at [645, 367] on div "Apply earned value cost analysis to quantify the variance and hold a joint revi…" at bounding box center [691, 366] width 350 height 36
click at [516, 345] on input "d. Apply earned value cost analysis to quantify the variance and hold a joint r…" at bounding box center [516, 341] width 0 height 7
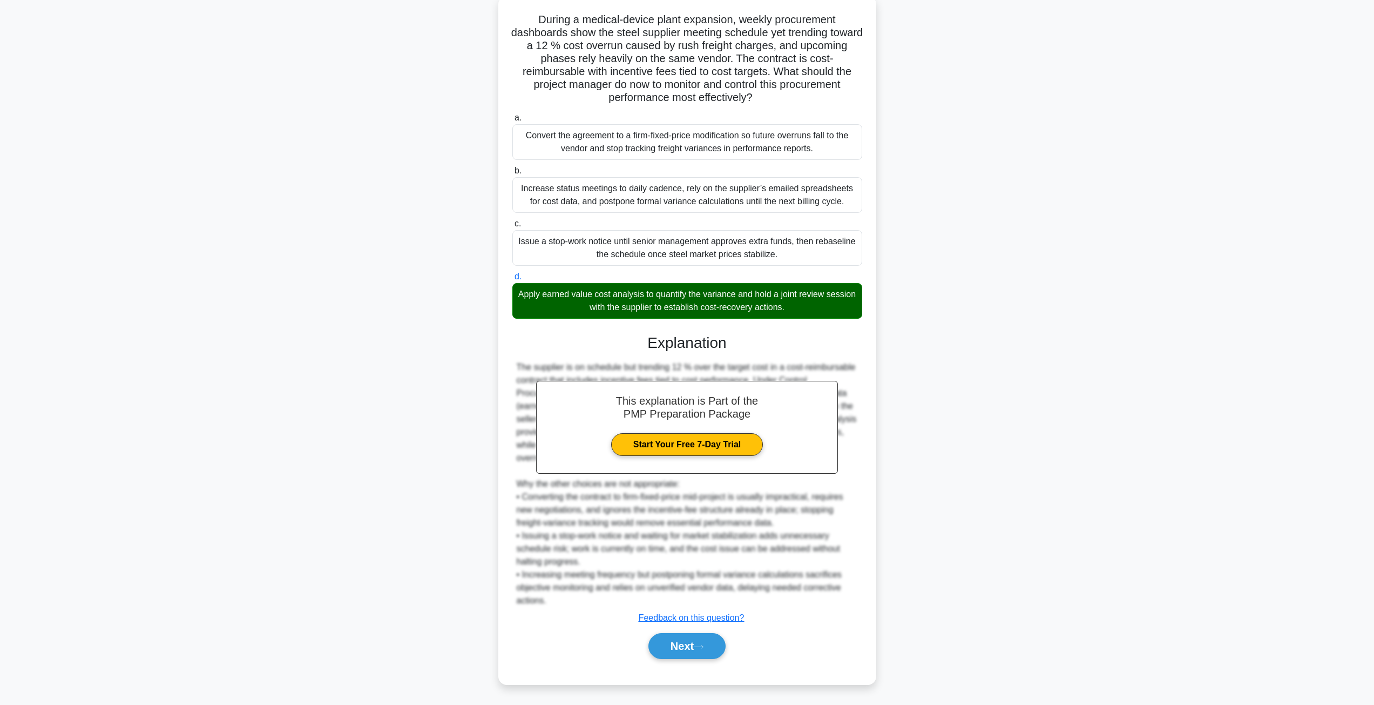
scroll to position [65, 0]
click at [679, 639] on button "Next" at bounding box center [686, 645] width 77 height 26
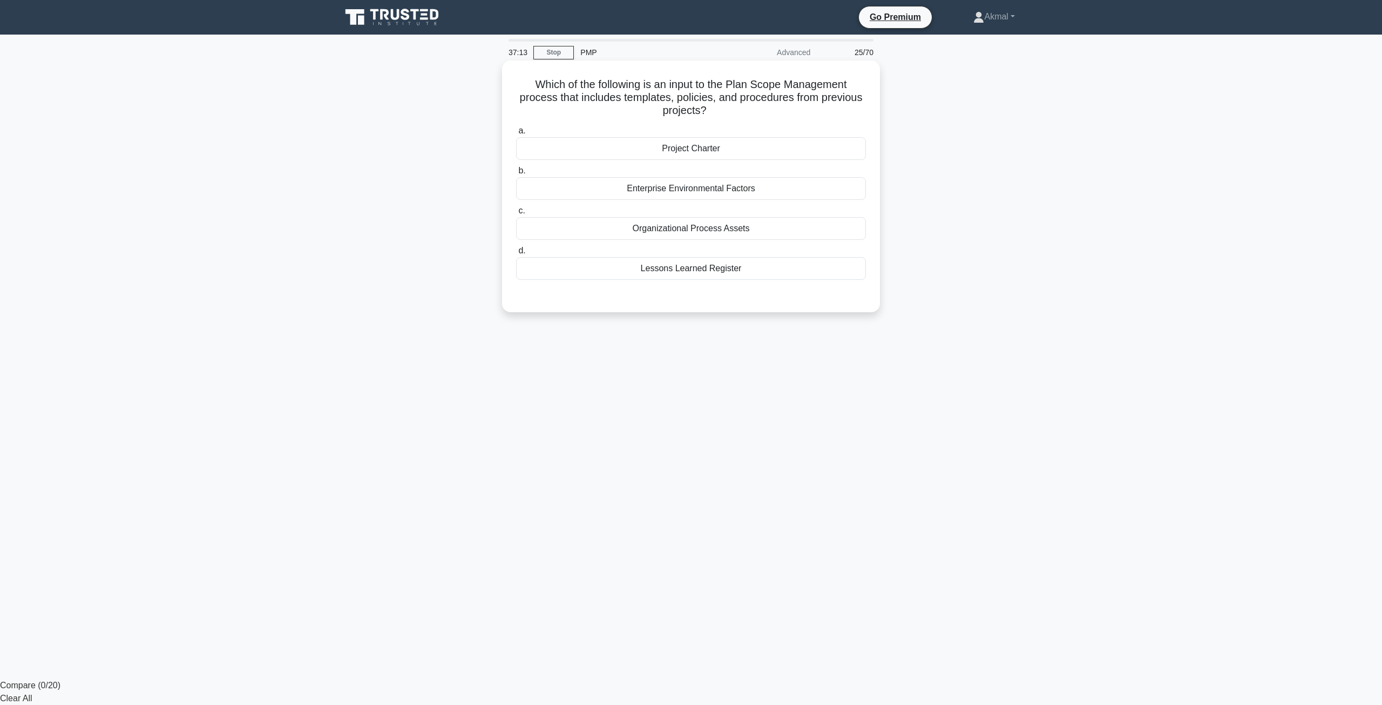
click at [691, 232] on div "Organizational Process Assets" at bounding box center [691, 228] width 350 height 23
click at [516, 214] on input "c. Organizational Process Assets" at bounding box center [516, 210] width 0 height 7
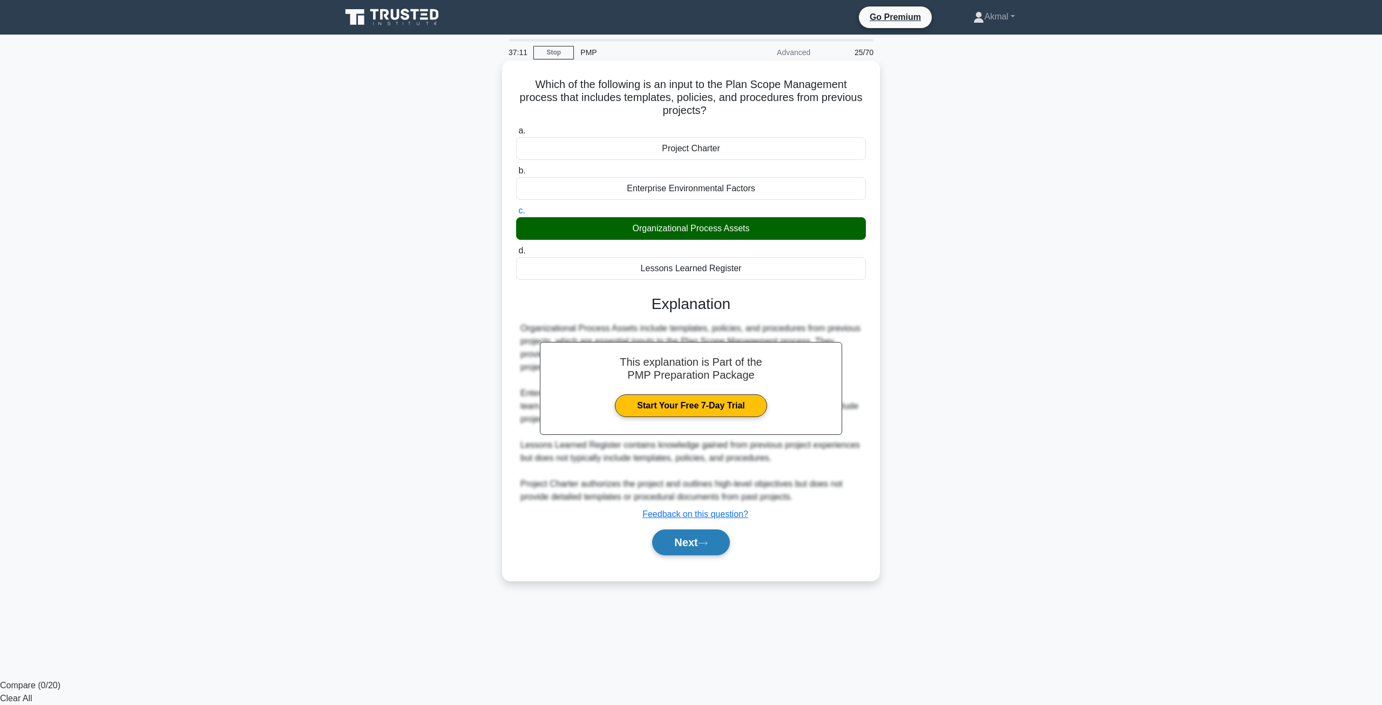
click at [702, 550] on button "Next" at bounding box center [690, 542] width 77 height 26
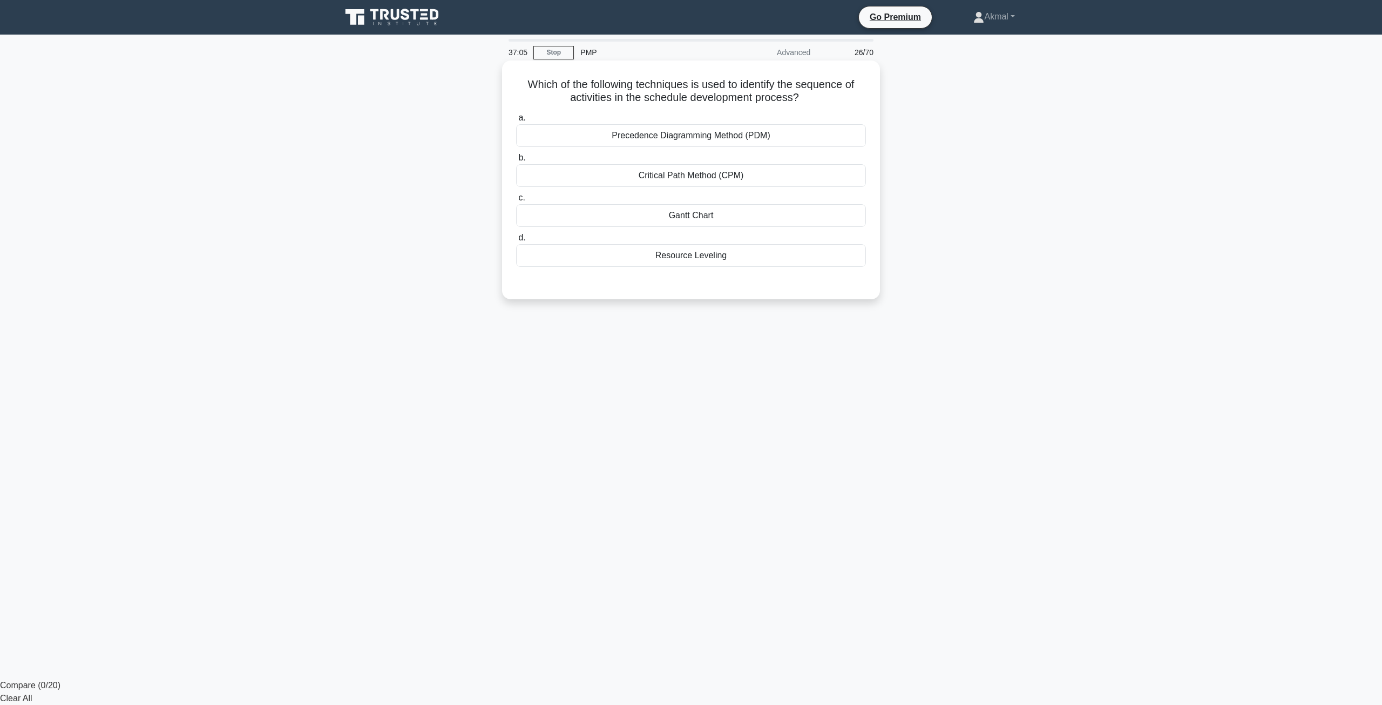
click at [708, 141] on div "Precedence Diagramming Method (PDM)" at bounding box center [691, 135] width 350 height 23
click at [516, 121] on input "a. Precedence Diagramming Method (PDM)" at bounding box center [516, 117] width 0 height 7
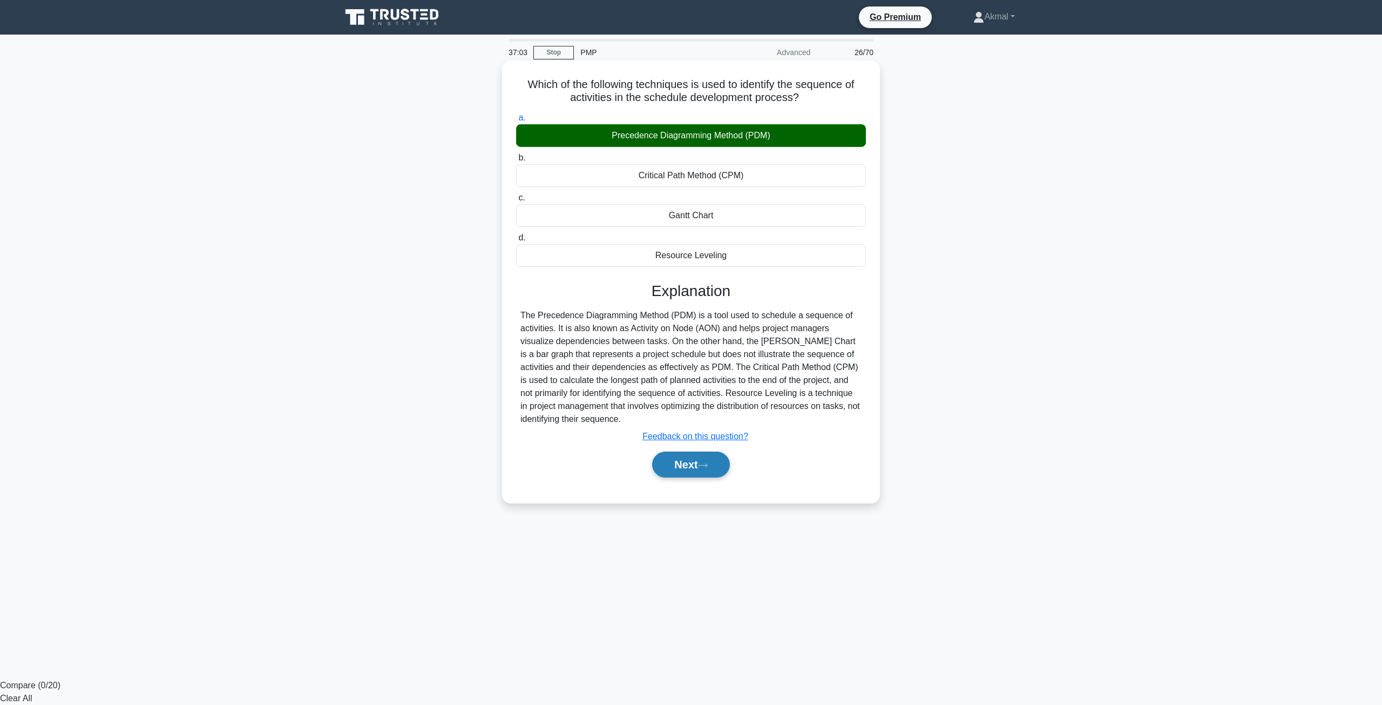
click at [679, 468] on button "Next" at bounding box center [690, 464] width 77 height 26
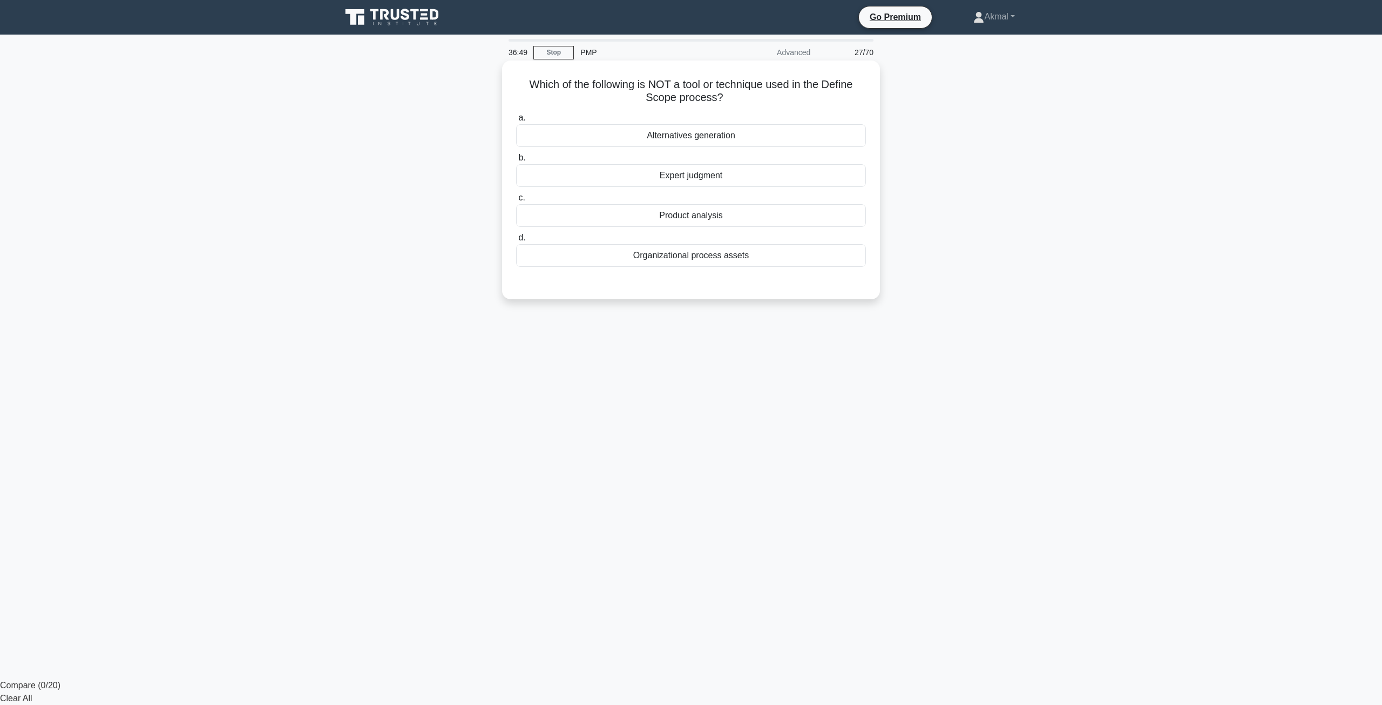
click at [714, 132] on div "Alternatives generation" at bounding box center [691, 135] width 350 height 23
click at [516, 121] on input "a. Alternatives generation" at bounding box center [516, 117] width 0 height 7
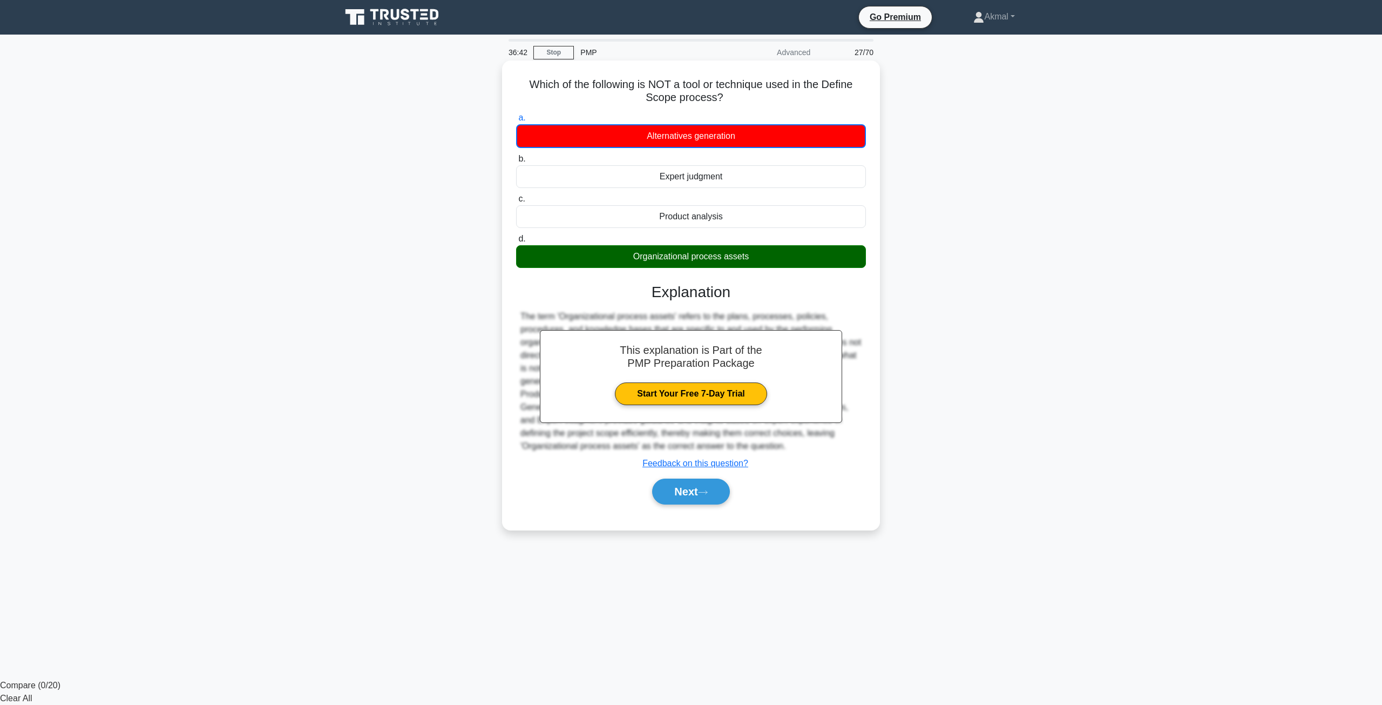
drag, startPoint x: 543, startPoint y: 98, endPoint x: 834, endPoint y: 252, distance: 328.7
click at [834, 252] on div "Which of the following is NOT a tool or technique used in the Define Scope proc…" at bounding box center [690, 295] width 369 height 461
copy div "Which of the following is NOT a tool or technique used in the Define Scope proc…"
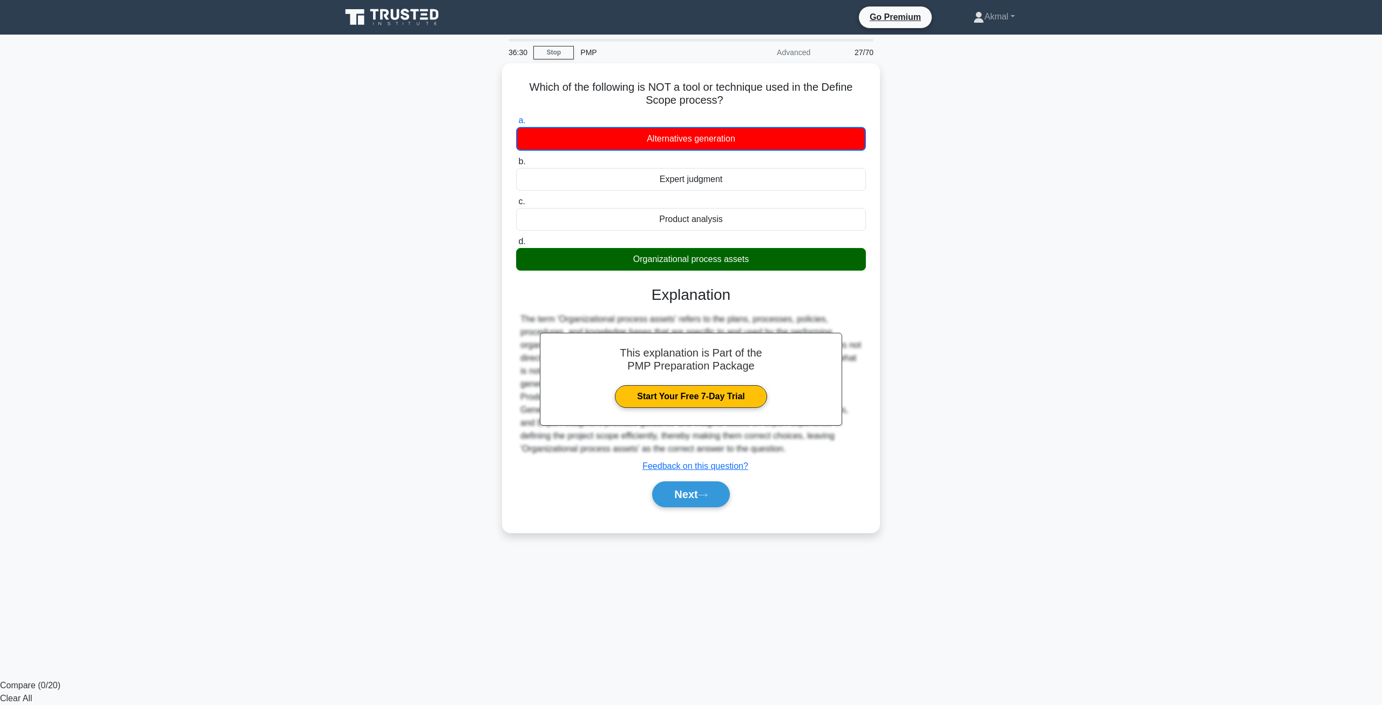
click at [951, 384] on div "Which of the following is NOT a tool or technique used in the Define Scope proc…" at bounding box center [691, 304] width 713 height 482
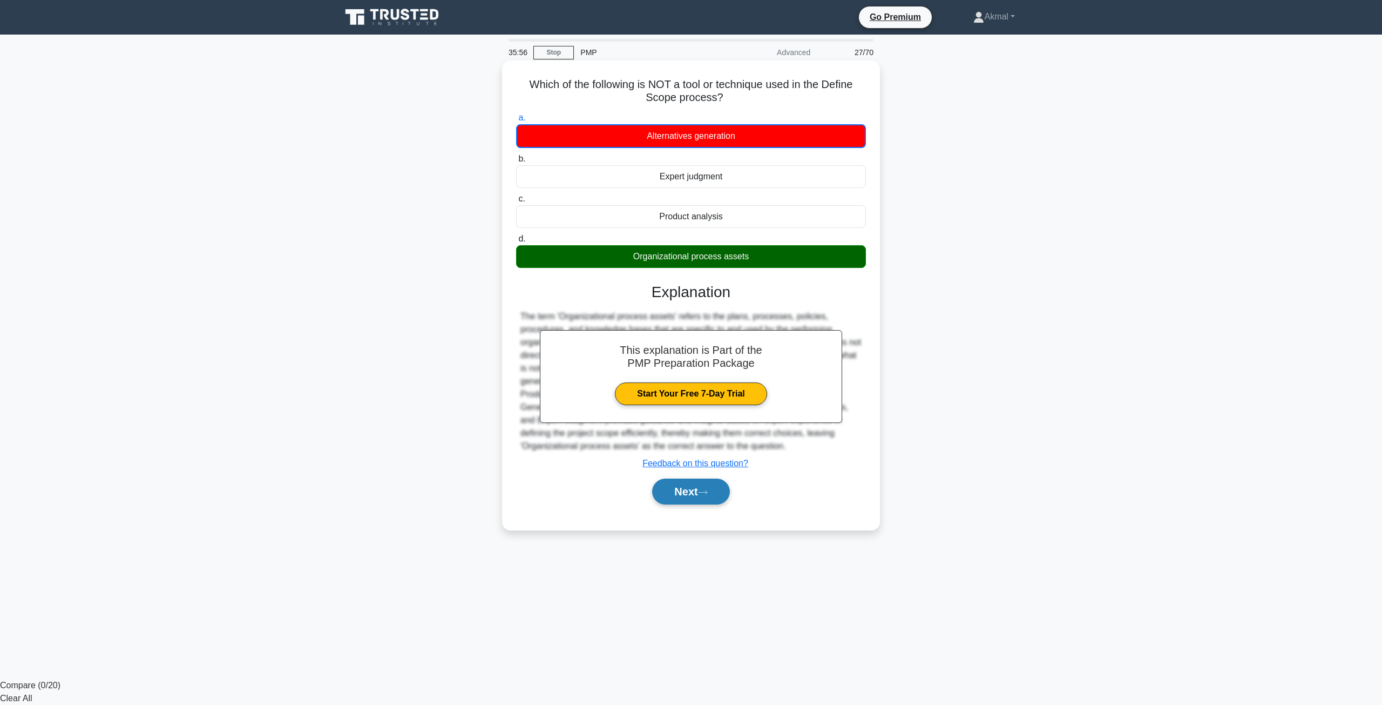
click at [704, 483] on button "Next" at bounding box center [690, 491] width 77 height 26
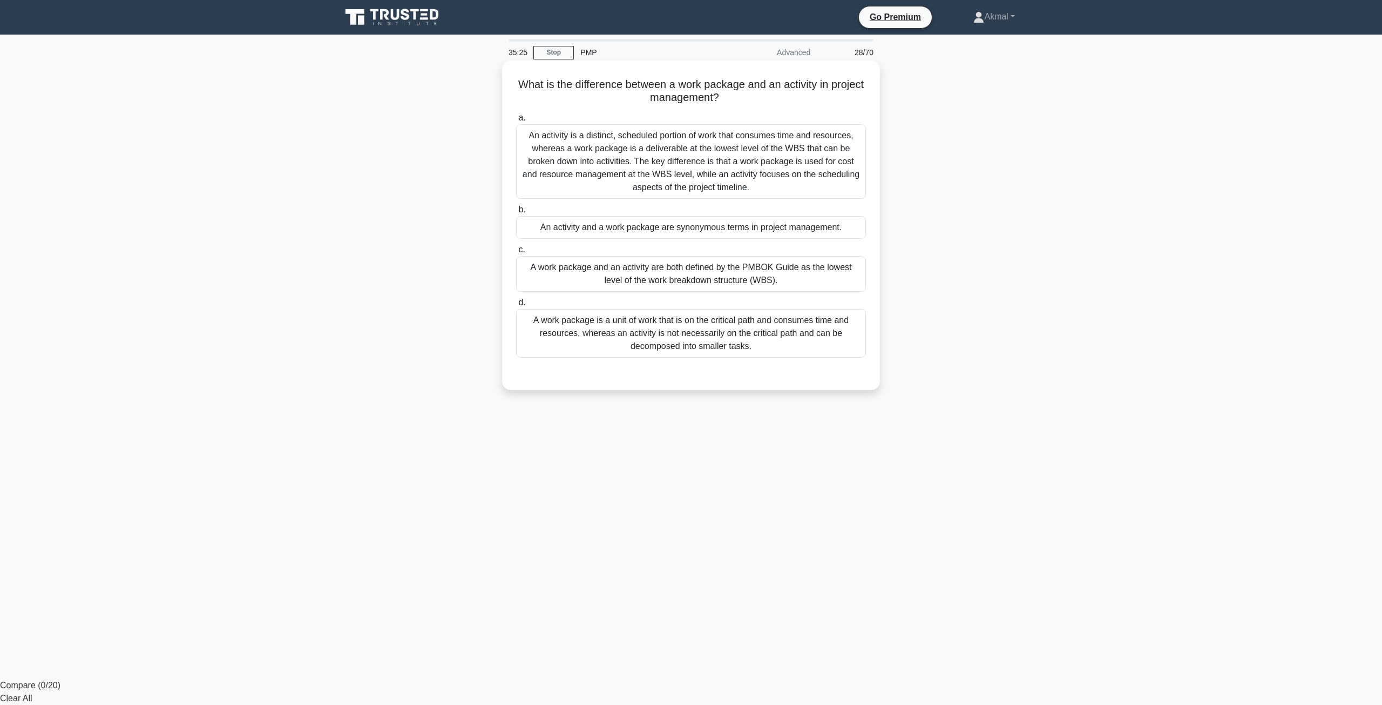
drag, startPoint x: 531, startPoint y: 85, endPoint x: 782, endPoint y: 348, distance: 363.6
click at [782, 348] on div "What is the difference between a work package and an activity in project manage…" at bounding box center [690, 225] width 369 height 321
copy div "What is the difference between a work package and an activity in project manage…"
click at [1038, 214] on div "What is the difference between a work package and an activity in project manage…" at bounding box center [691, 234] width 713 height 342
click at [623, 167] on div "An activity is a distinct, scheduled portion of work that consumes time and res…" at bounding box center [691, 161] width 350 height 75
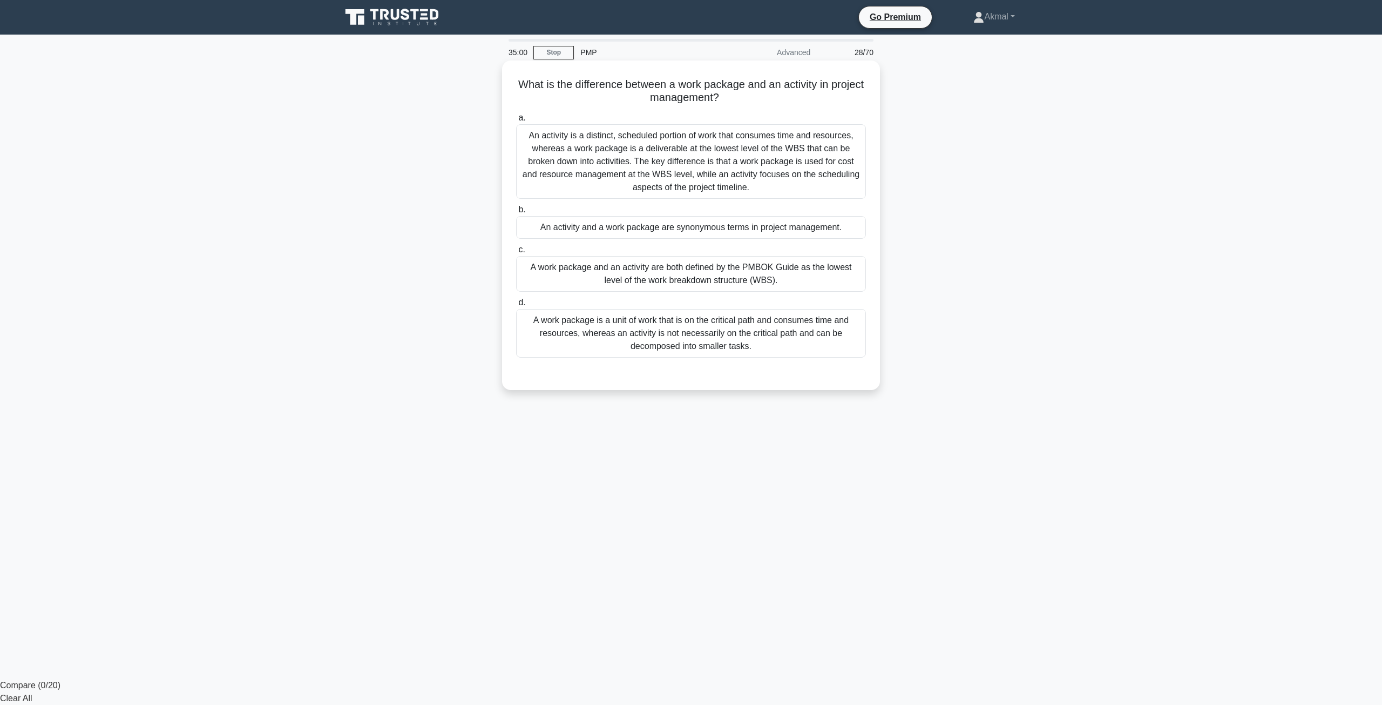
click at [516, 121] on input "a. An activity is a distinct, scheduled portion of work that consumes time and …" at bounding box center [516, 117] width 0 height 7
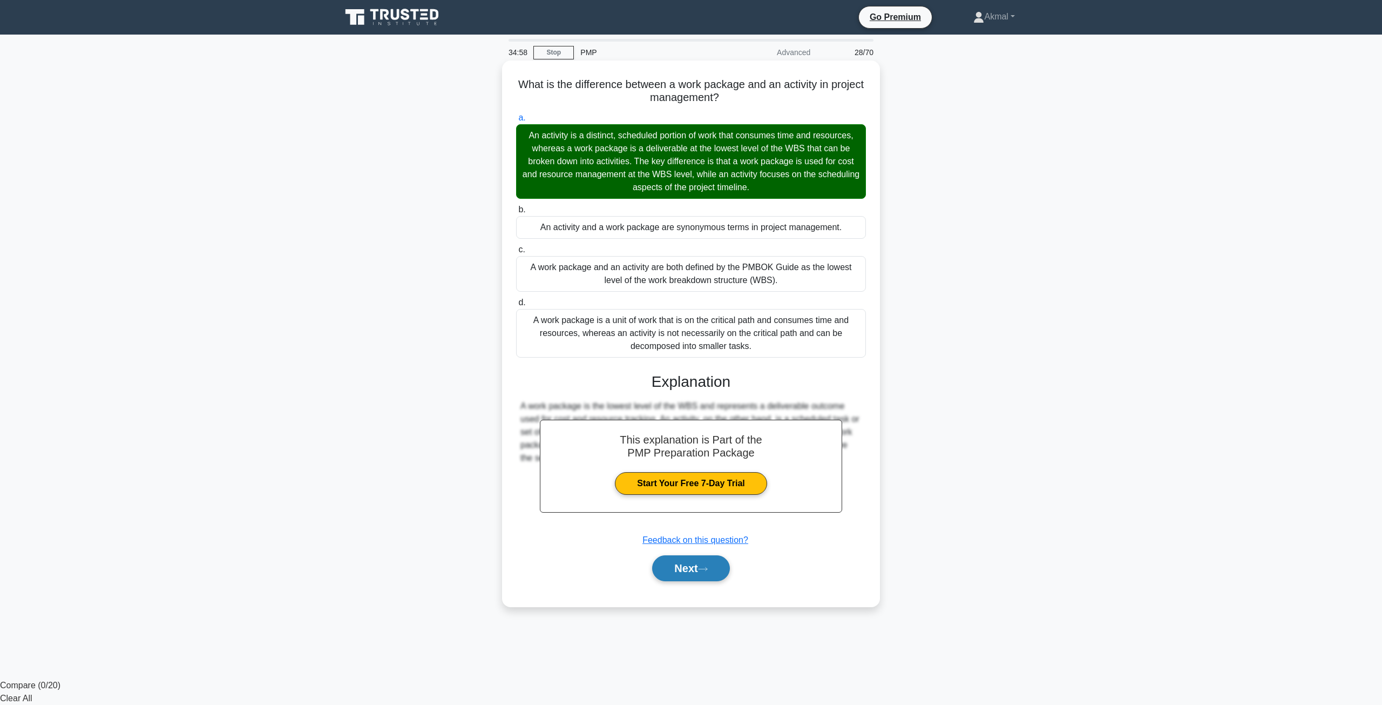
click at [701, 578] on button "Next" at bounding box center [690, 568] width 77 height 26
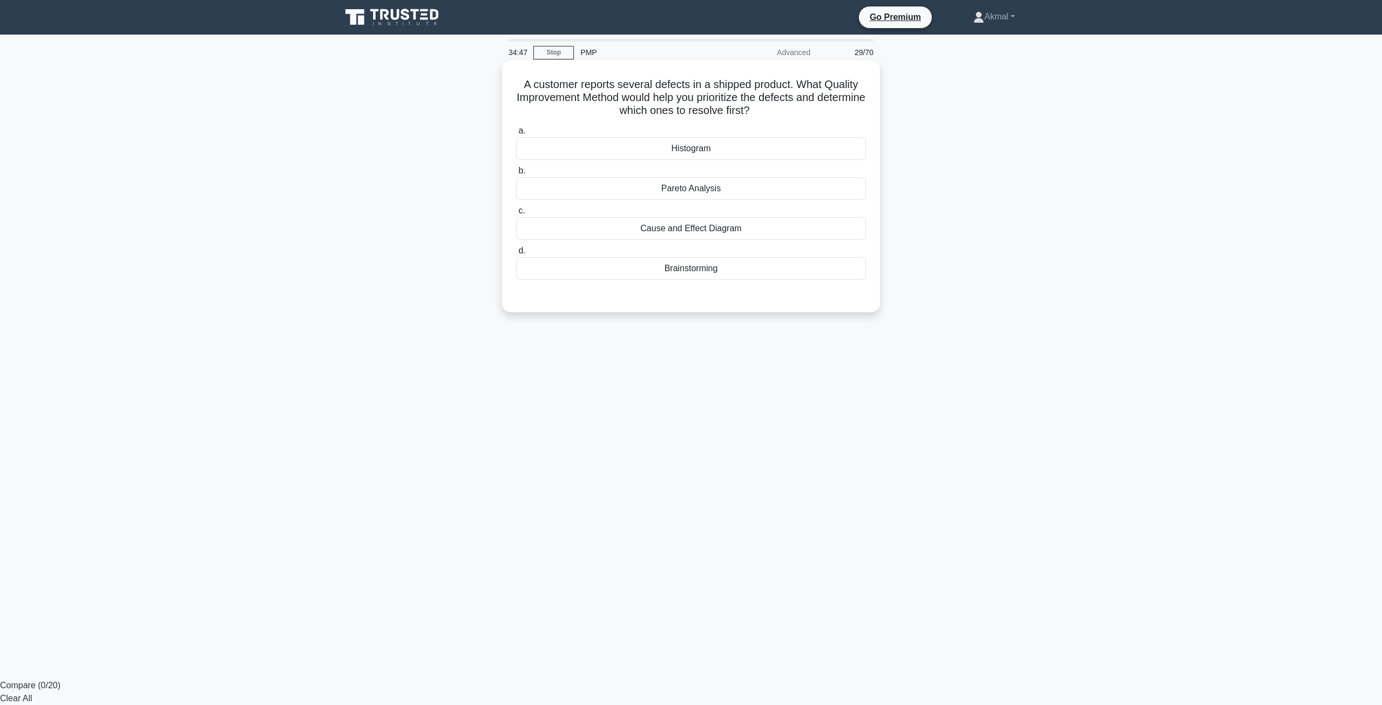
click at [723, 189] on div "Pareto Analysis" at bounding box center [691, 188] width 350 height 23
click at [516, 174] on input "b. Pareto Analysis" at bounding box center [516, 170] width 0 height 7
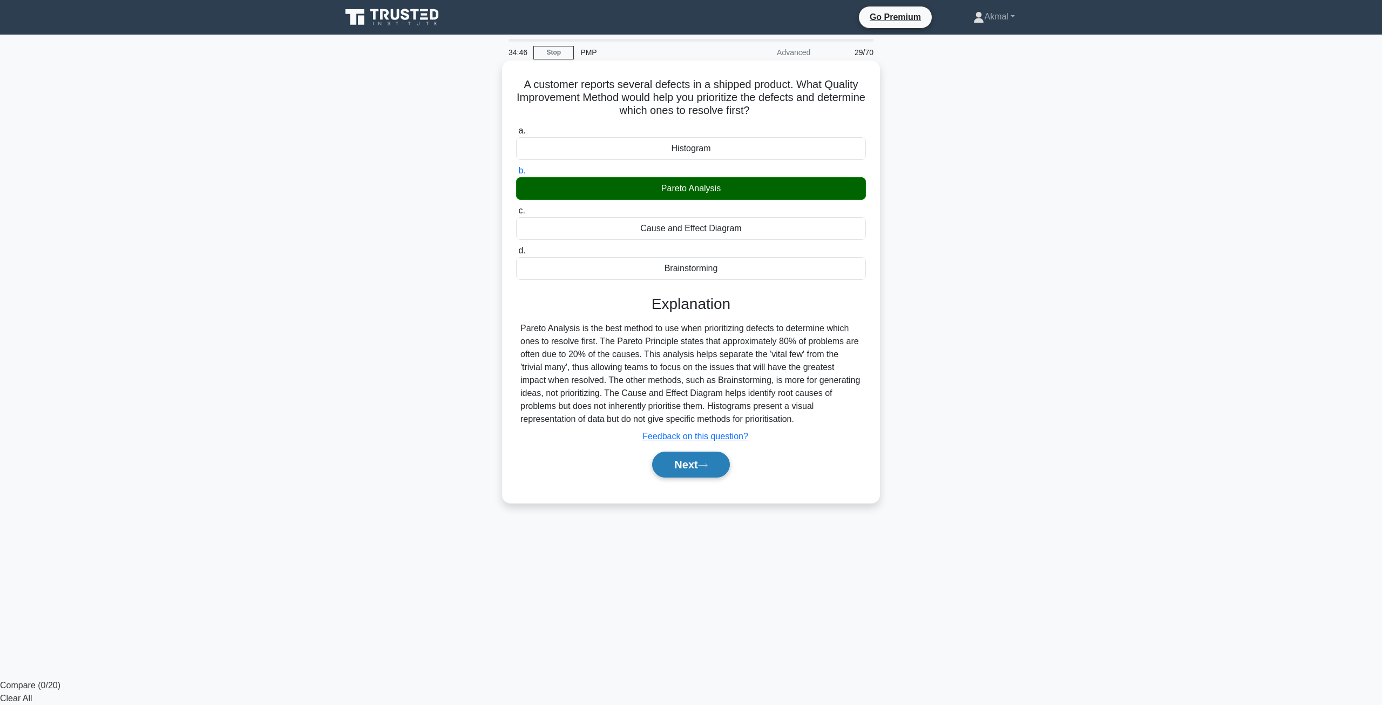
click at [687, 474] on button "Next" at bounding box center [690, 464] width 77 height 26
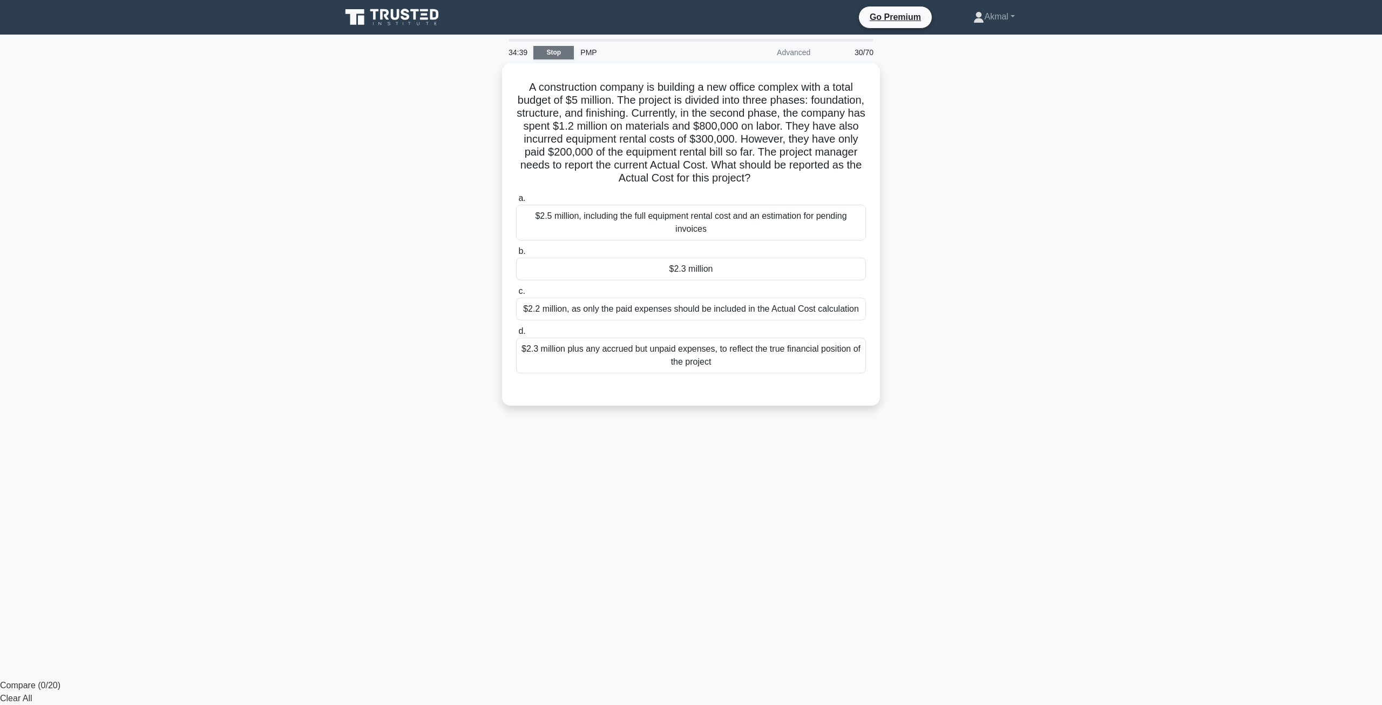
click at [559, 55] on link "Stop" at bounding box center [553, 52] width 40 height 13
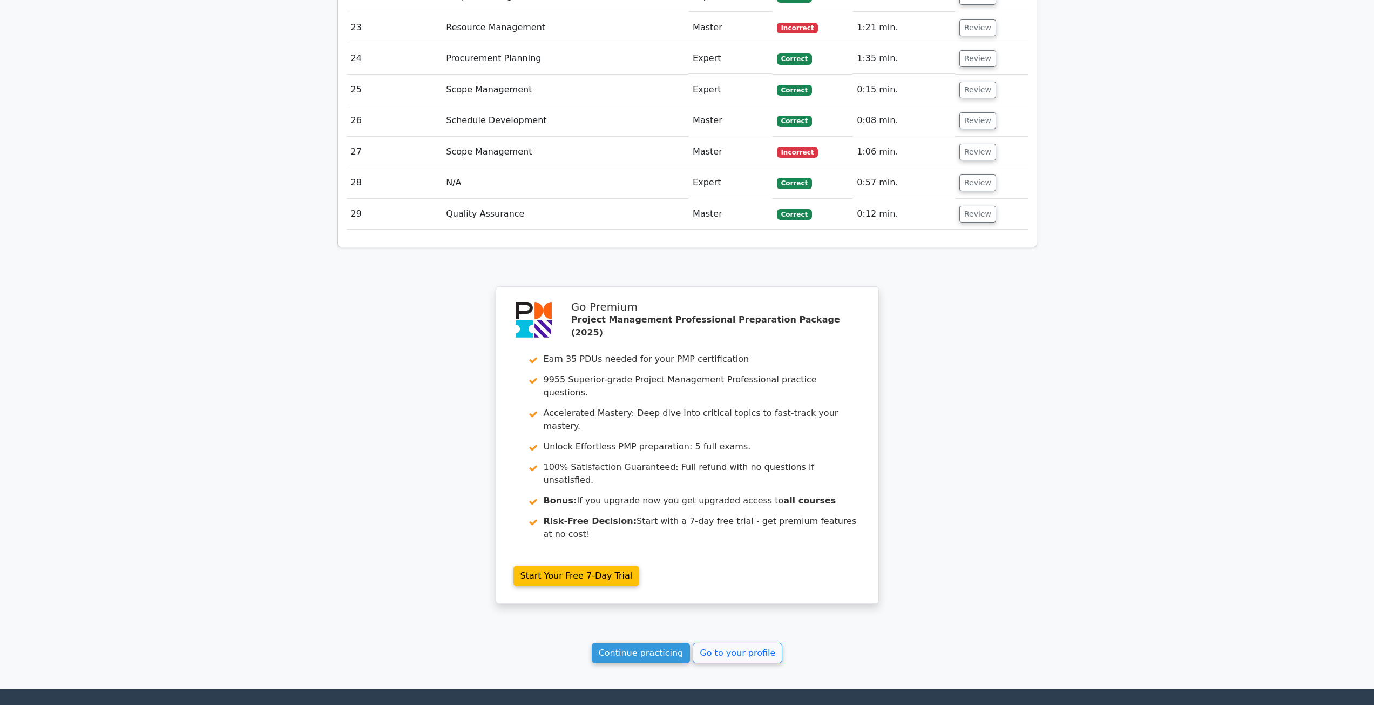
scroll to position [2536, 0]
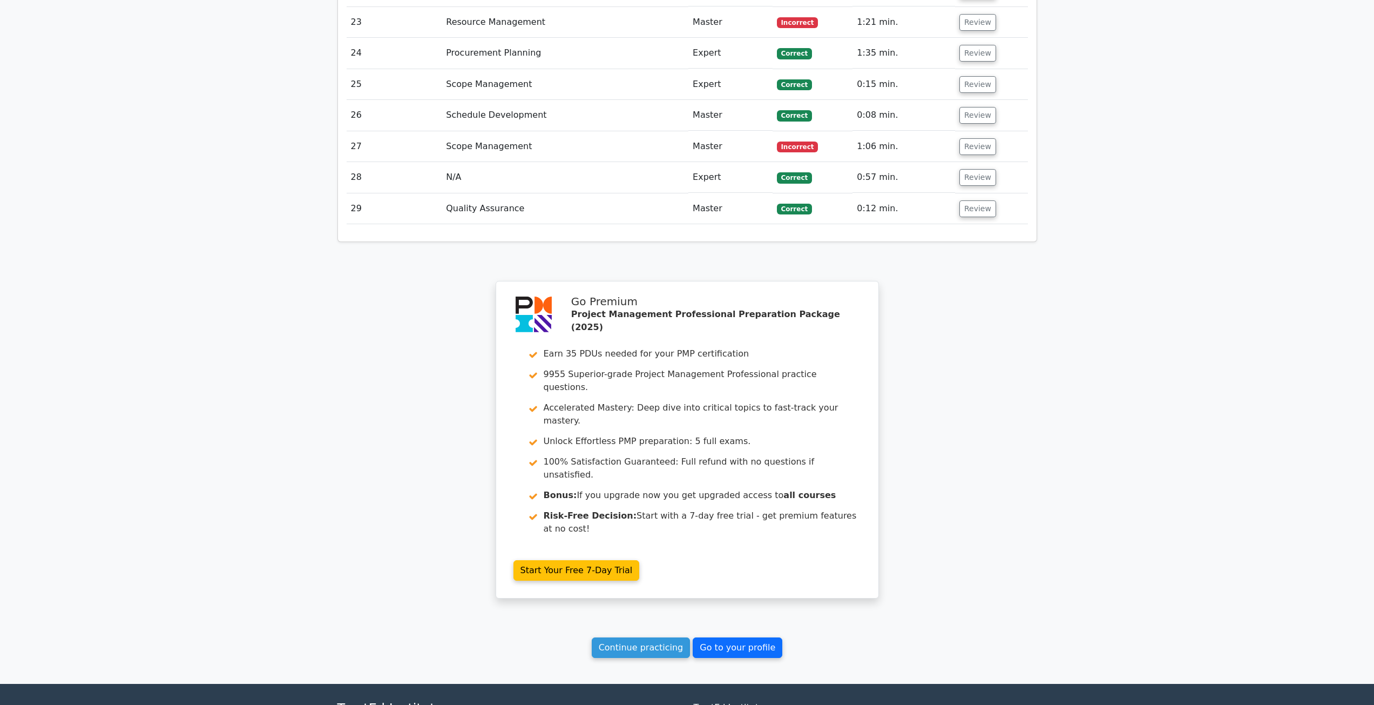
click at [724, 637] on link "Go to your profile" at bounding box center [738, 647] width 90 height 21
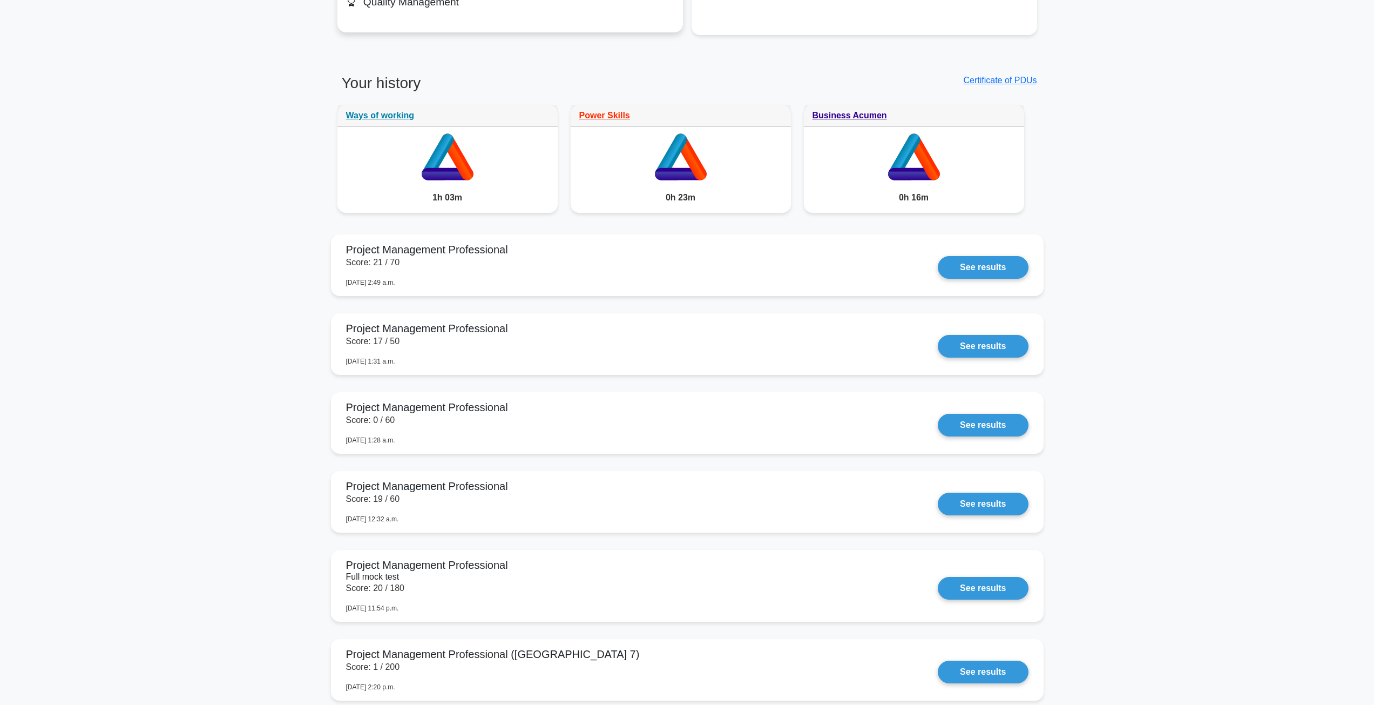
scroll to position [810, 0]
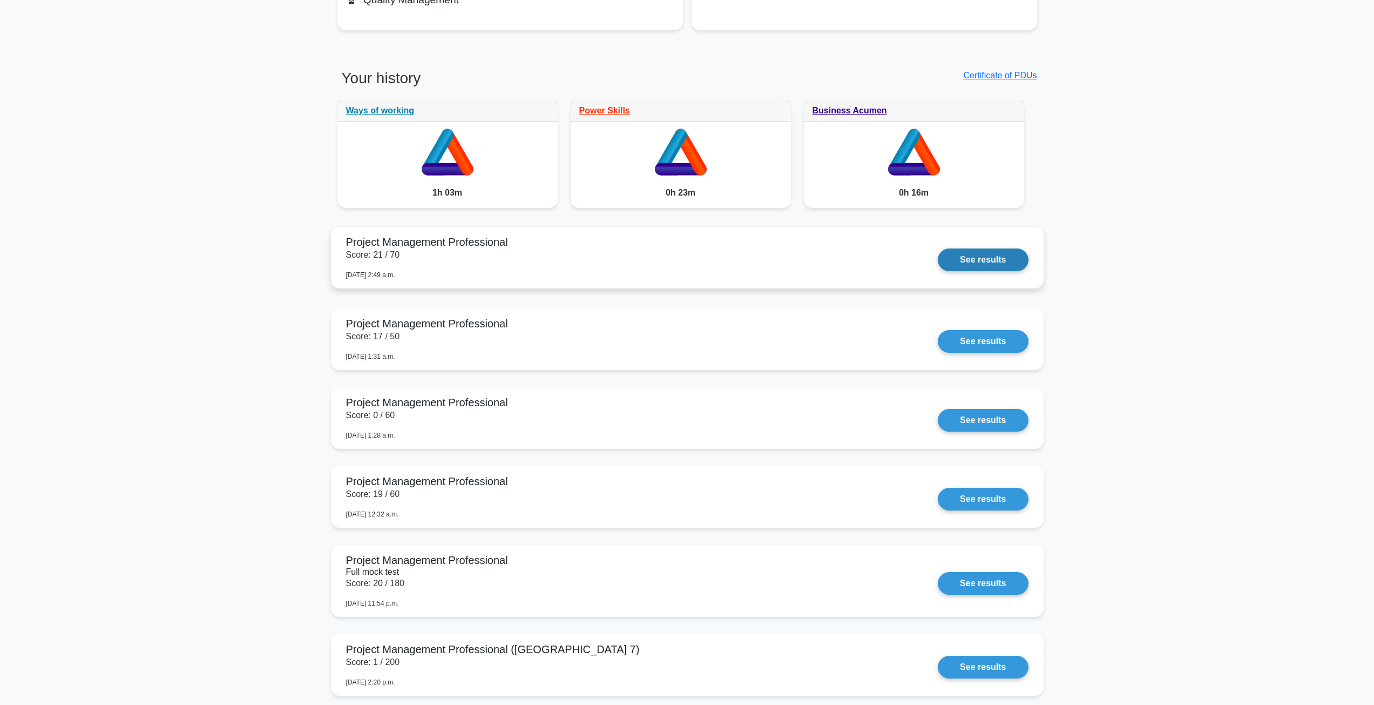
click at [958, 262] on link "See results" at bounding box center [983, 259] width 90 height 23
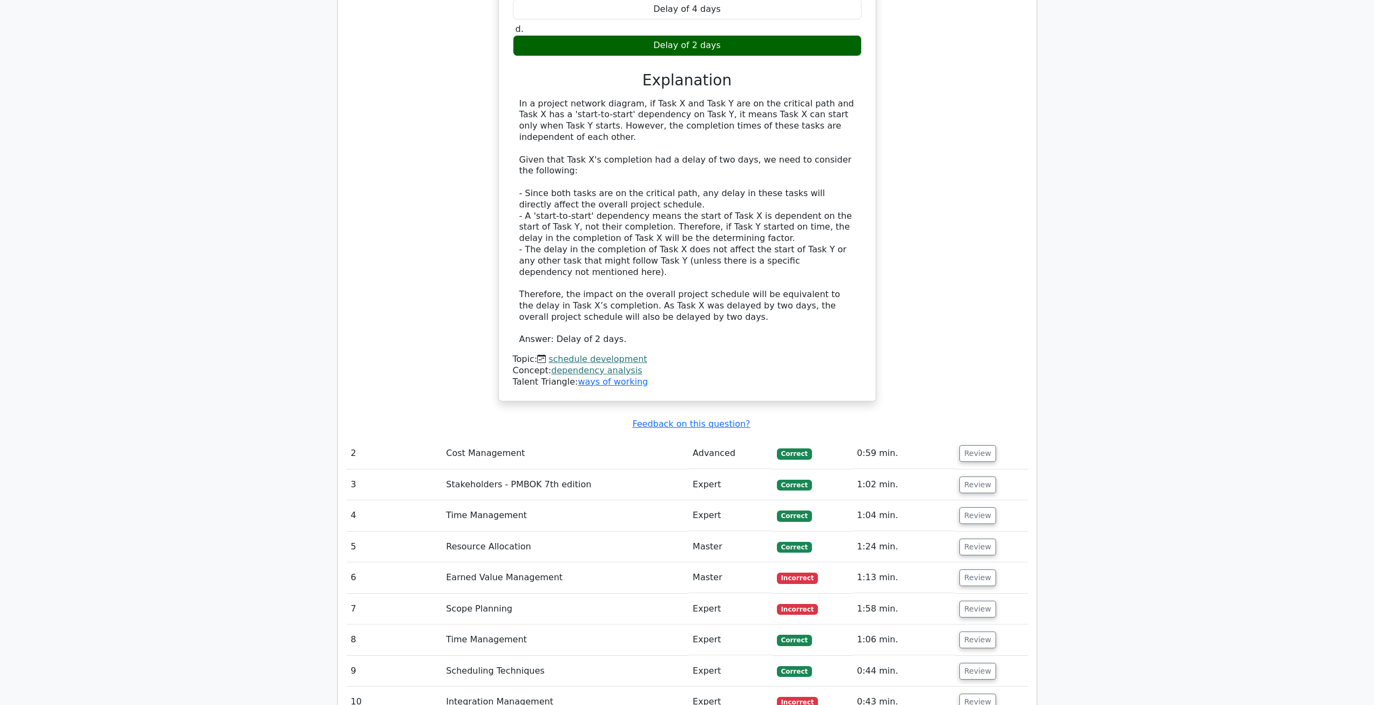
scroll to position [1458, 0]
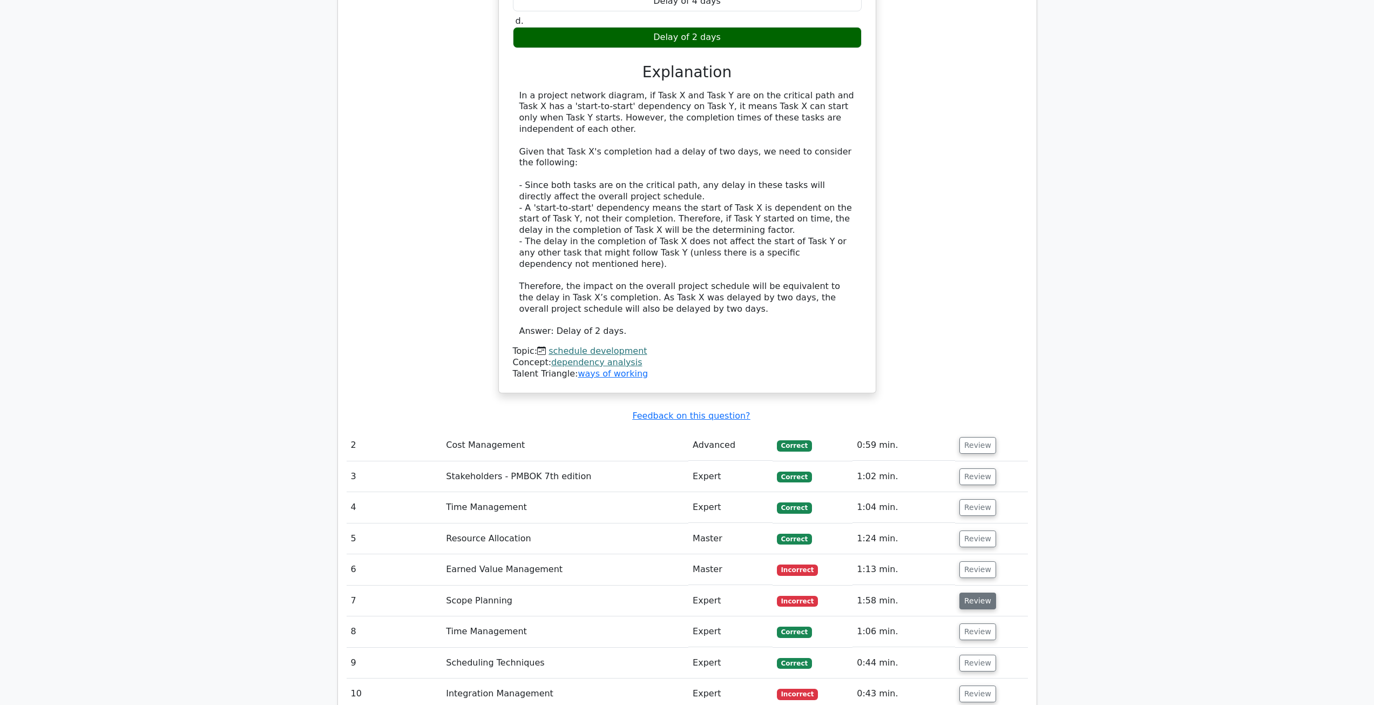
click at [981, 592] on button "Review" at bounding box center [977, 600] width 37 height 17
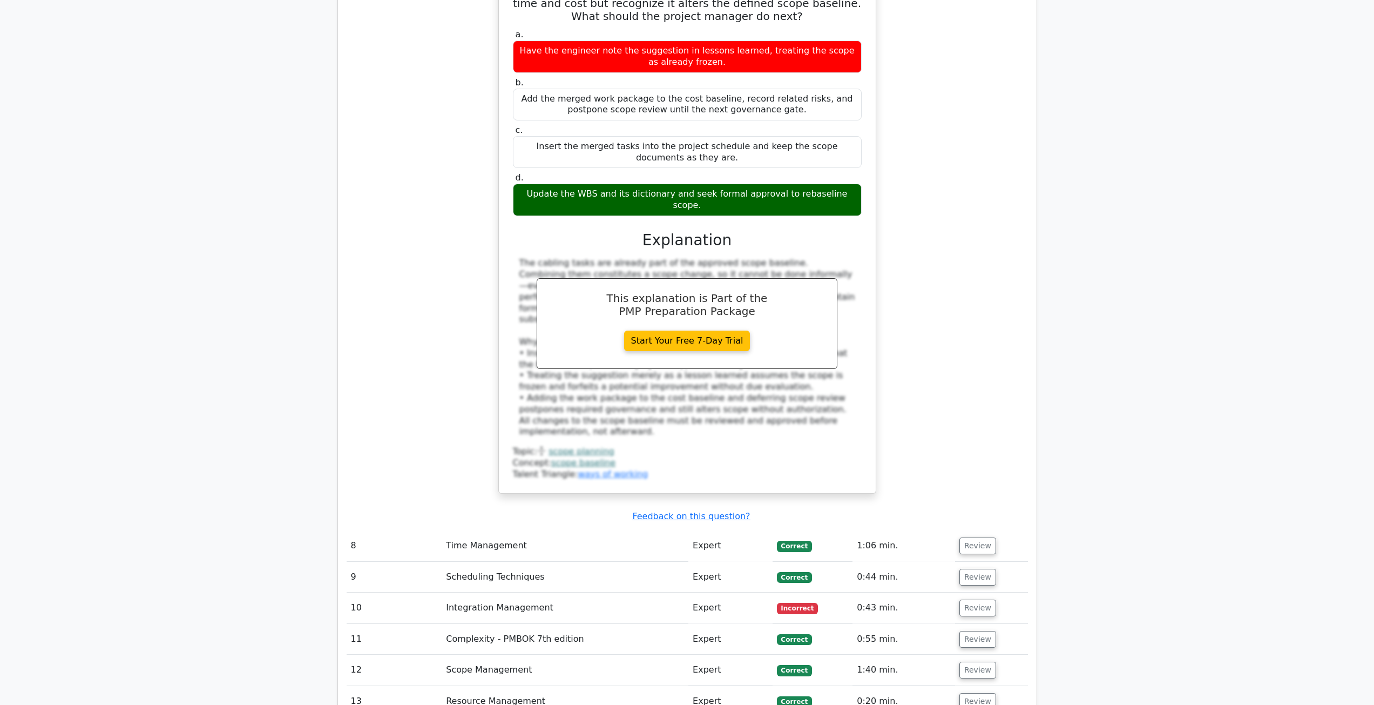
scroll to position [2214, 0]
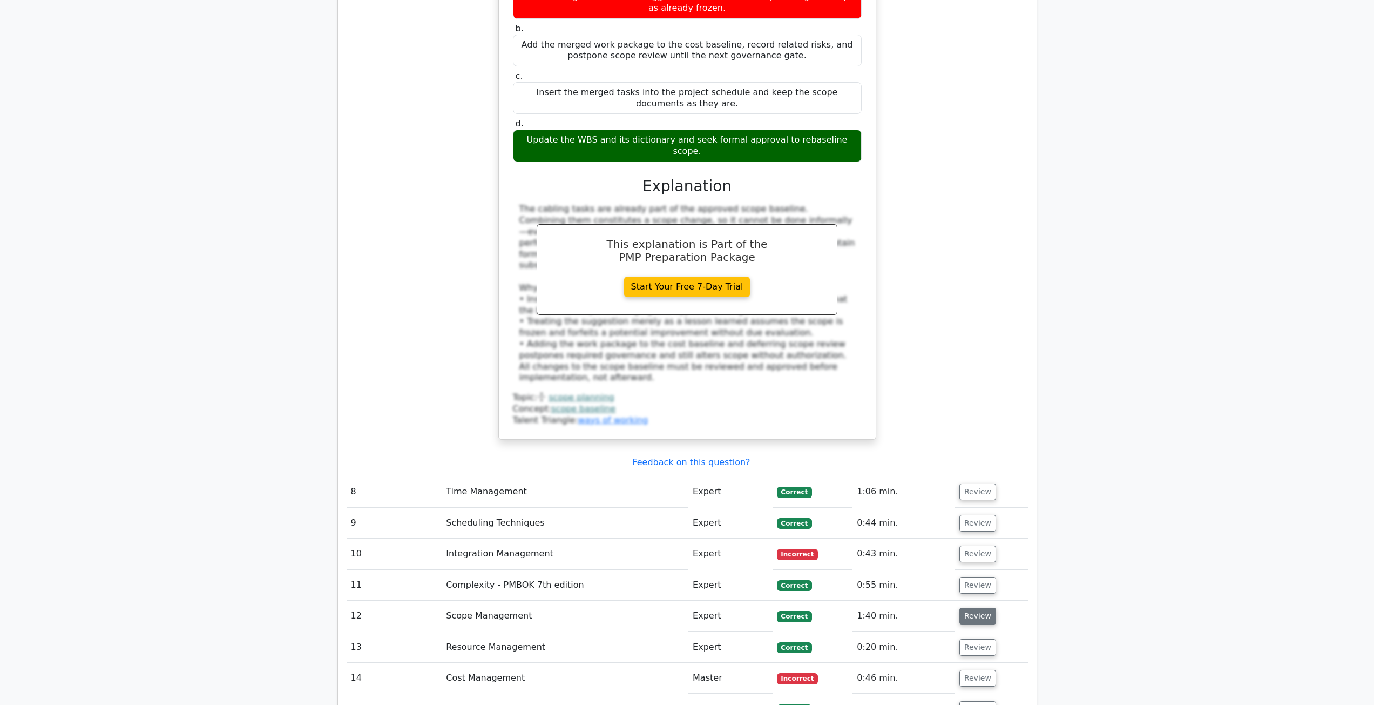
click at [970, 607] on button "Review" at bounding box center [977, 615] width 37 height 17
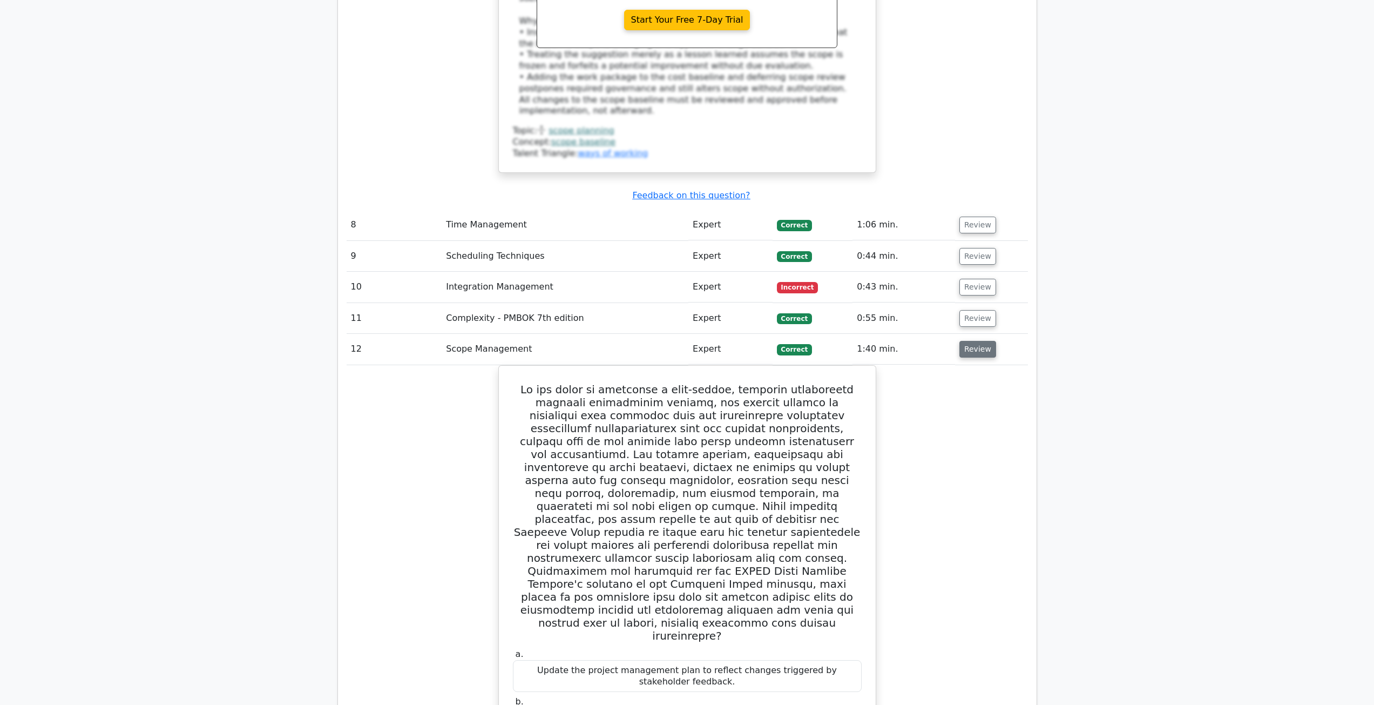
scroll to position [2484, 0]
click at [968, 337] on button "Review" at bounding box center [977, 345] width 37 height 17
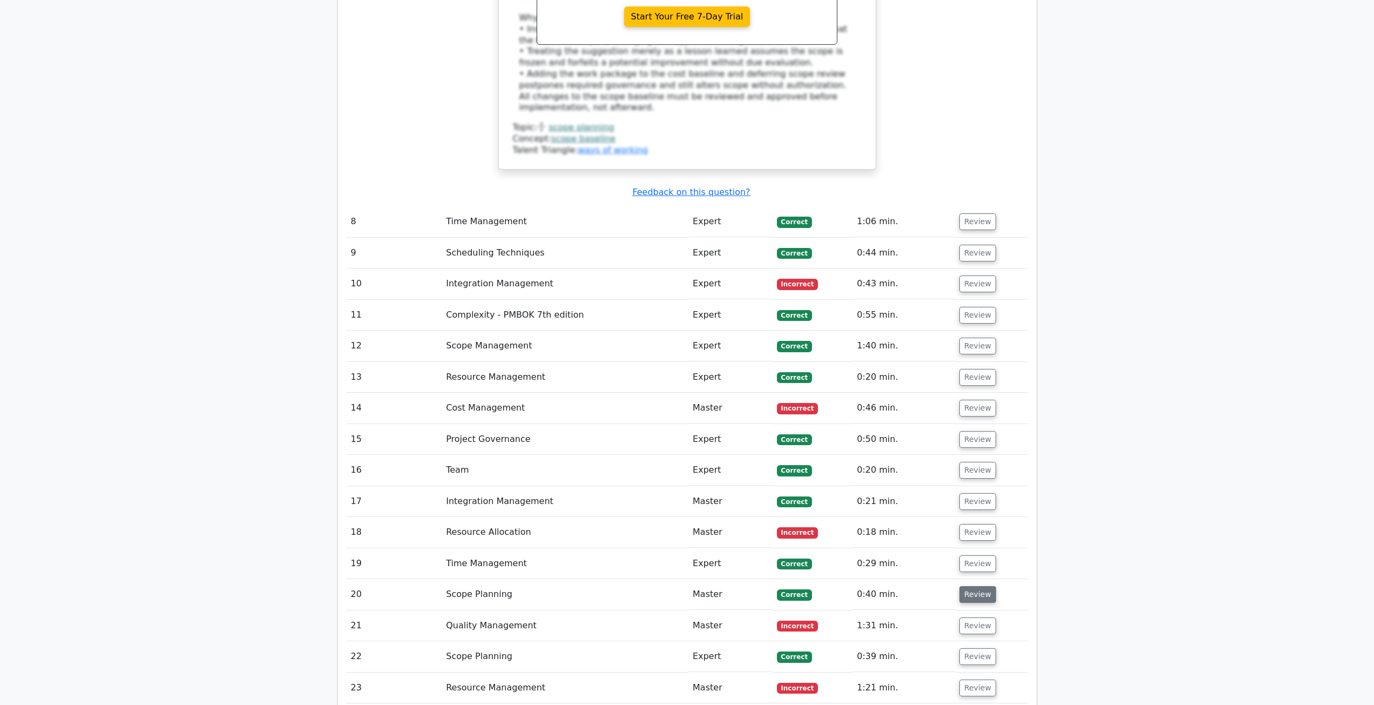
click at [964, 586] on button "Review" at bounding box center [977, 594] width 37 height 17
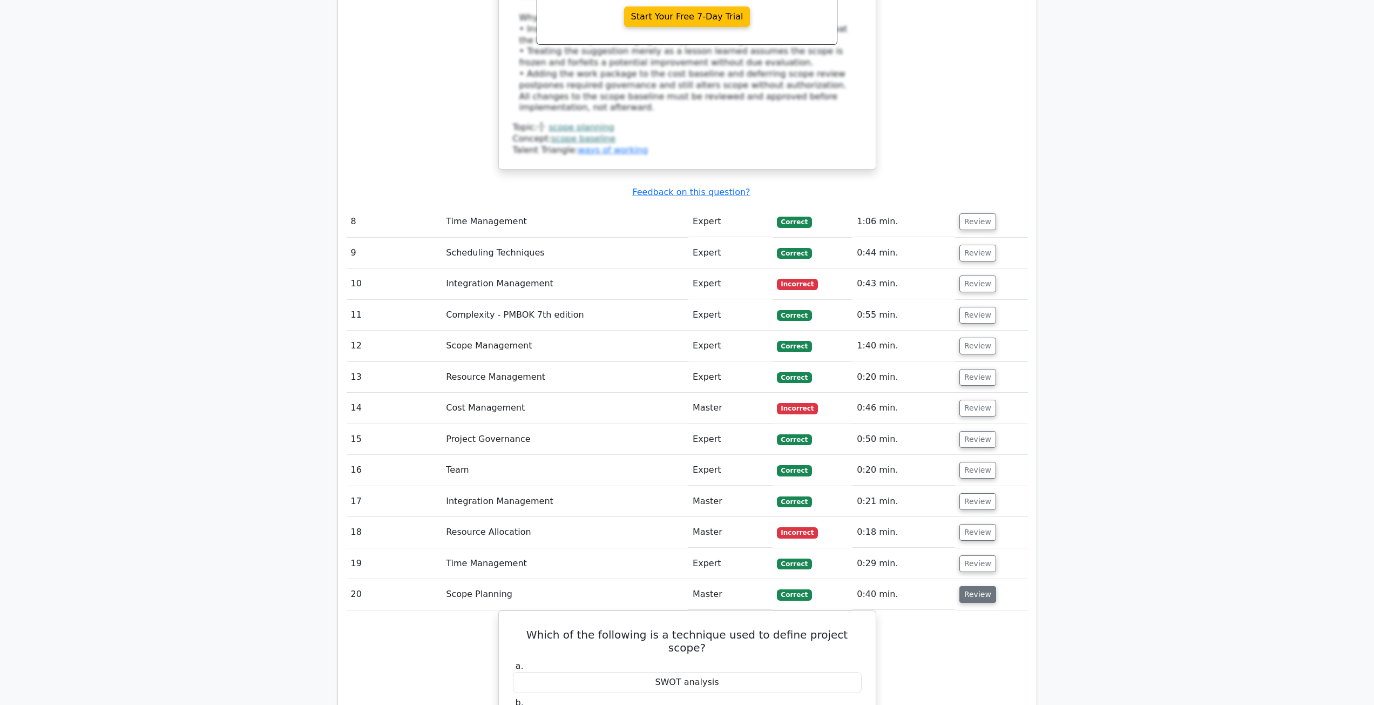
click at [964, 586] on button "Review" at bounding box center [977, 594] width 37 height 17
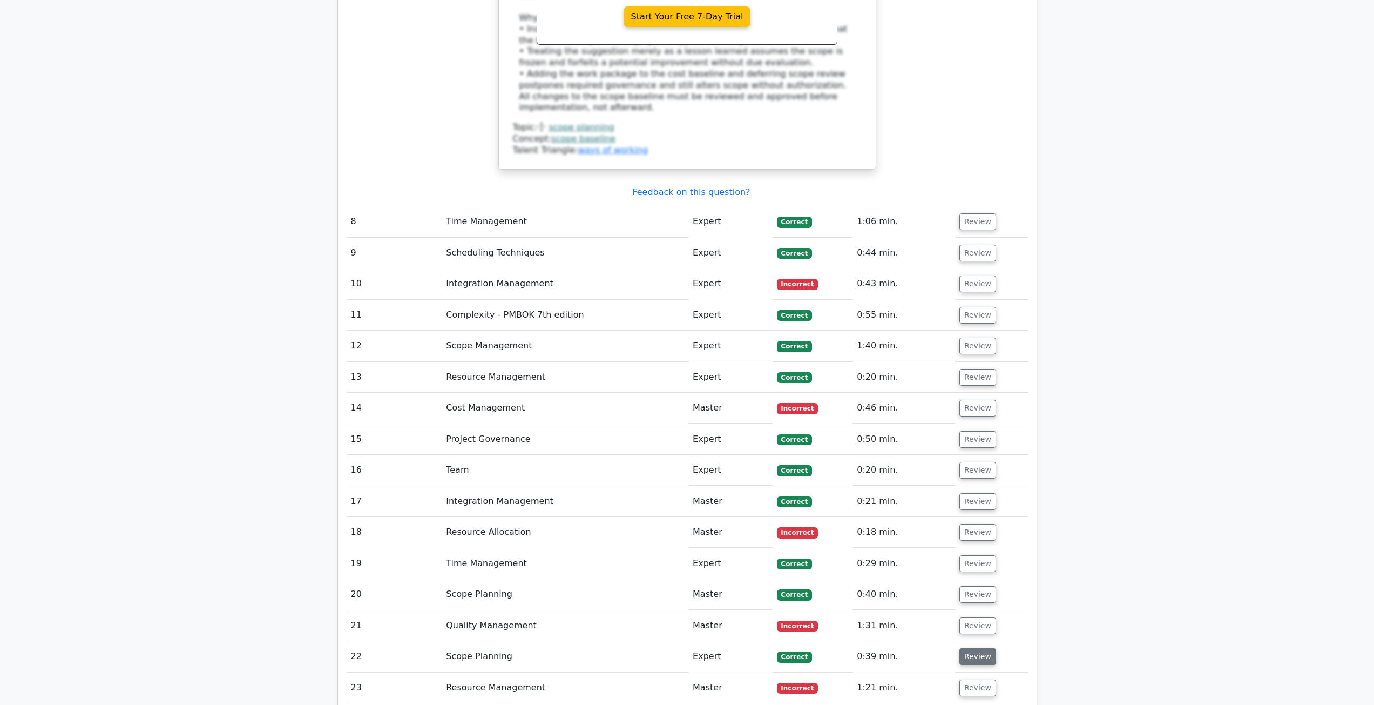
click at [974, 648] on button "Review" at bounding box center [977, 656] width 37 height 17
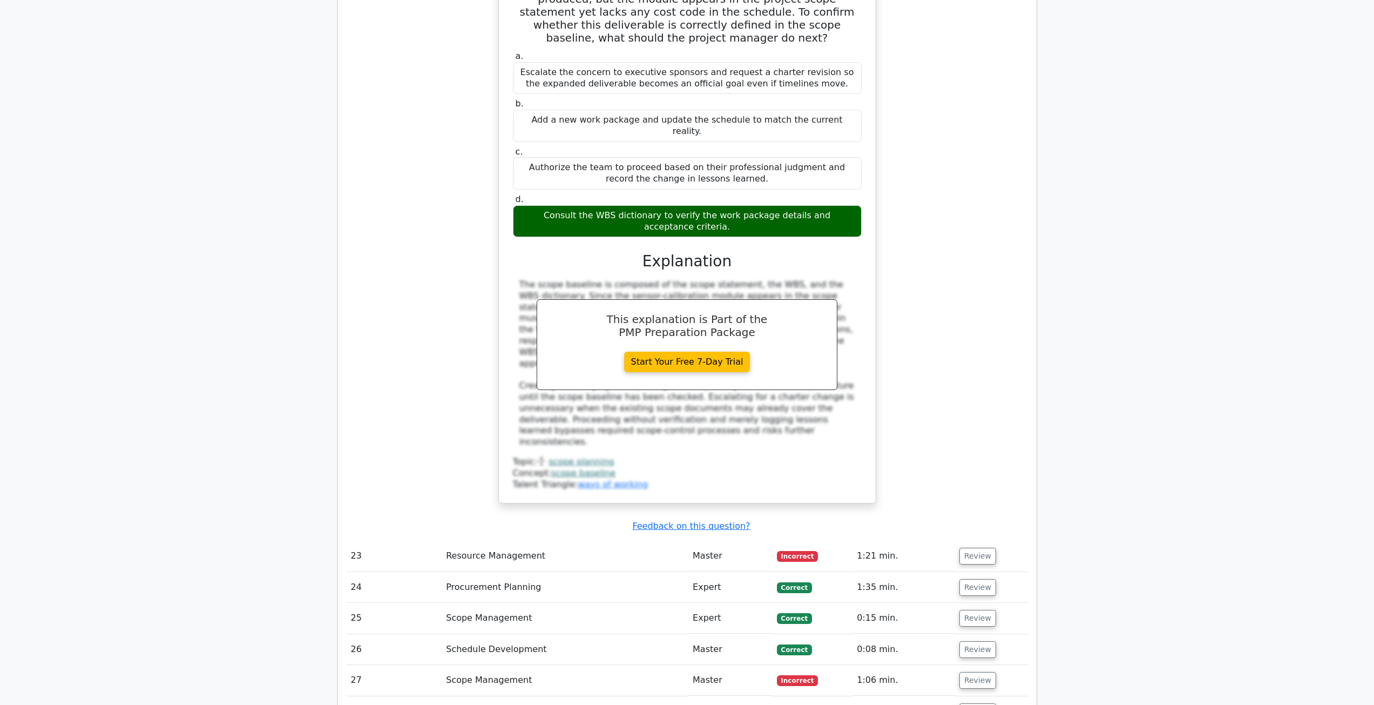
scroll to position [3240, 0]
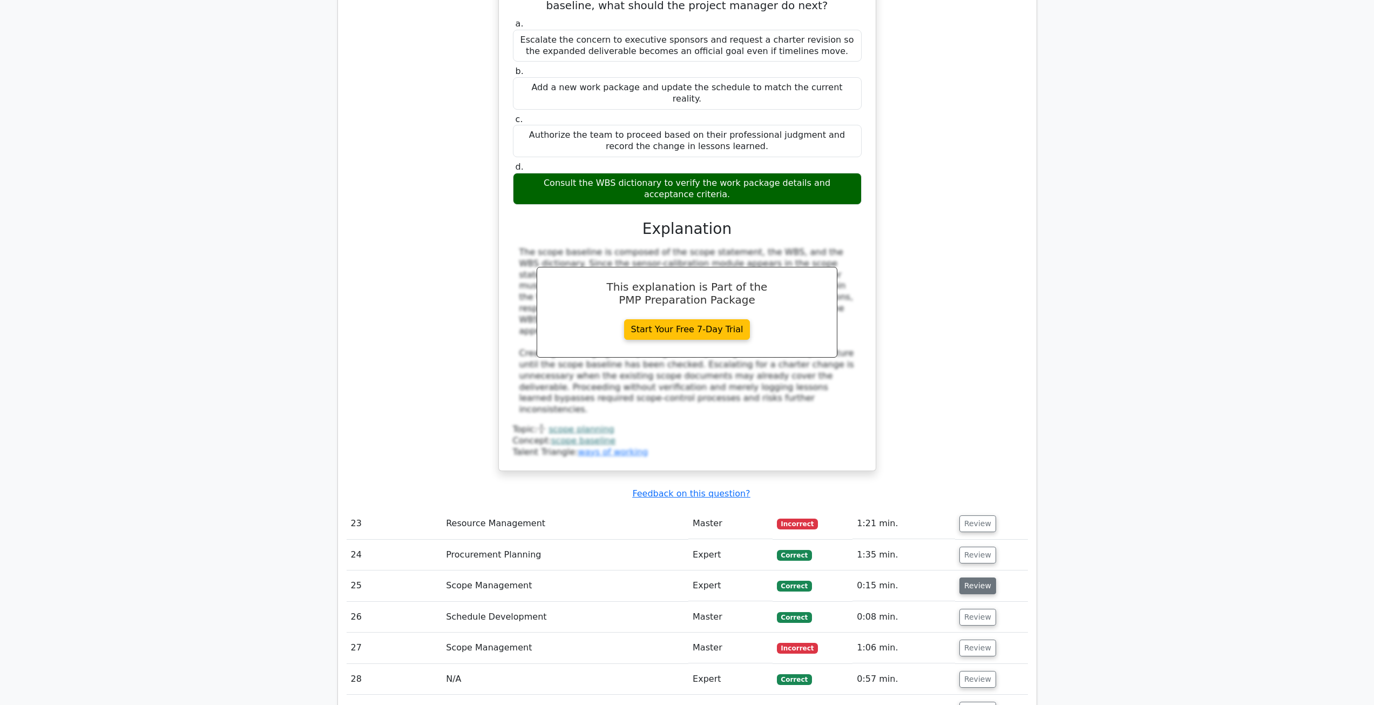
click at [959, 577] on button "Review" at bounding box center [977, 585] width 37 height 17
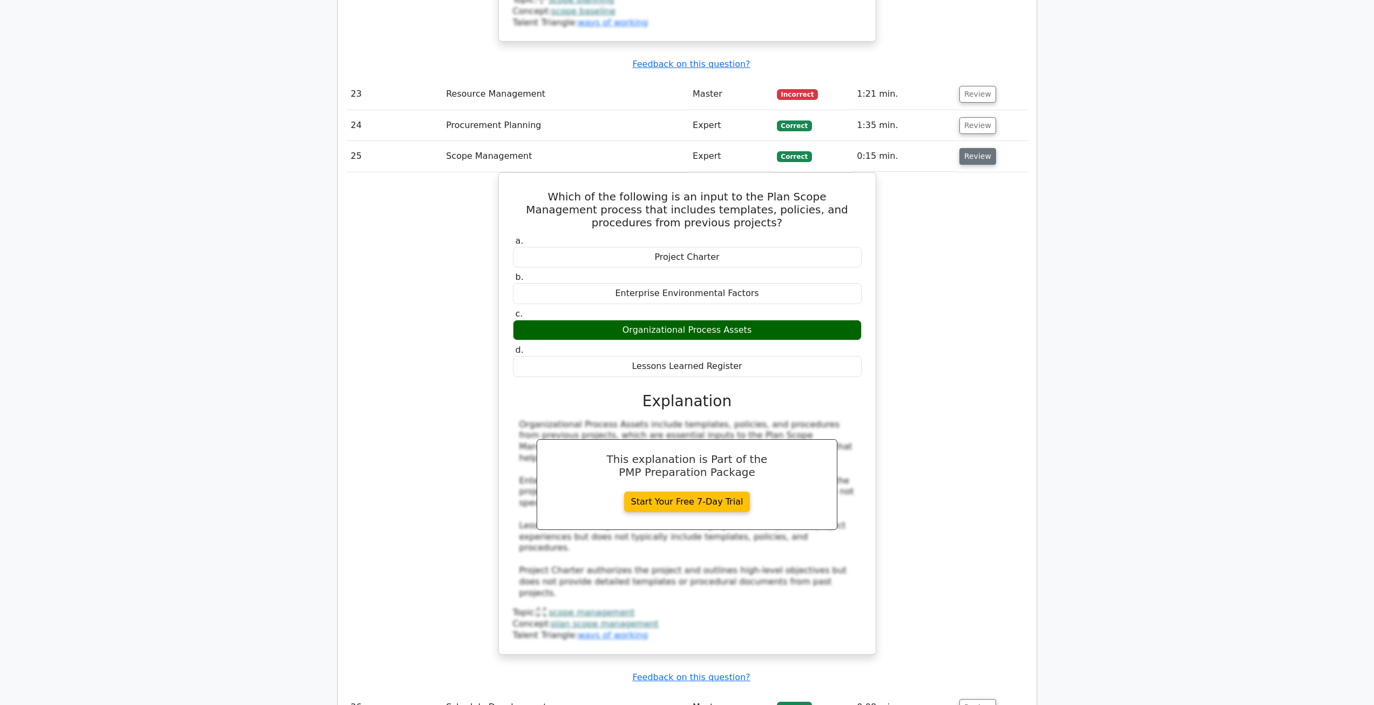
scroll to position [3672, 0]
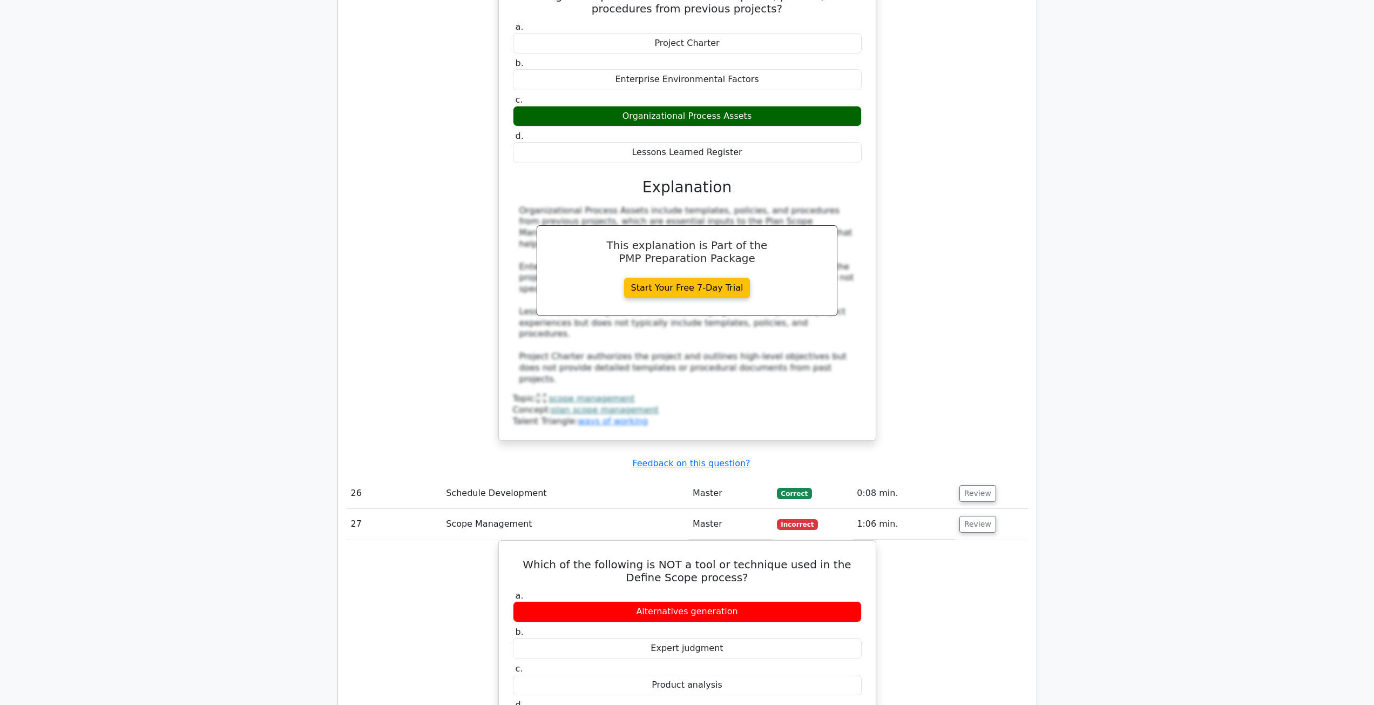
scroll to position [3942, 0]
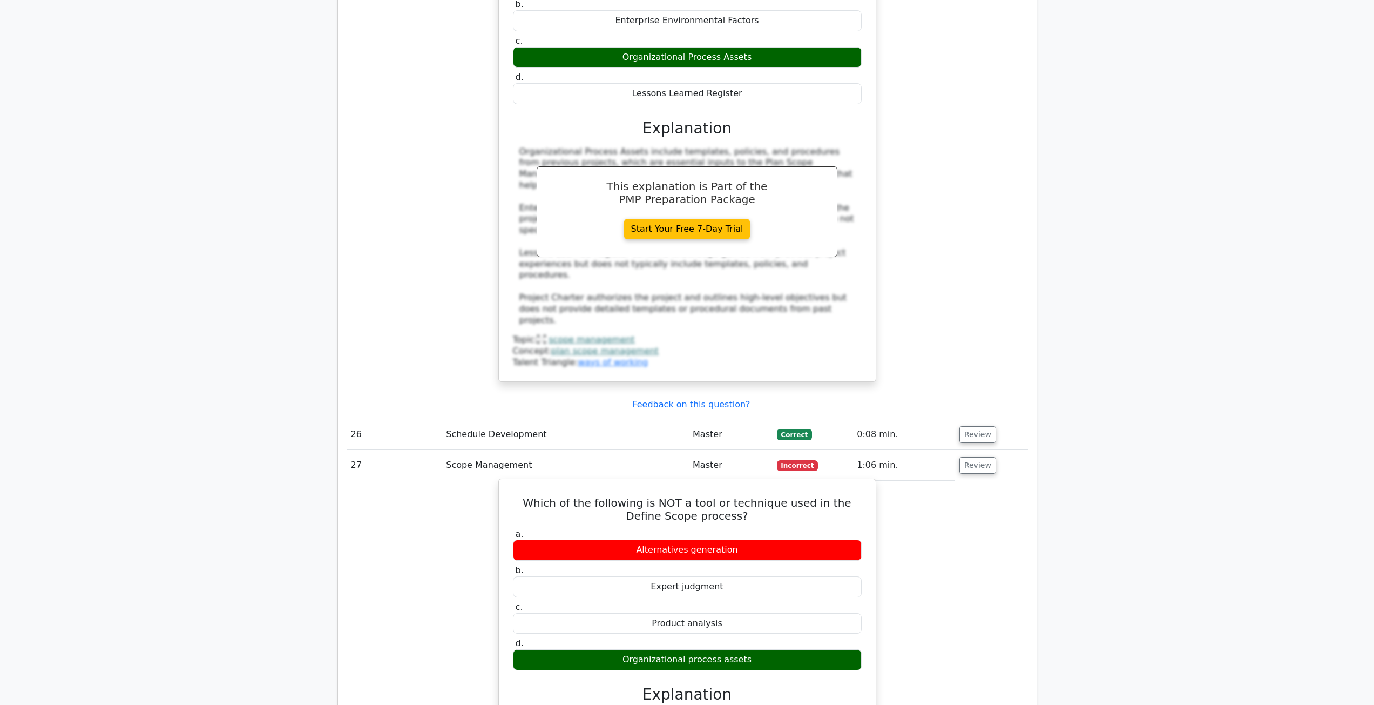
drag, startPoint x: 516, startPoint y: 322, endPoint x: 792, endPoint y: 489, distance: 322.7
click at [792, 489] on div "Which of the following is NOT a tool or technique used in the Define Scope proc…" at bounding box center [687, 690] width 368 height 415
copy div "Which of the following is NOT a tool or technique used in the Define Scope proc…"
